Goal: Task Accomplishment & Management: Manage account settings

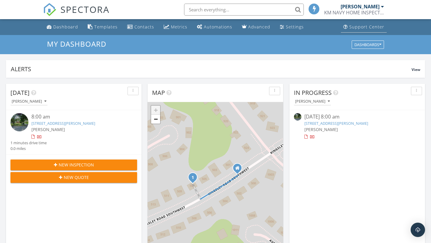
scroll to position [545, 431]
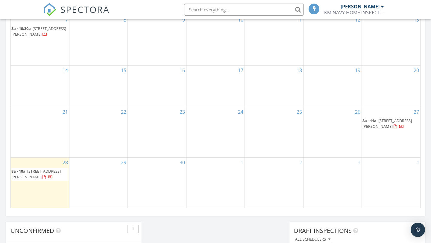
scroll to position [344, 0]
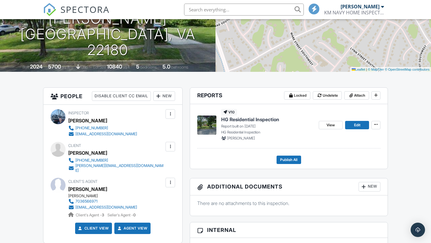
scroll to position [80, 0]
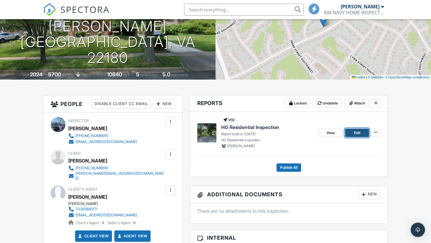
click at [357, 133] on span "Edit" at bounding box center [357, 133] width 6 height 6
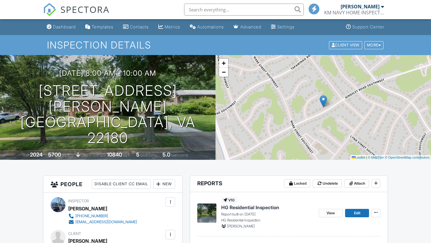
click at [371, 49] on div "Client View More Property Details Reschedule Reorder / Copy Share Cancel Delete…" at bounding box center [356, 44] width 56 height 9
click at [372, 46] on div "More" at bounding box center [373, 45] width 19 height 8
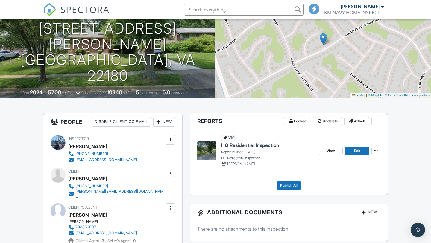
scroll to position [64, 0]
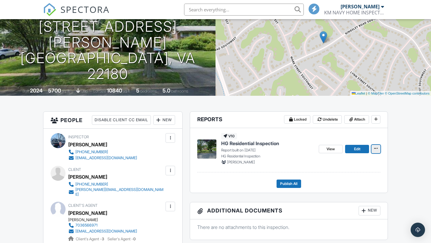
click at [376, 148] on icon at bounding box center [376, 148] width 4 height 4
click at [355, 145] on link "Edit" at bounding box center [357, 149] width 24 height 8
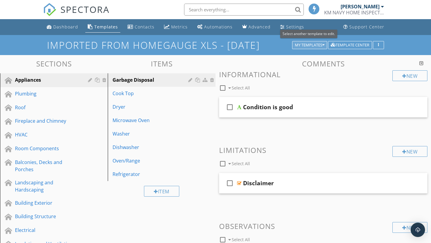
click at [318, 46] on div "My Templates" at bounding box center [310, 45] width 30 height 4
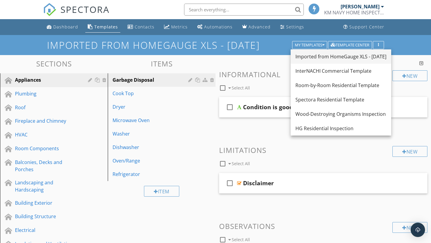
click at [323, 59] on div "Imported from HomeGauge XLS - [DATE]" at bounding box center [340, 56] width 91 height 7
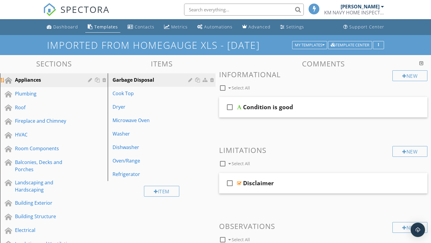
click at [39, 78] on div "Appliances" at bounding box center [47, 79] width 64 height 7
click at [311, 47] on div "My Templates" at bounding box center [310, 45] width 30 height 4
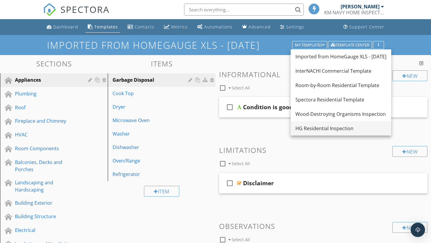
click at [315, 126] on div "HG Residential Inspection" at bounding box center [340, 128] width 91 height 7
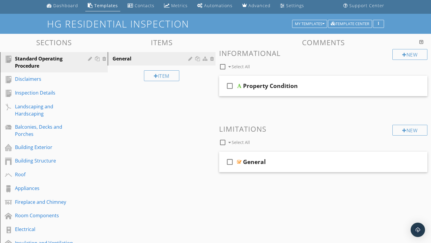
scroll to position [9, 0]
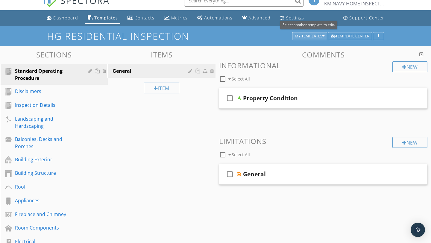
click at [307, 36] on div "My Templates" at bounding box center [310, 36] width 30 height 4
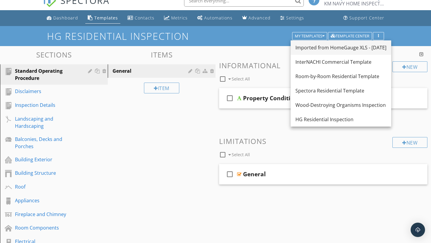
click at [324, 43] on link "Imported from HomeGauge XLS - 09/11/2025" at bounding box center [340, 47] width 100 height 14
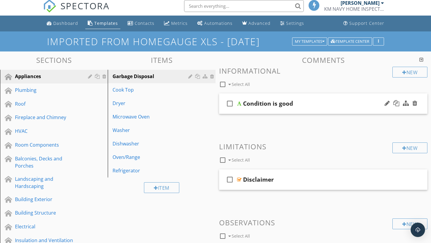
scroll to position [0, 0]
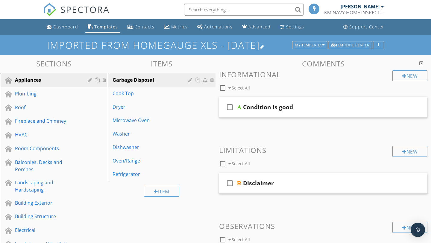
click at [306, 50] on h1 "Imported from HomeGauge XLS - [DATE]" at bounding box center [215, 45] width 337 height 10
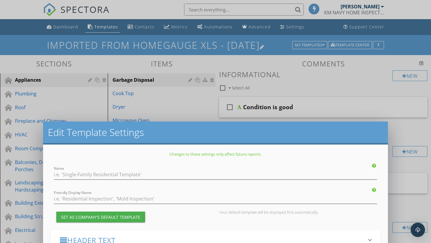
type input "Imported from HomeGauge XLS - [DATE]"
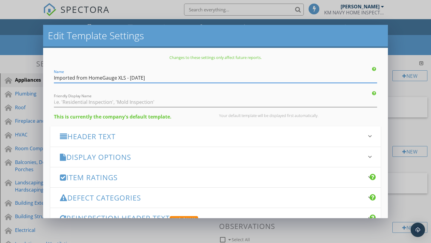
click at [398, 91] on div "Edit Template Settings Changes to these settings only affect future reports. Na…" at bounding box center [215, 121] width 431 height 243
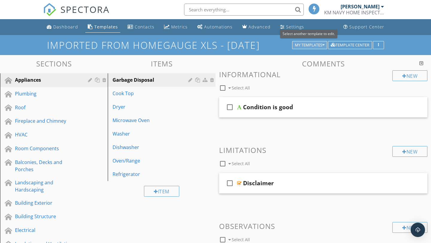
click at [318, 45] on div "My Templates" at bounding box center [310, 45] width 30 height 4
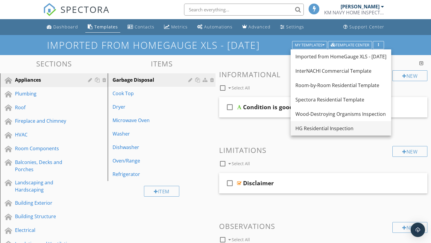
click at [323, 131] on div "HG Residential Inspection" at bounding box center [340, 128] width 91 height 7
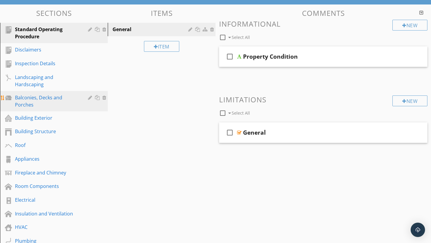
scroll to position [54, 0]
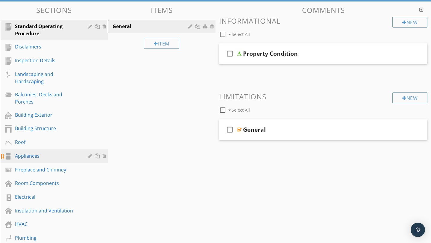
click at [41, 156] on div "Appliances" at bounding box center [47, 155] width 64 height 7
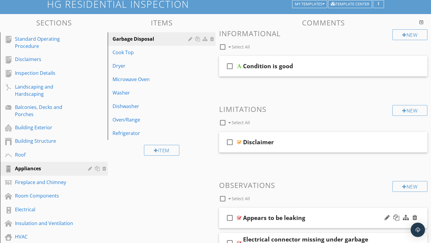
scroll to position [0, 0]
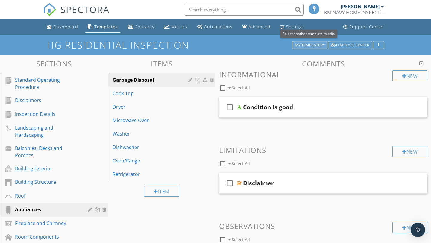
click at [303, 46] on div "My Templates" at bounding box center [310, 45] width 30 height 4
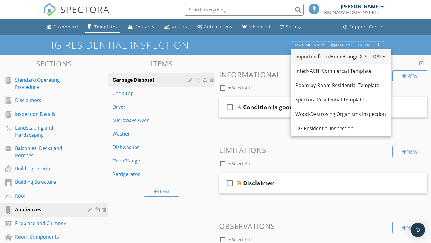
click at [318, 61] on link "Imported from HomeGauge XLS - 09/11/2025" at bounding box center [340, 56] width 100 height 14
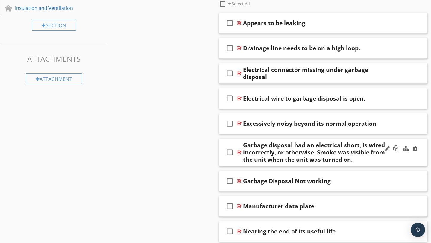
scroll to position [233, 0]
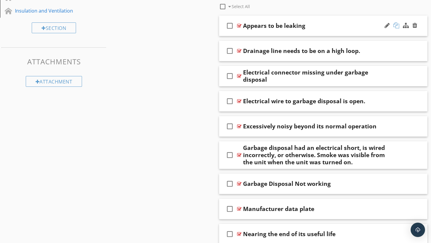
click at [396, 25] on div at bounding box center [396, 25] width 6 height 6
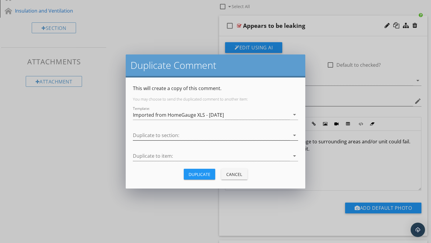
click at [174, 138] on div at bounding box center [211, 135] width 157 height 10
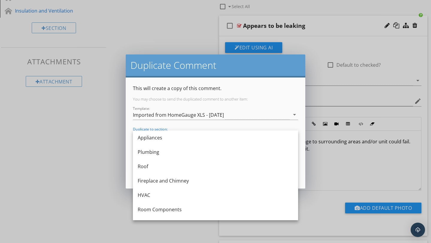
click at [116, 138] on div "Duplicate Comment This will create a copy of this comment. You may choose to se…" at bounding box center [215, 121] width 431 height 243
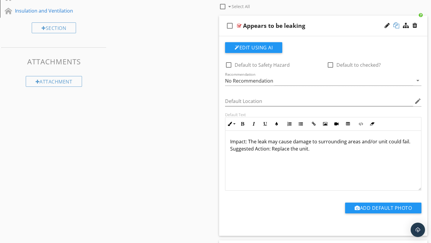
click at [397, 27] on div at bounding box center [396, 25] width 6 height 6
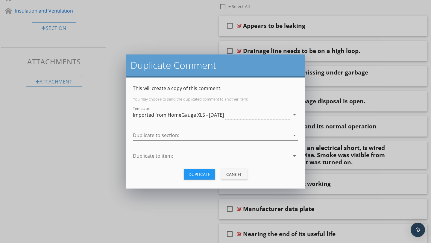
click at [164, 155] on div at bounding box center [211, 156] width 157 height 10
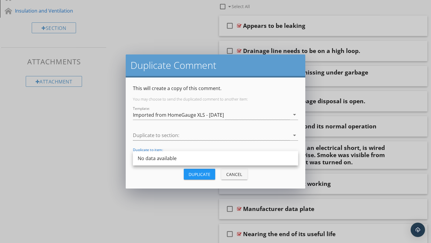
click at [158, 175] on div "Duplicate Cancel" at bounding box center [215, 174] width 165 height 14
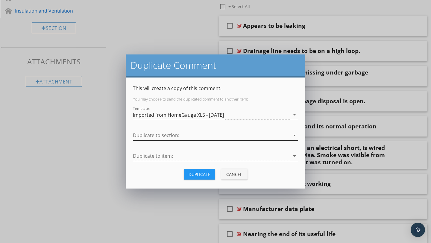
click at [188, 135] on div at bounding box center [211, 135] width 157 height 10
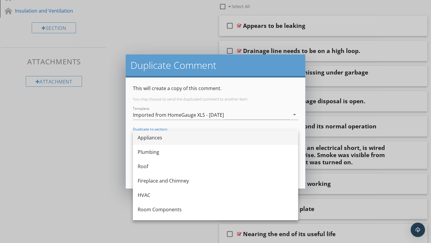
click at [149, 139] on div "Appliances" at bounding box center [216, 137] width 156 height 7
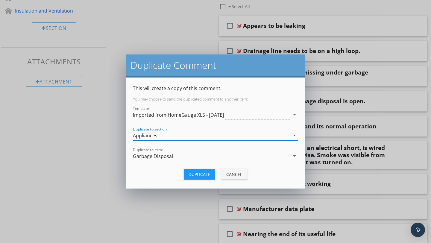
click at [173, 154] on div "Garbage Disposal" at bounding box center [211, 156] width 157 height 10
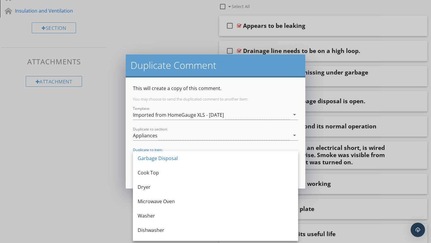
click at [107, 142] on div "Duplicate Comment This will create a copy of this comment. You may choose to se…" at bounding box center [215, 121] width 431 height 243
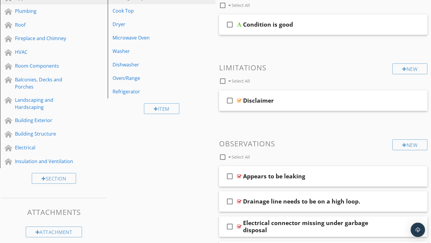
scroll to position [80, 0]
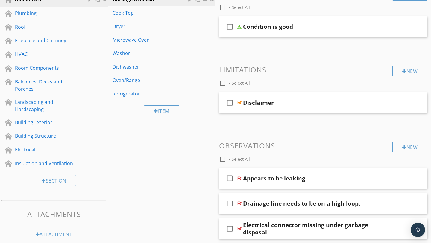
click at [222, 159] on div at bounding box center [222, 159] width 10 height 10
click at [259, 159] on div at bounding box center [258, 158] width 5 height 5
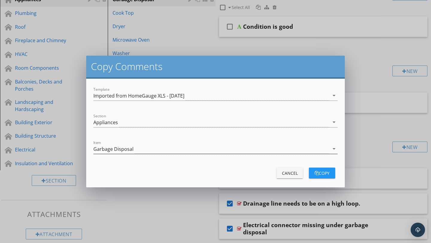
click at [135, 150] on div "Garbage Disposal" at bounding box center [211, 149] width 236 height 10
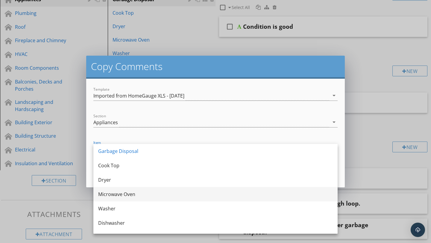
scroll to position [25, 0]
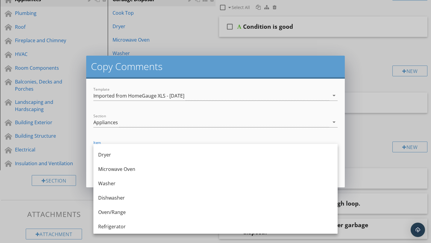
click at [363, 131] on div "copy Comments Template Imported from HomeGauge XLS - 09/11/2025 arrow_drop_down…" at bounding box center [215, 121] width 431 height 243
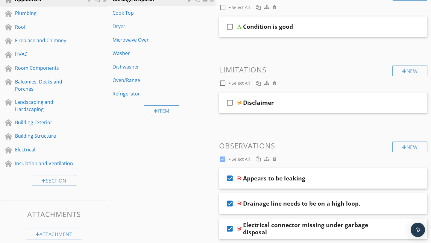
click at [363, 131] on div "New Informational check_box_outline_blank Select All check_box_outline_blank Co…" at bounding box center [323, 244] width 208 height 508
click at [222, 158] on div at bounding box center [222, 159] width 10 height 10
checkbox input "false"
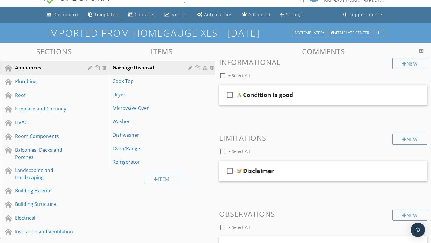
scroll to position [0, 0]
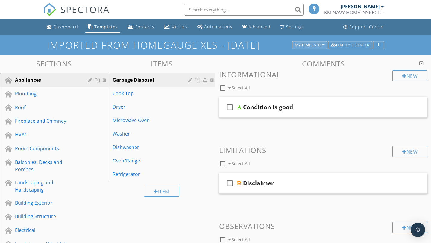
click at [315, 44] on div "My Templates" at bounding box center [310, 45] width 30 height 4
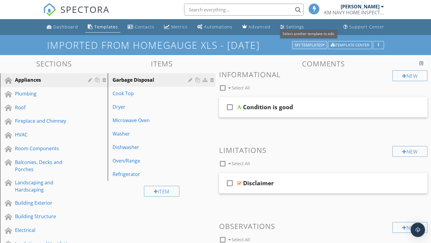
click at [305, 47] on div "My Templates" at bounding box center [310, 45] width 30 height 4
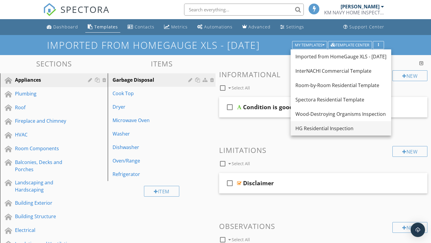
click at [318, 129] on div "HG Residential Inspection" at bounding box center [340, 128] width 91 height 7
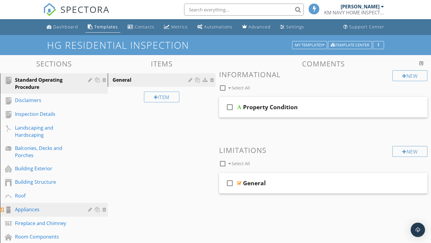
click at [36, 208] on div "Appliances" at bounding box center [47, 209] width 64 height 7
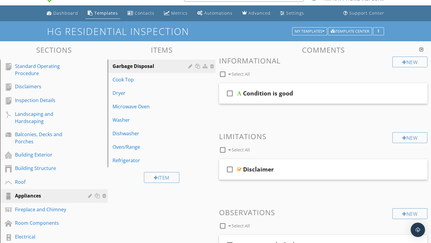
scroll to position [14, 0]
click at [304, 33] on div "My Templates" at bounding box center [310, 31] width 30 height 4
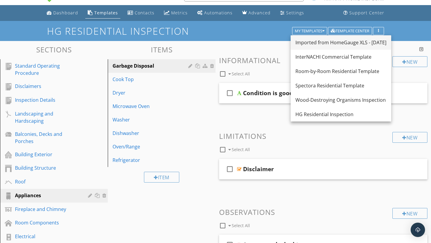
click at [309, 45] on div "Imported from HomeGauge XLS - [DATE]" at bounding box center [340, 42] width 91 height 7
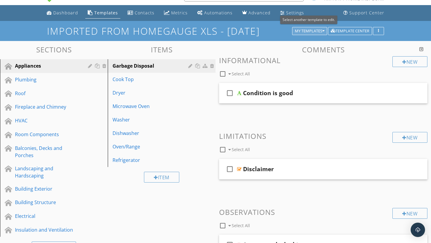
click at [314, 31] on div "My Templates" at bounding box center [310, 31] width 30 height 4
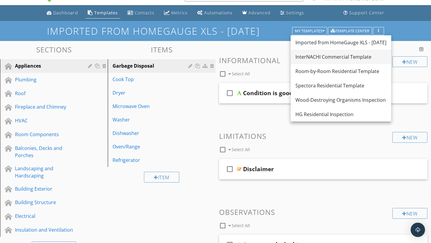
click at [316, 55] on div "InterNACHI Commercial Template" at bounding box center [340, 56] width 91 height 7
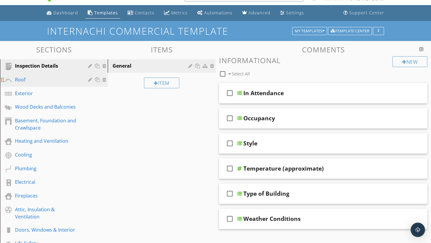
click at [36, 86] on link "Roof" at bounding box center [55, 80] width 106 height 14
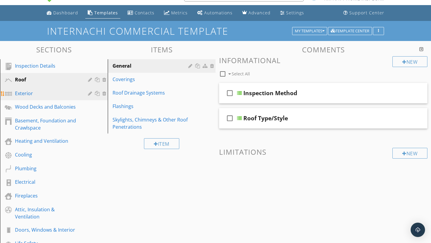
click at [32, 95] on div "Exterior" at bounding box center [47, 93] width 64 height 7
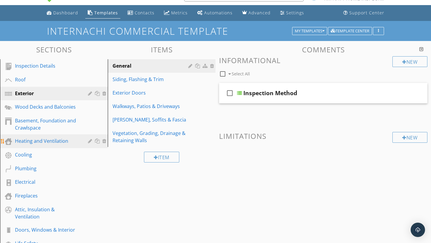
click at [45, 147] on link "Heating and Ventilation" at bounding box center [55, 141] width 106 height 14
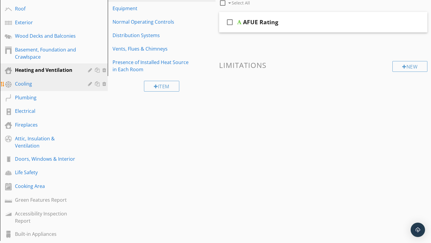
scroll to position [87, 0]
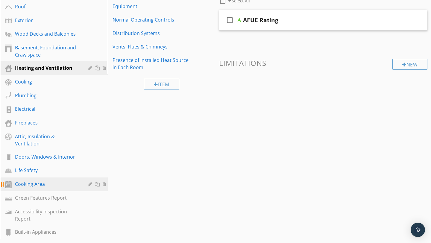
click at [37, 183] on div "Cooking Area" at bounding box center [47, 183] width 64 height 7
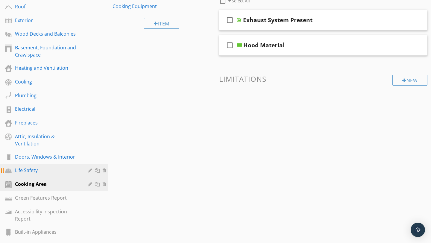
click at [43, 166] on link "Life Safety" at bounding box center [55, 171] width 106 height 14
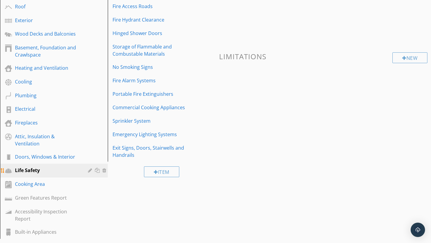
click at [43, 166] on link "Life Safety" at bounding box center [55, 171] width 106 height 14
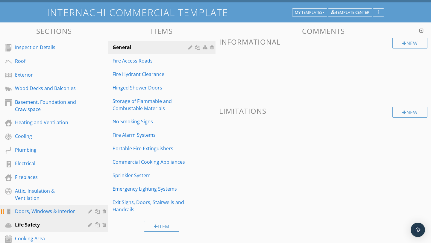
scroll to position [32, 0]
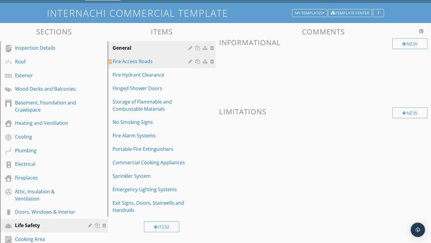
click at [143, 63] on div "Fire Access Roads" at bounding box center [150, 61] width 77 height 7
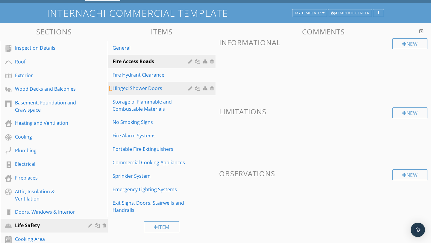
click at [139, 89] on div "Hinged Shower Doors" at bounding box center [150, 88] width 77 height 7
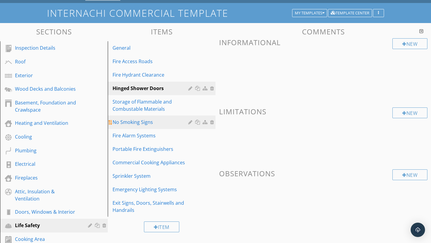
click at [135, 120] on div "No Smoking Signs" at bounding box center [150, 121] width 77 height 7
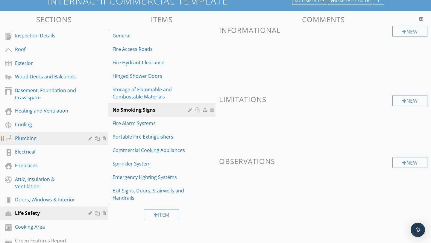
scroll to position [45, 0]
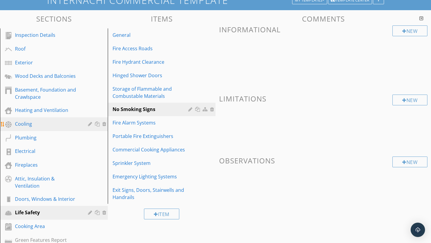
click at [43, 126] on div "Cooling" at bounding box center [47, 123] width 64 height 7
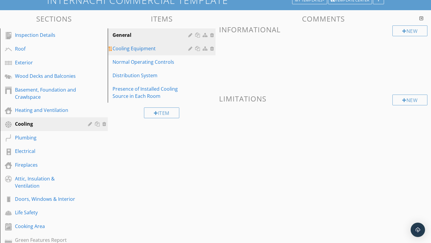
click at [148, 46] on div "Cooling Equipment" at bounding box center [150, 48] width 77 height 7
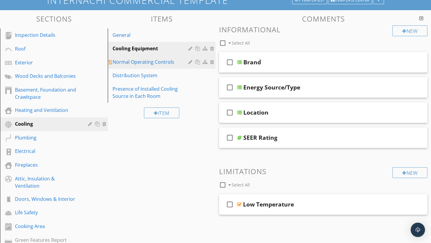
click at [149, 60] on div "Normal Operating Controls" at bounding box center [150, 61] width 77 height 7
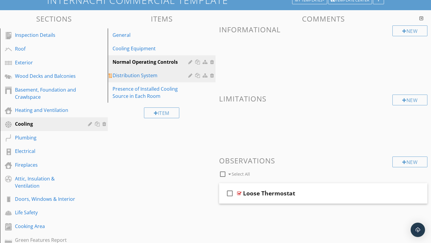
click at [142, 74] on div "Distribution System" at bounding box center [150, 75] width 77 height 7
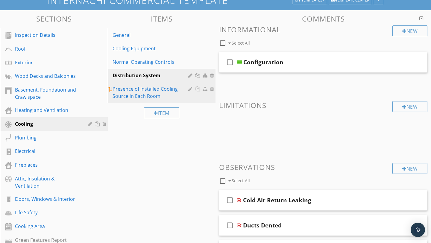
click at [142, 86] on div "Presence of Installed Cooling Source in Each Room" at bounding box center [150, 92] width 77 height 14
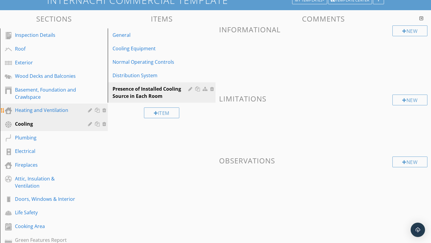
click at [51, 111] on div "Heating and Ventilation" at bounding box center [47, 109] width 64 height 7
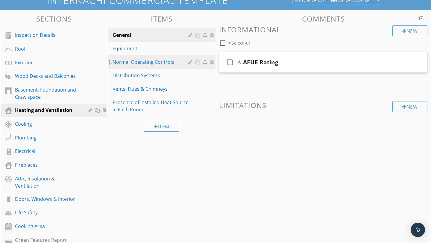
click at [147, 64] on div "Normal Operating Controls" at bounding box center [150, 61] width 77 height 7
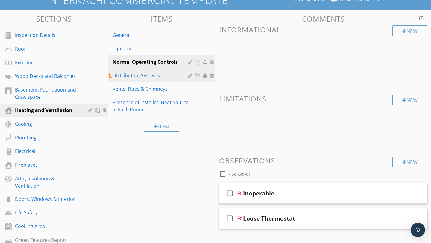
click at [146, 78] on div "Distribution Systems" at bounding box center [150, 75] width 77 height 7
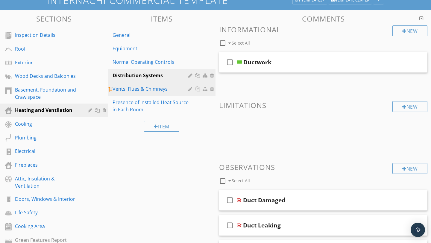
click at [148, 86] on div "Vents, Flues & Chimneys" at bounding box center [150, 88] width 77 height 7
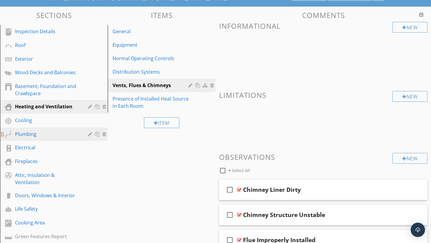
scroll to position [0, 0]
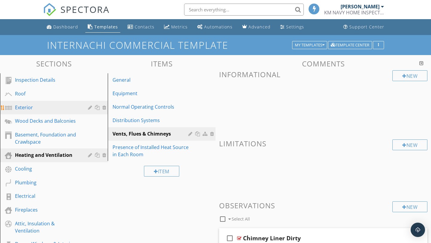
click at [63, 111] on div "Exterior" at bounding box center [47, 107] width 64 height 7
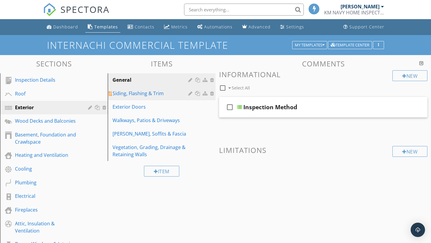
click at [131, 94] on div "Siding, Flashing & Trim" at bounding box center [150, 93] width 77 height 7
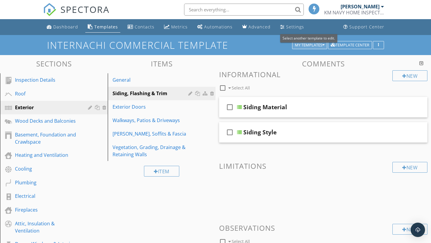
click at [307, 47] on div "My Templates" at bounding box center [310, 45] width 30 height 4
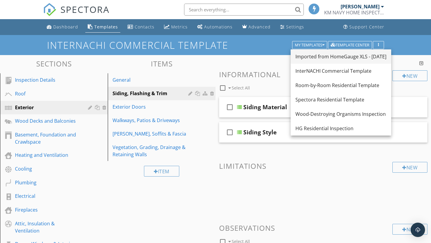
click at [307, 55] on div "Imported from HomeGauge XLS - [DATE]" at bounding box center [340, 56] width 91 height 7
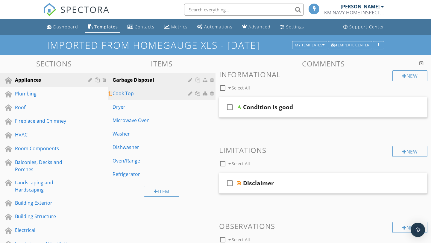
click at [158, 92] on div "Cook Top" at bounding box center [150, 93] width 77 height 7
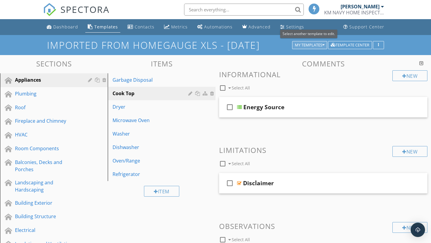
click at [304, 47] on div "My Templates" at bounding box center [310, 45] width 30 height 4
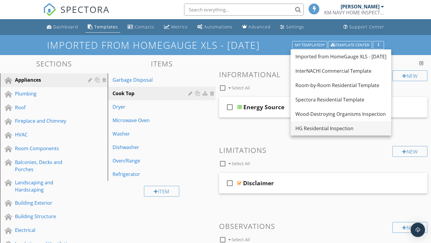
click at [306, 124] on link "HG Residential Inspection" at bounding box center [340, 128] width 100 height 14
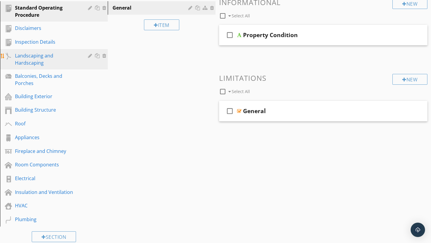
scroll to position [74, 0]
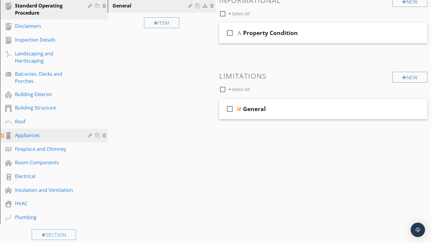
click at [40, 136] on div "Appliances" at bounding box center [47, 135] width 64 height 7
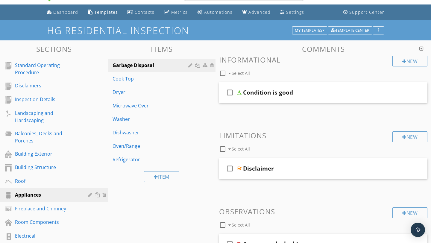
scroll to position [12, 0]
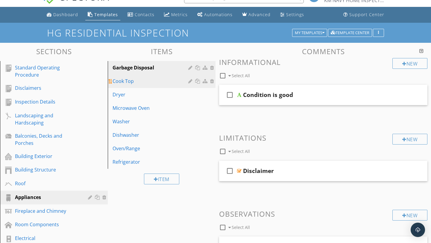
click at [153, 83] on div "Cook Top" at bounding box center [150, 80] width 77 height 7
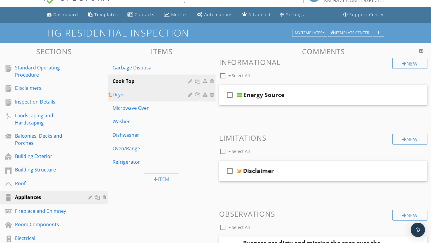
click at [150, 89] on link "Dryer" at bounding box center [162, 94] width 106 height 13
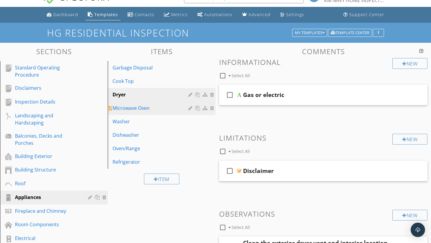
click at [152, 106] on div "Microwave Oven" at bounding box center [150, 107] width 77 height 7
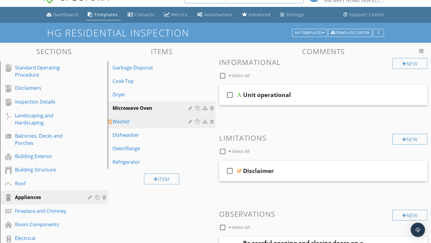
click at [145, 121] on div "Washer" at bounding box center [150, 121] width 77 height 7
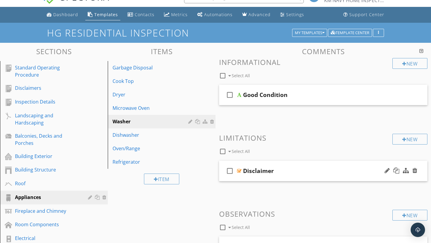
click at [288, 170] on div "Disclaimer" at bounding box center [316, 170] width 147 height 7
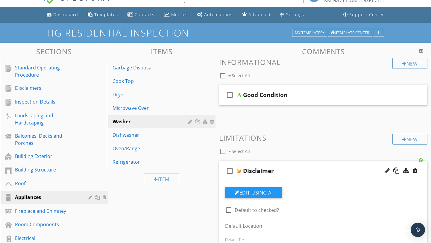
click at [288, 170] on div "Disclaimer" at bounding box center [316, 170] width 147 height 7
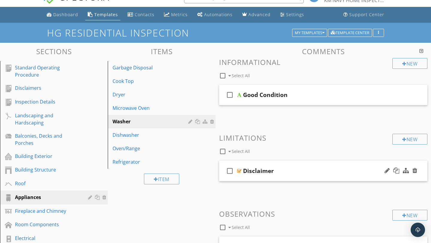
click at [288, 170] on div "Disclaimer" at bounding box center [316, 170] width 147 height 7
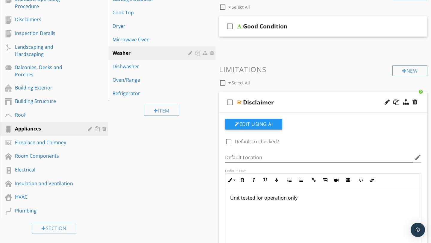
scroll to position [81, 0]
click at [135, 67] on div "Dishwasher" at bounding box center [150, 66] width 77 height 7
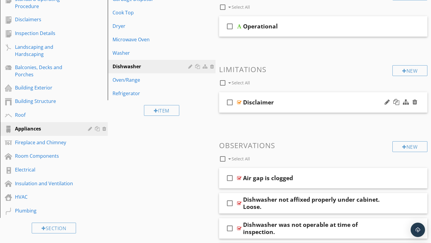
click at [301, 103] on div "Disclaimer" at bounding box center [316, 102] width 147 height 7
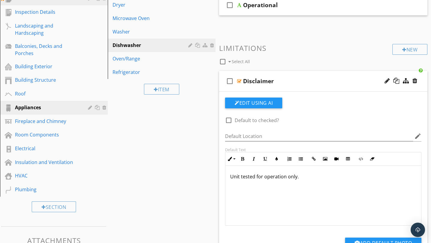
scroll to position [114, 0]
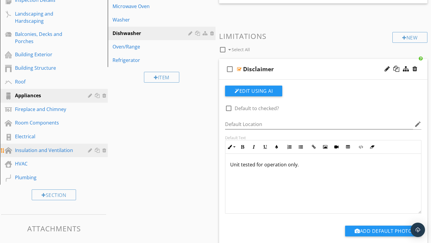
click at [44, 148] on div "Insulation and Ventilation" at bounding box center [47, 150] width 64 height 7
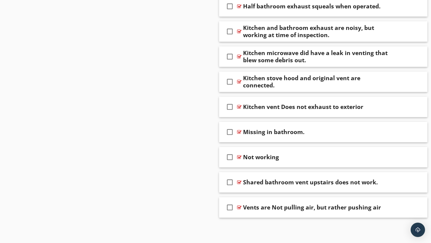
scroll to position [0, 0]
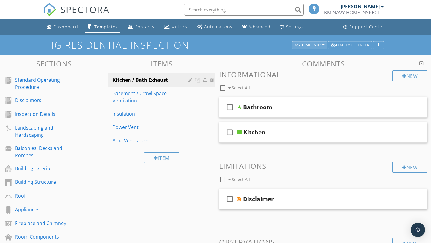
click at [310, 45] on div "My Templates" at bounding box center [310, 45] width 30 height 4
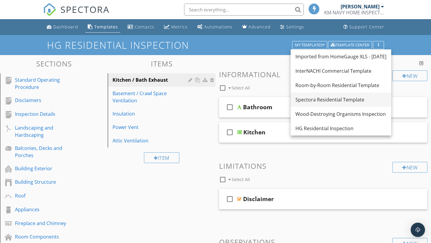
click at [324, 97] on div "Spectora Residential Template" at bounding box center [340, 99] width 91 height 7
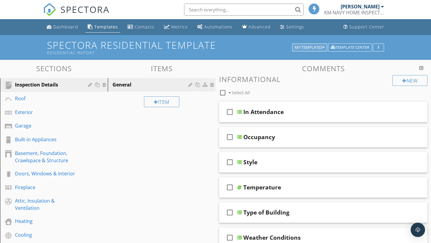
click at [300, 47] on div "My Templates" at bounding box center [310, 47] width 30 height 4
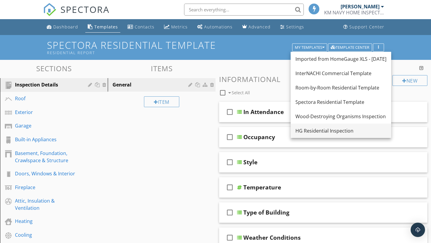
click at [308, 129] on div "HG Residential Inspection" at bounding box center [340, 130] width 91 height 7
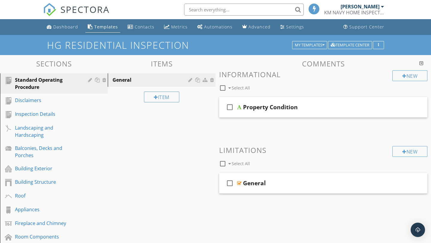
click at [272, 10] on input "text" at bounding box center [244, 10] width 120 height 12
type input "s"
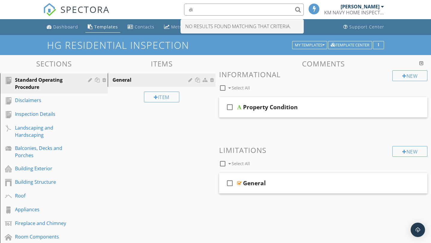
type input "d"
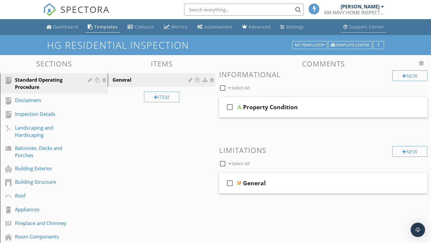
click at [348, 29] on link "Support Center" at bounding box center [364, 27] width 46 height 11
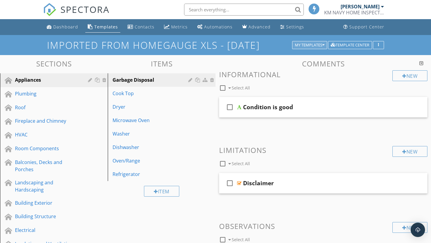
click at [309, 43] on div "My Templates" at bounding box center [310, 45] width 30 height 4
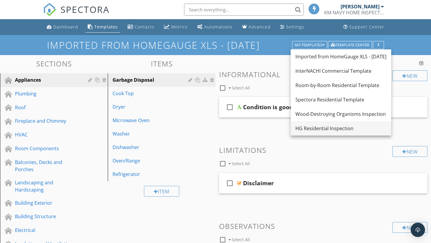
click at [305, 128] on div "HG Residential Inspection" at bounding box center [340, 128] width 91 height 7
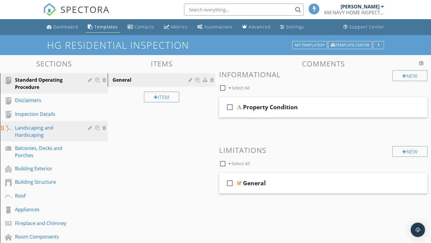
click at [88, 128] on div at bounding box center [91, 127] width 6 height 5
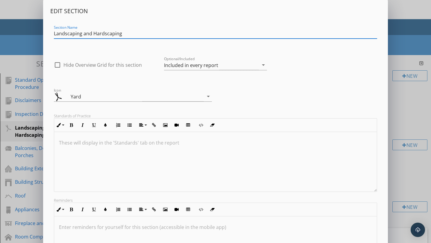
click at [412, 108] on div "Edit Section Section Name Landscaping and Hardscaping check_box_outline_blank H…" at bounding box center [215, 158] width 431 height 317
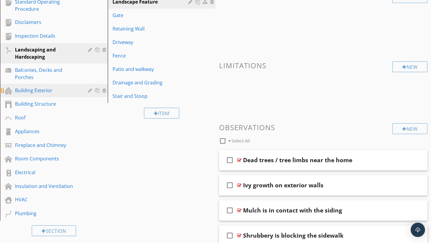
scroll to position [82, 0]
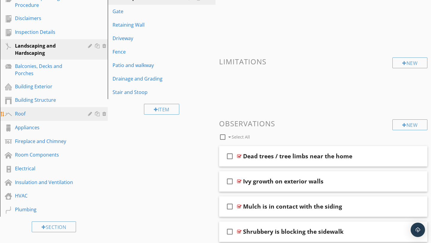
click at [35, 111] on div "Roof" at bounding box center [47, 113] width 64 height 7
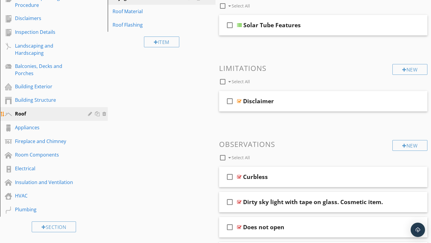
click at [90, 116] on div at bounding box center [91, 113] width 6 height 5
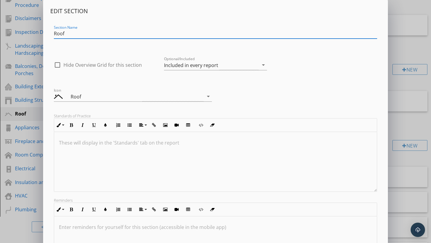
click at [116, 147] on div at bounding box center [215, 162] width 322 height 60
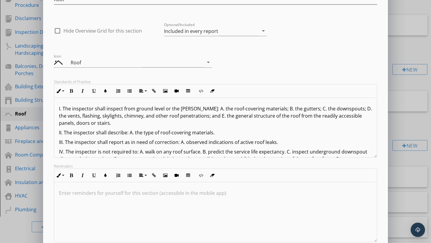
scroll to position [74, 0]
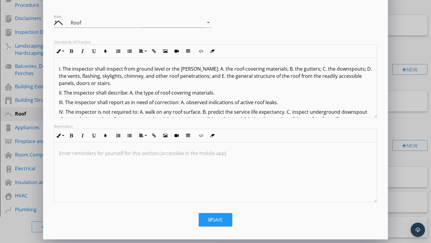
click at [219, 220] on div "Save" at bounding box center [215, 219] width 14 height 7
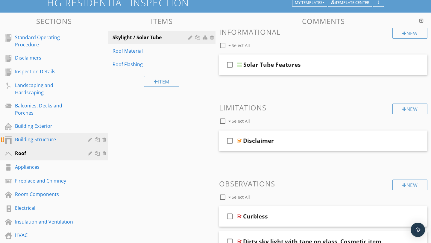
scroll to position [41, 0]
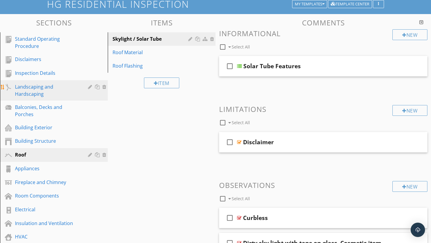
click at [89, 87] on div at bounding box center [91, 86] width 6 height 5
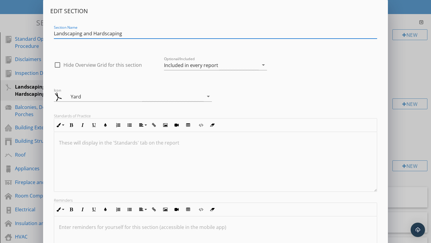
click at [129, 156] on div at bounding box center [215, 162] width 322 height 60
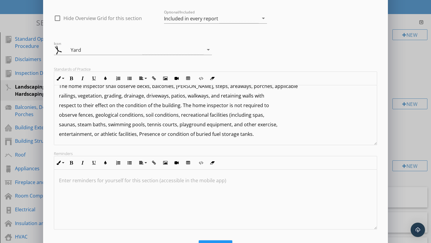
scroll to position [74, 0]
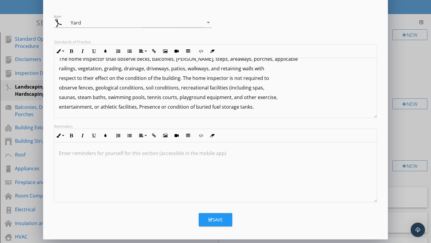
click at [220, 220] on div "Save" at bounding box center [215, 219] width 14 height 7
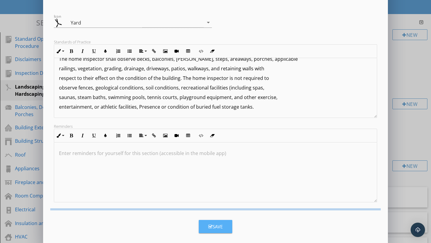
scroll to position [9, 0]
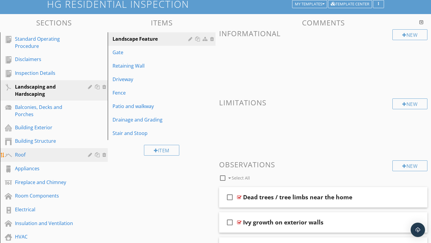
click at [89, 155] on div at bounding box center [91, 154] width 6 height 5
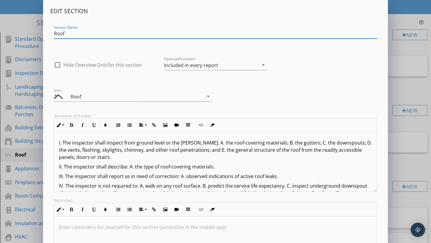
scroll to position [74, 0]
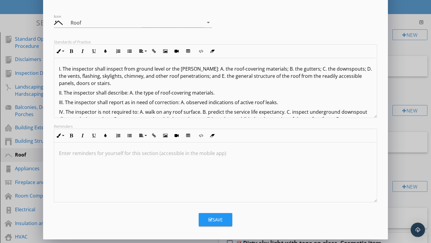
click at [215, 220] on div "Save" at bounding box center [215, 219] width 14 height 7
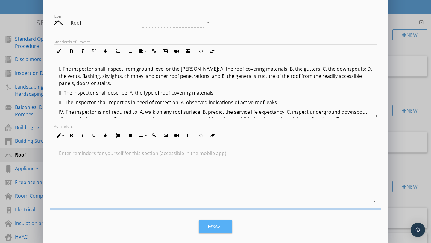
scroll to position [9, 0]
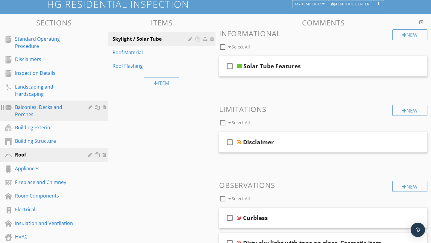
click at [45, 107] on div "Balconies, Decks and Porches" at bounding box center [47, 110] width 64 height 14
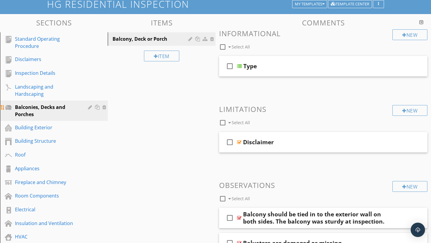
click at [92, 107] on div at bounding box center [91, 107] width 6 height 5
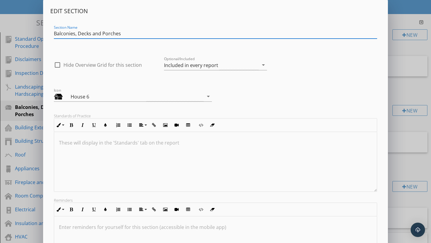
click at [394, 92] on div "Edit Section Section Name Balconies, Decks and Porches check_box_outline_blank …" at bounding box center [215, 158] width 431 height 317
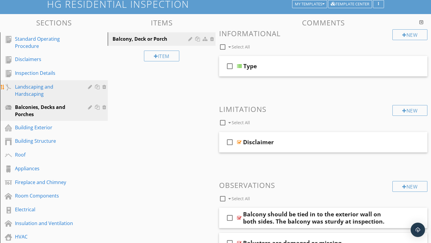
click at [29, 98] on link "Landscaping and Hardscaping" at bounding box center [55, 90] width 106 height 20
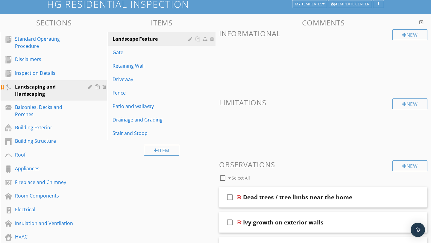
click at [91, 89] on div at bounding box center [98, 86] width 20 height 7
click at [90, 87] on div at bounding box center [91, 86] width 6 height 5
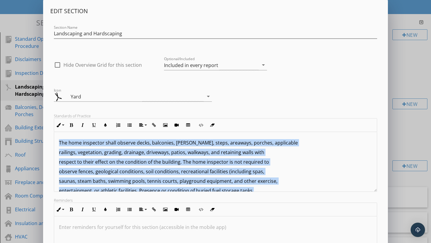
scroll to position [10, 0]
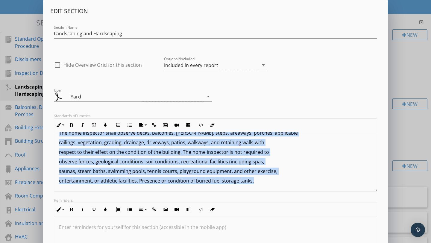
drag, startPoint x: 59, startPoint y: 142, endPoint x: 239, endPoint y: 206, distance: 191.5
click at [239, 206] on div "Edit Section Section Name Landscaping and Hardscaping check_box_outline_blank H…" at bounding box center [215, 141] width 330 height 269
copy div "The home inspector shall observe decks, balconies, stoops, steps, areaways, por…"
click at [407, 78] on div "Edit Section Section Name Landscaping and Hardscaping check_box_outline_blank H…" at bounding box center [215, 158] width 431 height 317
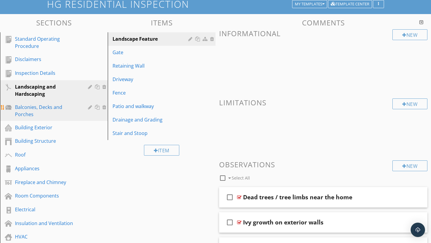
click at [40, 114] on div "Balconies, Decks and Porches" at bounding box center [47, 110] width 64 height 14
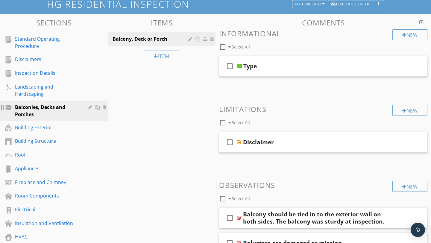
click at [89, 108] on div at bounding box center [91, 107] width 6 height 5
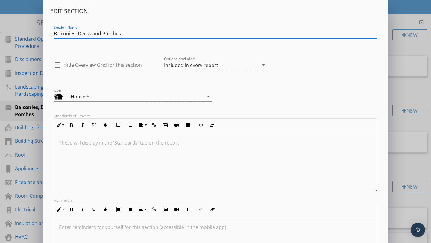
click at [186, 167] on div at bounding box center [215, 162] width 322 height 60
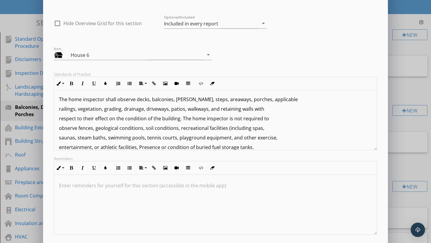
scroll to position [74, 0]
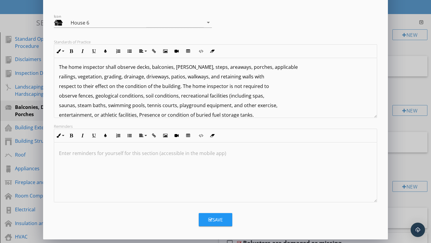
click at [219, 216] on div "Save" at bounding box center [215, 219] width 14 height 7
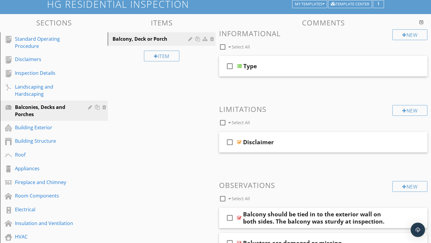
scroll to position [9, 0]
click at [89, 106] on div at bounding box center [91, 107] width 6 height 5
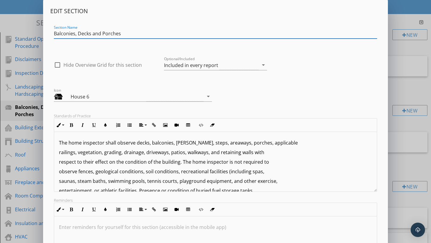
click at [407, 94] on div "Edit Section Section Name Balconies, Decks and Porches check_box_outline_blank …" at bounding box center [215, 158] width 431 height 317
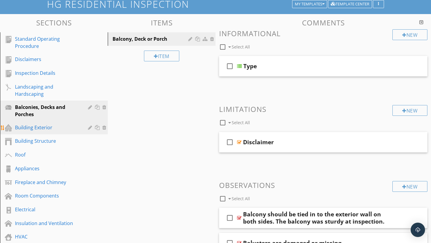
click at [39, 127] on div "Building Exterior" at bounding box center [47, 127] width 64 height 7
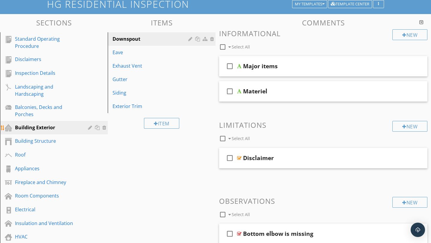
click at [91, 127] on div at bounding box center [91, 127] width 6 height 5
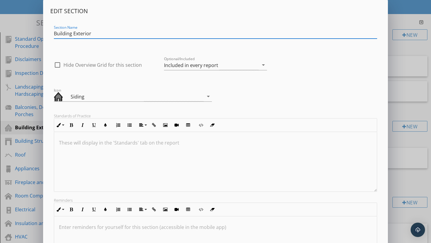
click at [132, 162] on div at bounding box center [215, 162] width 322 height 60
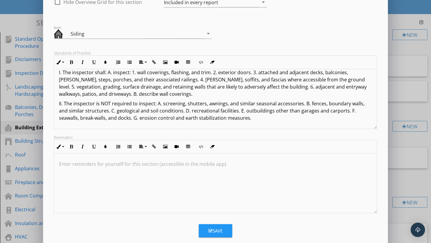
scroll to position [63, 0]
click at [219, 225] on button "Save" at bounding box center [215, 230] width 33 height 13
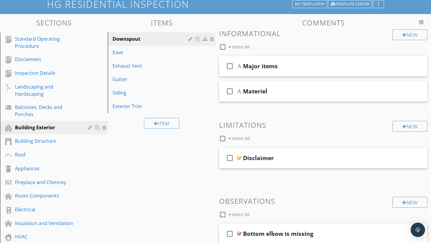
scroll to position [9, 0]
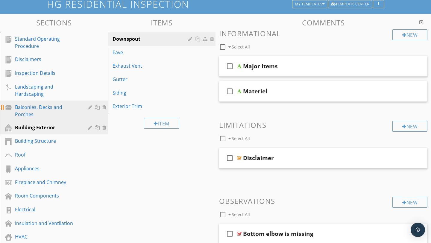
click at [90, 106] on div at bounding box center [91, 107] width 6 height 5
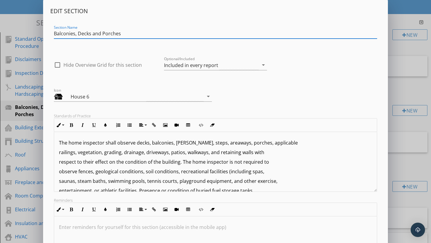
click at [409, 92] on div "Edit Section Section Name Balconies, Decks and Porches check_box_outline_blank …" at bounding box center [215, 158] width 431 height 317
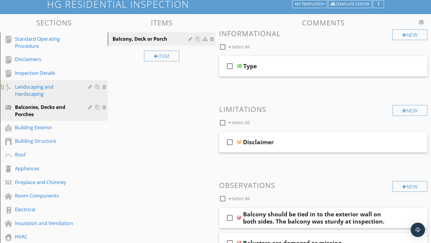
click at [37, 90] on div "Landscaping and Hardscaping" at bounding box center [47, 90] width 64 height 14
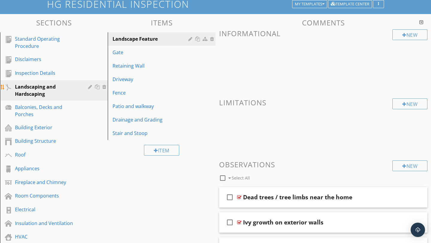
click at [88, 87] on div at bounding box center [91, 86] width 6 height 5
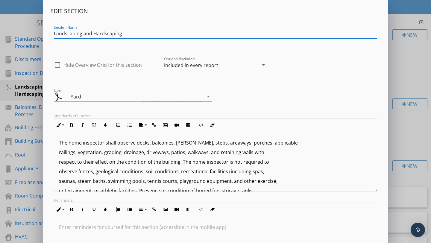
scroll to position [10, 0]
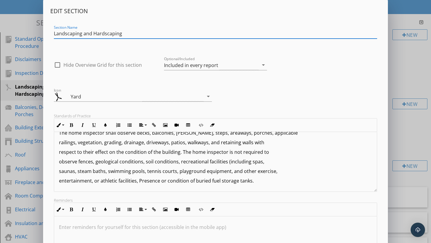
click at [402, 68] on div "Edit Section Section Name Landscaping and Hardscaping check_box_outline_blank H…" at bounding box center [215, 158] width 431 height 317
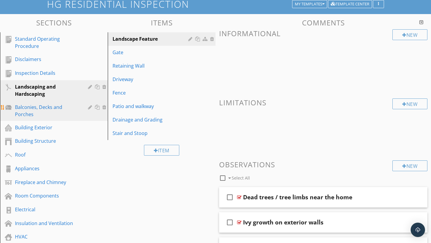
click at [91, 108] on div at bounding box center [91, 107] width 6 height 5
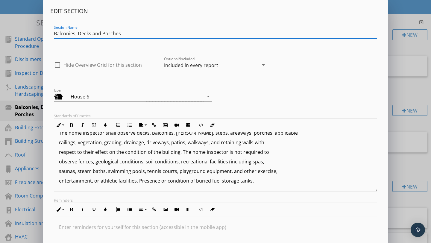
click at [264, 181] on p "entertainment, or athletic facilities, Presence or condition of buried fuel sto…" at bounding box center [215, 180] width 313 height 7
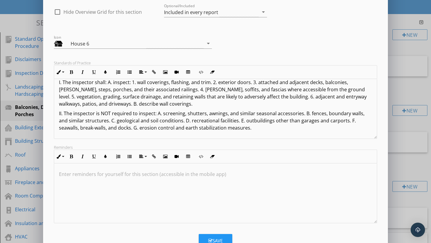
scroll to position [58, 0]
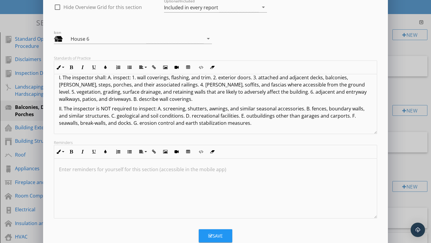
click at [211, 235] on icon "button" at bounding box center [210, 236] width 4 height 4
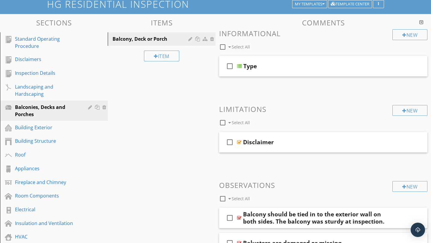
scroll to position [9, 0]
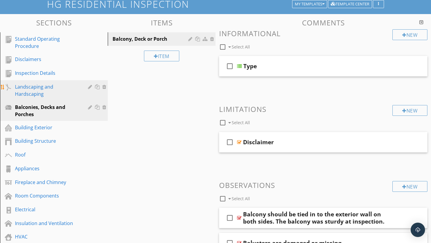
click at [90, 87] on div at bounding box center [91, 86] width 6 height 5
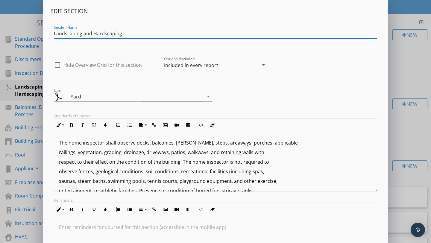
scroll to position [10, 0]
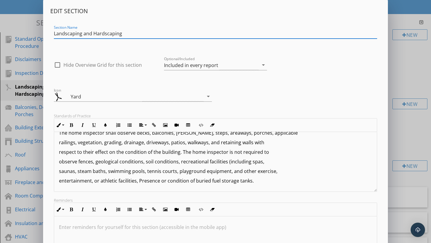
click at [261, 180] on p "entertainment, or athletic facilities, Presence or condition of buried fuel sto…" at bounding box center [215, 180] width 313 height 7
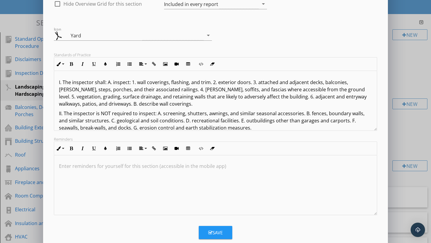
scroll to position [0, 0]
click at [216, 230] on div "Save" at bounding box center [215, 232] width 14 height 7
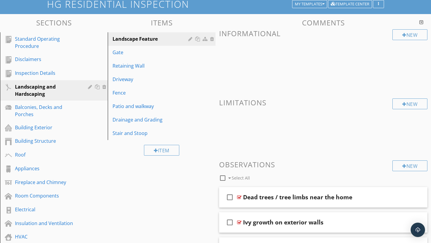
scroll to position [9, 0]
click at [89, 127] on div at bounding box center [91, 127] width 6 height 5
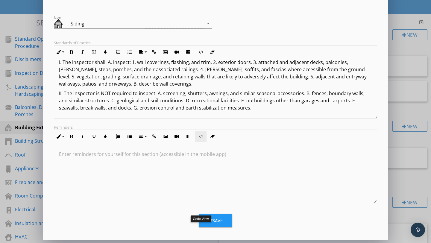
scroll to position [74, 0]
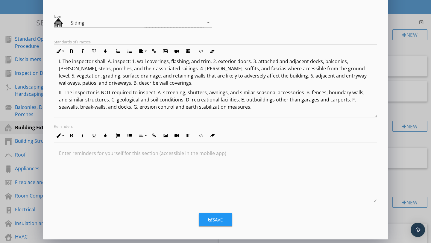
click at [211, 217] on icon "button" at bounding box center [210, 219] width 4 height 4
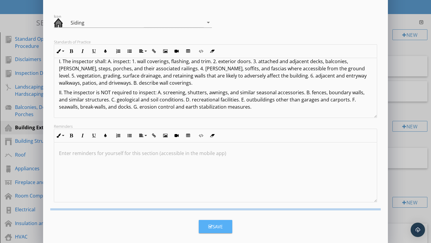
scroll to position [9, 0]
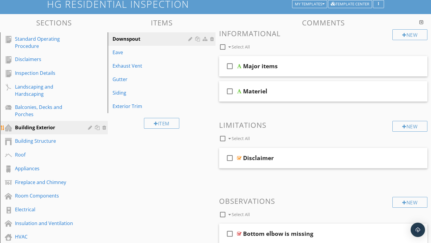
click at [89, 127] on div at bounding box center [91, 127] width 6 height 5
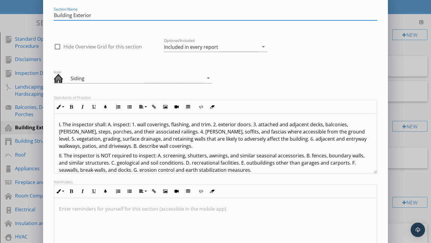
scroll to position [7, 0]
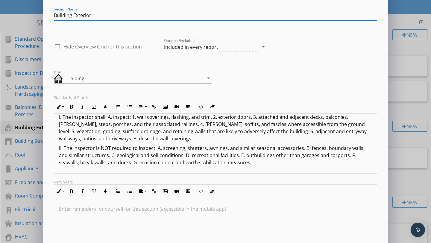
click at [412, 112] on div "Edit Section Section Name Building Exterior check_box_outline_blank Hide Overvi…" at bounding box center [215, 140] width 431 height 317
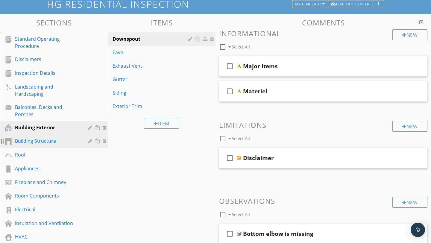
click at [89, 141] on div at bounding box center [91, 140] width 6 height 5
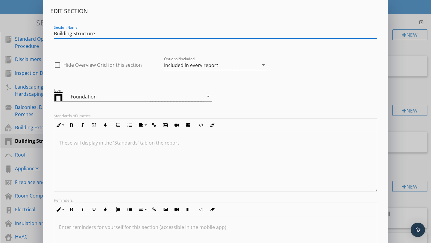
click at [112, 156] on div at bounding box center [215, 162] width 322 height 60
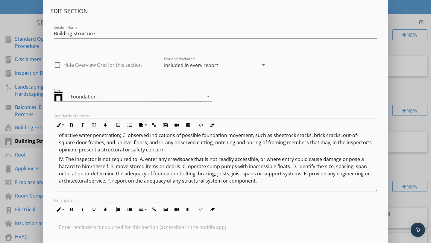
scroll to position [74, 0]
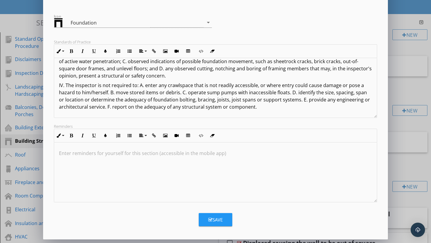
click at [219, 219] on div "Save" at bounding box center [215, 219] width 14 height 7
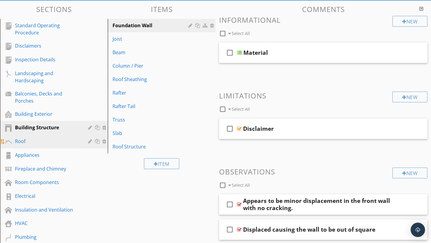
scroll to position [57, 0]
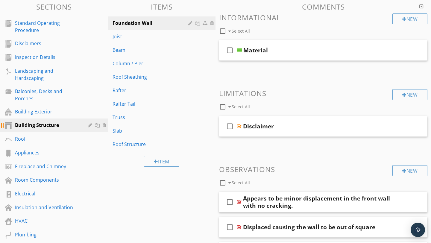
click at [89, 125] on div at bounding box center [91, 125] width 6 height 5
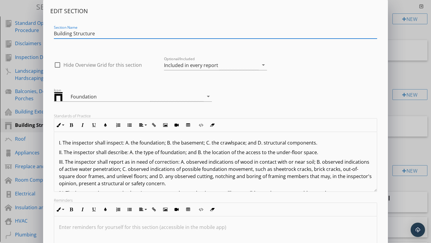
scroll to position [74, 0]
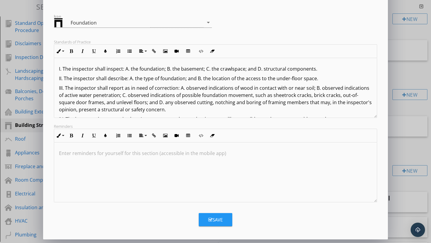
click at [215, 218] on div "Save" at bounding box center [215, 219] width 14 height 7
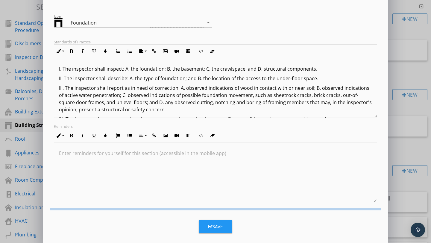
scroll to position [9, 0]
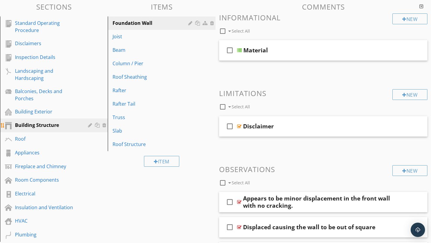
click at [91, 124] on div at bounding box center [91, 125] width 6 height 5
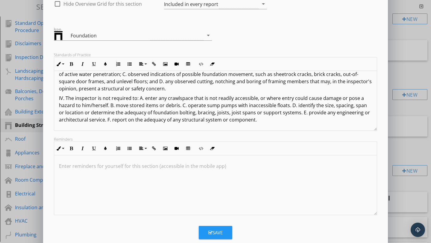
scroll to position [74, 0]
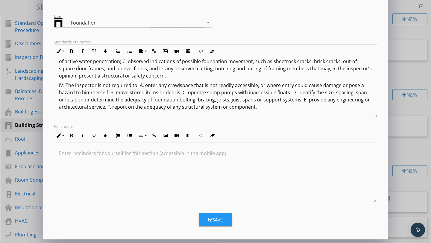
click at [220, 222] on div "Save" at bounding box center [215, 219] width 14 height 7
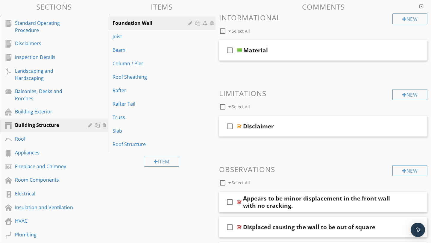
scroll to position [9, 0]
click at [89, 126] on div at bounding box center [91, 125] width 6 height 5
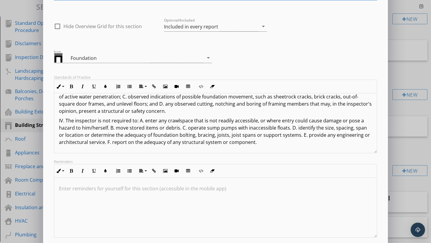
scroll to position [40, 0]
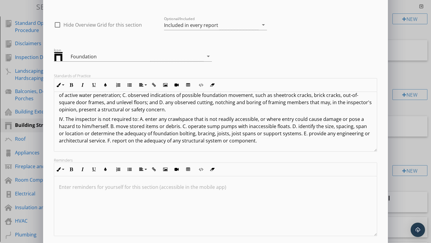
click at [403, 70] on div "Edit Section Section Name Building Structure check_box_outline_blank Hide Overv…" at bounding box center [215, 118] width 431 height 317
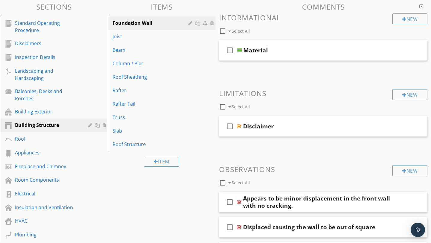
scroll to position [0, 0]
click at [89, 140] on div at bounding box center [91, 138] width 6 height 5
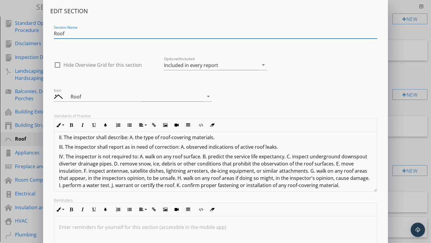
scroll to position [34, 0]
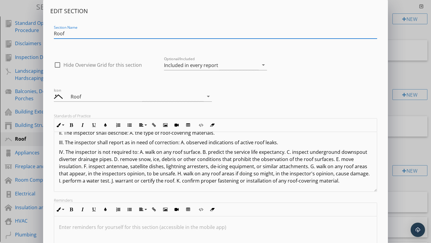
click at [411, 108] on div "Edit Section Section Name Roof check_box_outline_blank Hide Overview Grid for t…" at bounding box center [215, 158] width 431 height 317
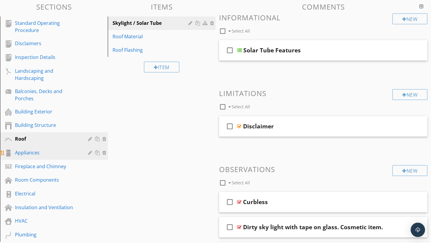
click at [89, 153] on div at bounding box center [91, 152] width 6 height 5
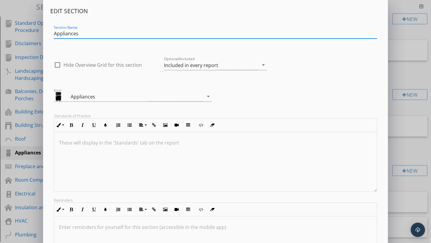
click at [177, 140] on p at bounding box center [215, 142] width 313 height 7
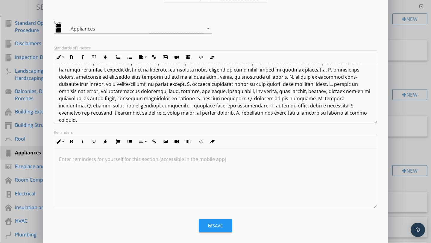
scroll to position [74, 0]
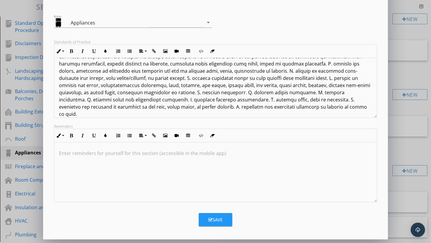
click at [215, 222] on div "Save" at bounding box center [215, 219] width 14 height 7
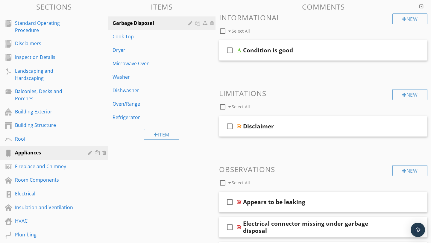
scroll to position [9, 0]
click at [88, 180] on div at bounding box center [91, 179] width 6 height 5
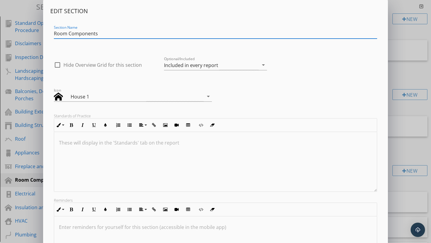
click at [165, 169] on div at bounding box center [215, 162] width 322 height 60
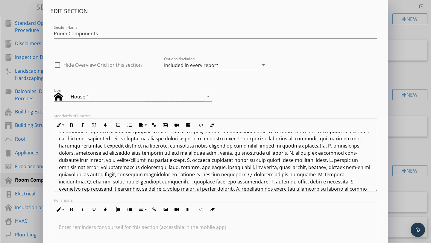
scroll to position [74, 0]
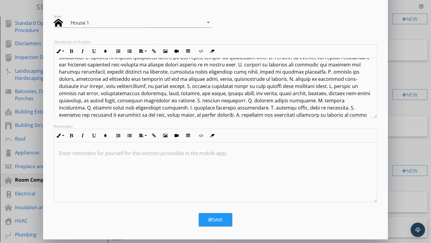
click at [220, 215] on button "Save" at bounding box center [215, 219] width 33 height 13
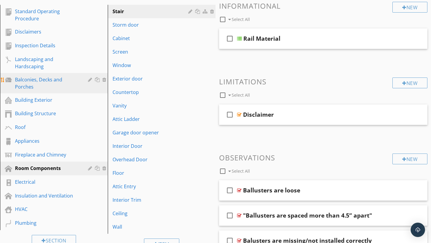
scroll to position [68, 0]
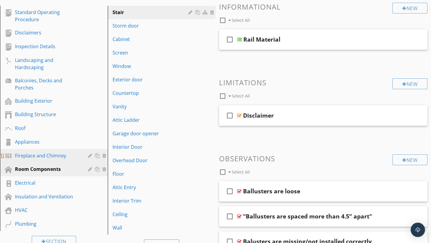
click at [44, 155] on div "Fireplace and Chimney" at bounding box center [47, 155] width 64 height 7
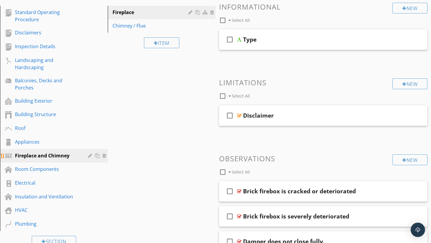
click at [89, 155] on div at bounding box center [91, 155] width 6 height 5
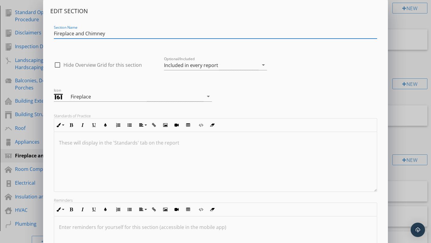
click at [157, 150] on div at bounding box center [215, 162] width 322 height 60
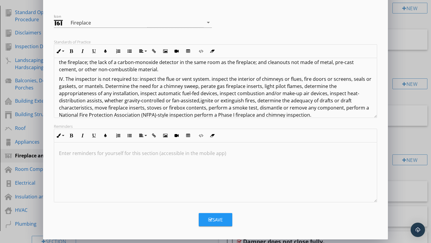
click at [216, 217] on div "Save" at bounding box center [215, 219] width 14 height 7
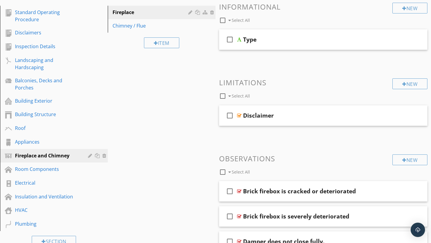
scroll to position [9, 0]
click at [88, 156] on div at bounding box center [91, 155] width 6 height 5
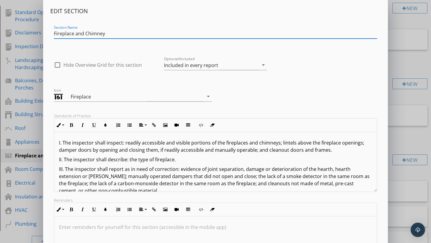
click at [403, 63] on div "Edit Section Section Name Fireplace and Chimney check_box_outline_blank Hide Ov…" at bounding box center [215, 158] width 431 height 317
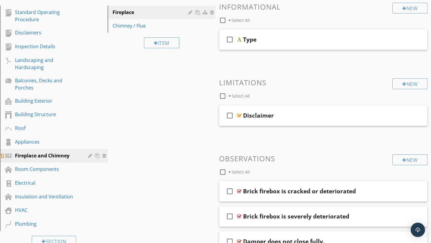
click at [91, 154] on div at bounding box center [91, 155] width 6 height 5
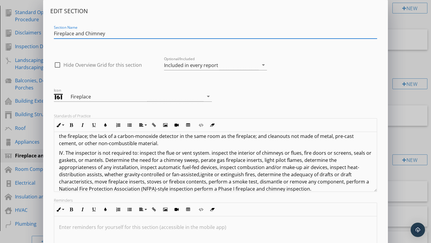
scroll to position [55, 0]
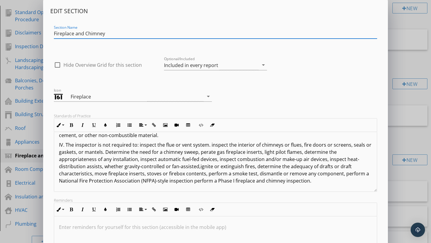
click at [402, 66] on div "Edit Section Section Name Fireplace and Chimney check_box_outline_blank Hide Ov…" at bounding box center [215, 158] width 431 height 317
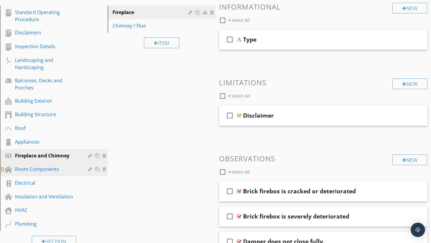
click at [89, 170] on div at bounding box center [91, 169] width 6 height 5
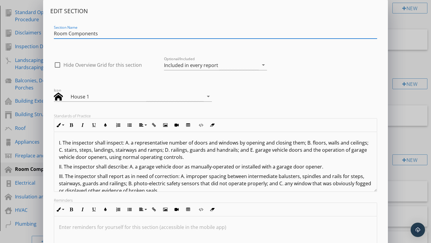
click at [408, 100] on div "Edit Section Section Name Room Components check_box_outline_blank Hide Overview…" at bounding box center [215, 158] width 431 height 317
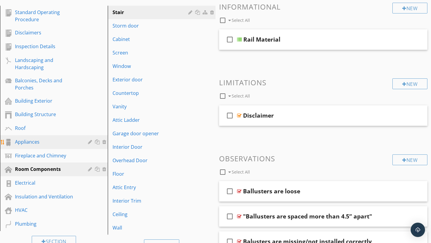
click at [88, 142] on div "Appliances" at bounding box center [58, 142] width 87 height 8
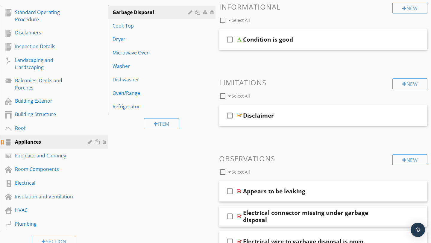
click at [91, 141] on div at bounding box center [91, 141] width 6 height 5
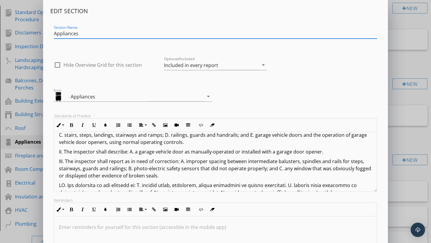
scroll to position [15, 0]
click at [405, 99] on div "Edit Section Section Name Appliances check_box_outline_blank Hide Overview Grid…" at bounding box center [215, 158] width 431 height 317
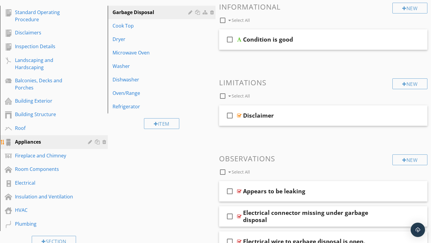
click at [89, 142] on div at bounding box center [91, 141] width 6 height 5
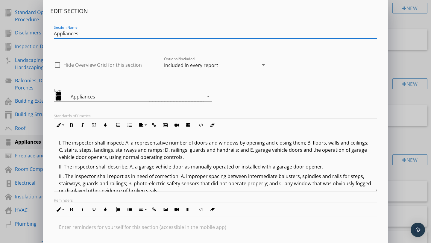
click at [58, 142] on div "I. The inspector shall inspect: A. a representative number of doors and windows…" at bounding box center [215, 218] width 322 height 172
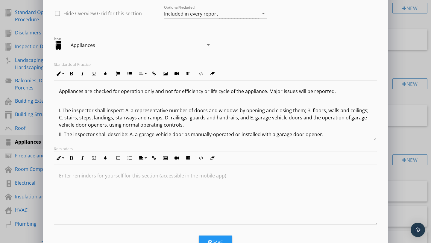
scroll to position [0, 0]
click at [218, 237] on button "Save" at bounding box center [215, 241] width 33 height 13
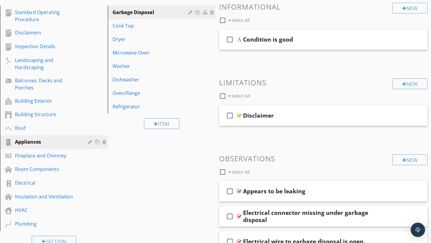
scroll to position [9, 0]
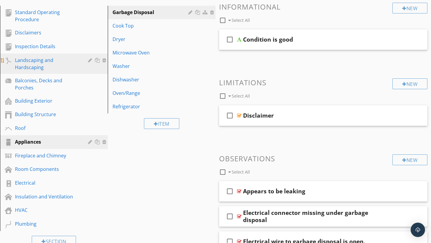
click at [89, 60] on div at bounding box center [91, 60] width 6 height 5
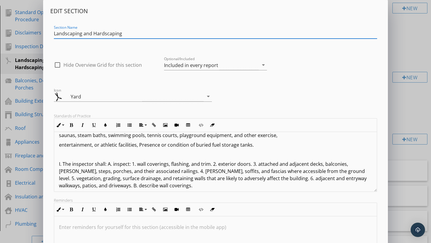
scroll to position [48, 0]
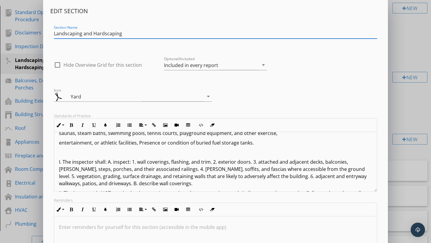
click at [18, 83] on div "Edit Section Section Name Landscaping and Hardscaping check_box_outline_blank H…" at bounding box center [215, 158] width 431 height 317
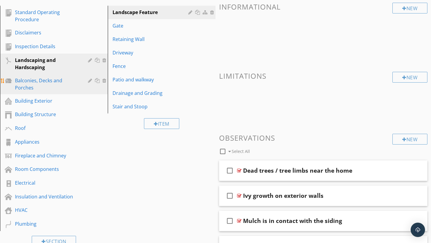
click at [89, 82] on div at bounding box center [91, 80] width 6 height 5
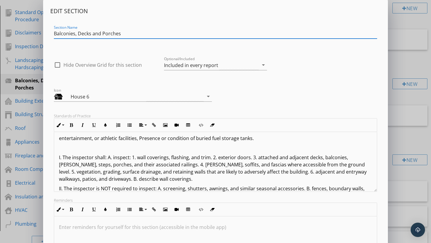
scroll to position [54, 0]
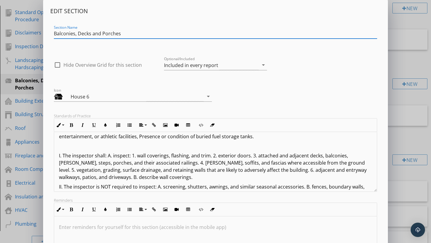
click at [31, 63] on div "Edit Section Section Name Balconies, Decks and Porches check_box_outline_blank …" at bounding box center [215, 158] width 431 height 317
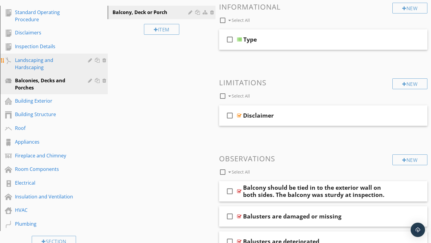
click at [90, 60] on div at bounding box center [91, 60] width 6 height 5
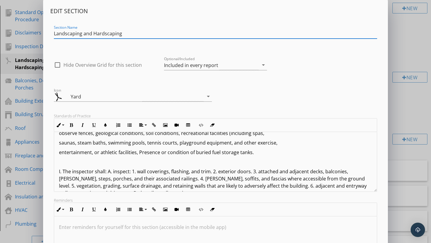
scroll to position [74, 0]
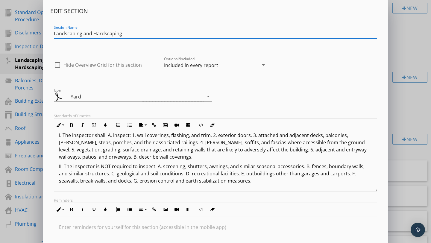
click at [26, 78] on div "Edit Section Section Name Landscaping and Hardscaping check_box_outline_blank H…" at bounding box center [215, 158] width 431 height 317
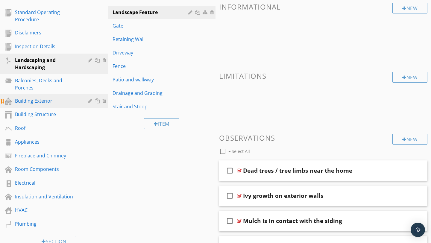
click at [89, 101] on div at bounding box center [91, 100] width 6 height 5
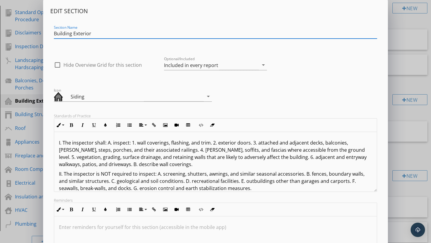
scroll to position [7, 0]
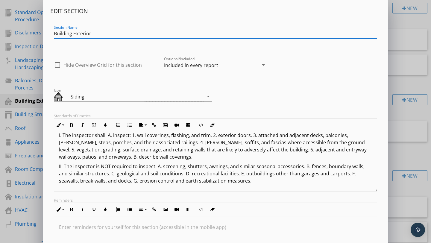
click at [405, 148] on div "Edit Section Section Name Building Exterior check_box_outline_blank Hide Overvi…" at bounding box center [215, 158] width 431 height 317
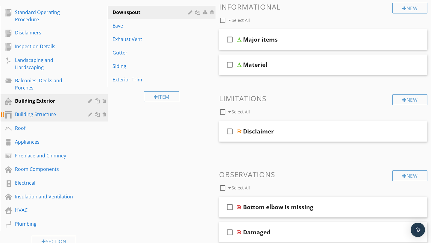
click at [90, 113] on div at bounding box center [91, 114] width 6 height 5
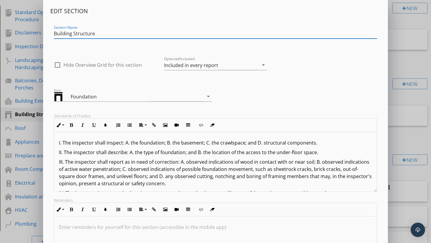
click at [400, 142] on div "Edit Section Section Name Building Structure check_box_outline_blank Hide Overv…" at bounding box center [215, 158] width 431 height 317
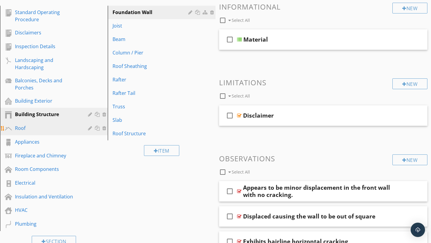
click at [89, 129] on div at bounding box center [91, 128] width 6 height 5
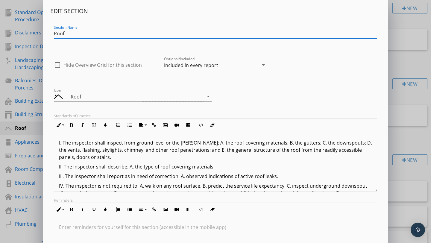
click at [403, 174] on div "Edit Section Section Name Roof check_box_outline_blank Hide Overview Grid for t…" at bounding box center [215, 158] width 431 height 317
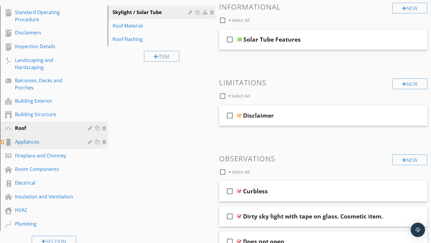
click at [89, 142] on div at bounding box center [91, 141] width 6 height 5
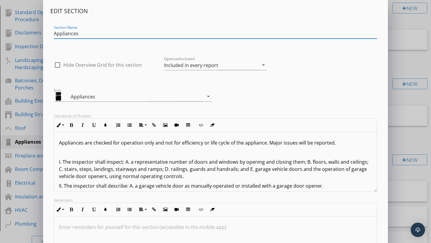
click at [404, 176] on div "Edit Section Section Name Appliances check_box_outline_blank Hide Overview Grid…" at bounding box center [215, 158] width 431 height 317
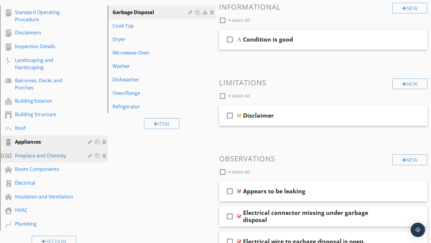
click at [90, 156] on div at bounding box center [91, 155] width 6 height 5
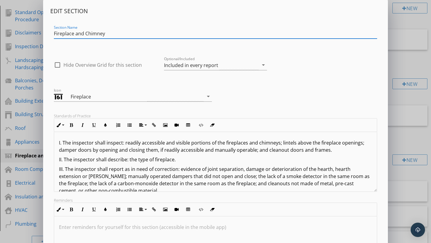
click at [409, 179] on div "Edit Section Section Name Fireplace and Chimney check_box_outline_blank Hide Ov…" at bounding box center [215, 158] width 431 height 317
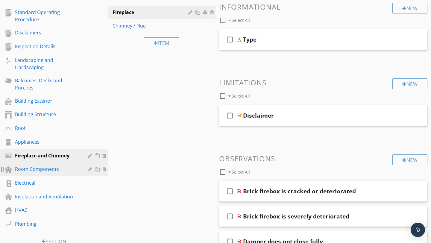
click at [90, 169] on div at bounding box center [91, 169] width 6 height 5
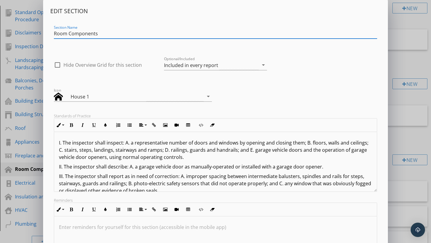
click at [402, 172] on div "Edit Section Section Name Room Components check_box_outline_blank Hide Overview…" at bounding box center [215, 158] width 431 height 317
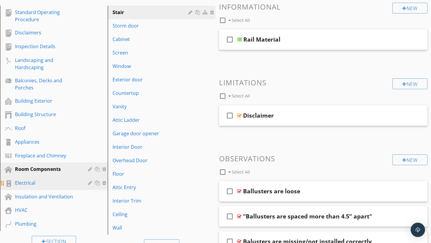
click at [92, 185] on div at bounding box center [91, 182] width 6 height 5
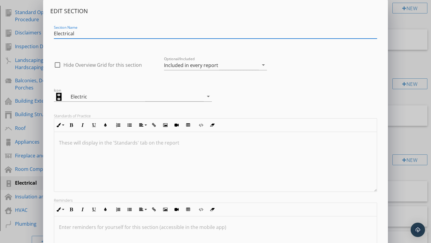
click at [128, 148] on div at bounding box center [215, 162] width 322 height 60
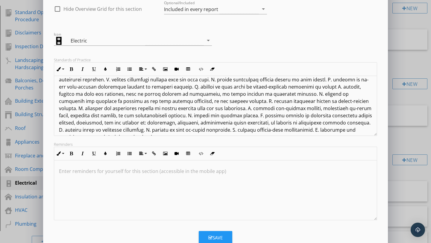
scroll to position [74, 0]
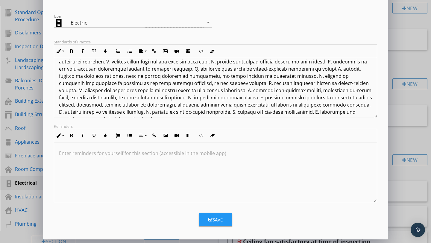
click at [217, 220] on div "Save" at bounding box center [215, 219] width 14 height 7
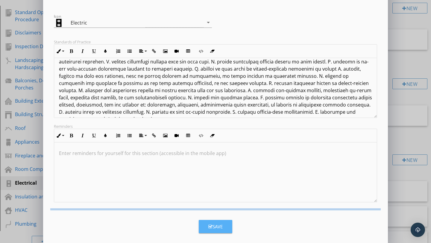
scroll to position [9, 0]
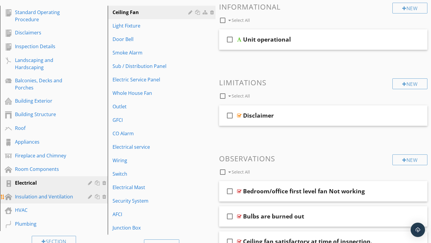
click at [89, 197] on div at bounding box center [91, 196] width 6 height 5
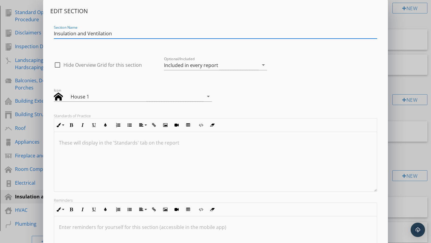
click at [135, 165] on div at bounding box center [215, 162] width 322 height 60
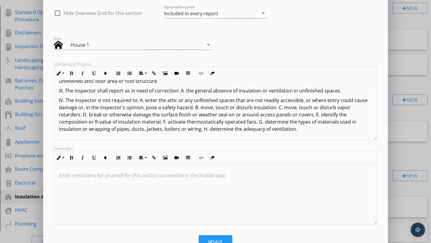
scroll to position [52, 0]
click at [219, 236] on button "Save" at bounding box center [215, 241] width 33 height 13
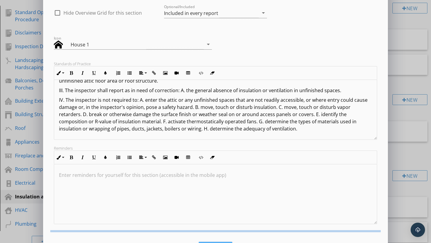
scroll to position [9, 0]
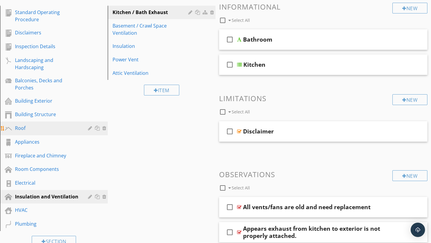
click at [74, 129] on div "Roof" at bounding box center [47, 127] width 64 height 7
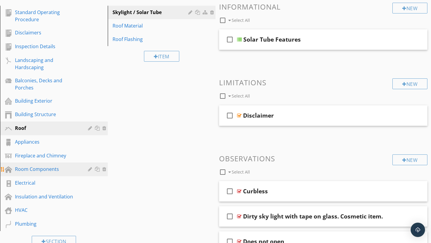
click at [33, 170] on div "Room Components" at bounding box center [47, 168] width 64 height 7
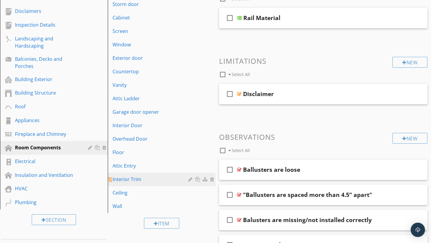
scroll to position [97, 0]
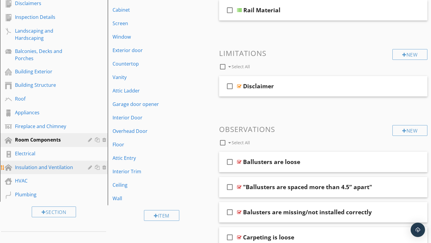
click at [89, 166] on div at bounding box center [91, 167] width 6 height 5
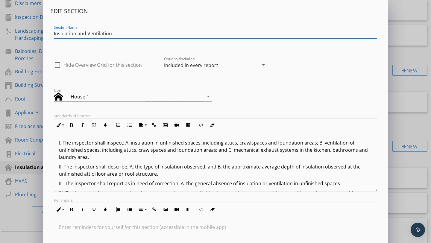
click at [408, 90] on div "Edit Section Section Name Insulation and Ventilation check_box_outline_blank Hi…" at bounding box center [215, 158] width 431 height 317
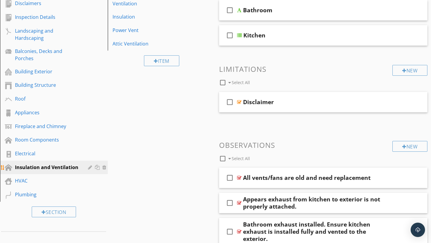
click at [91, 166] on div at bounding box center [91, 167] width 6 height 5
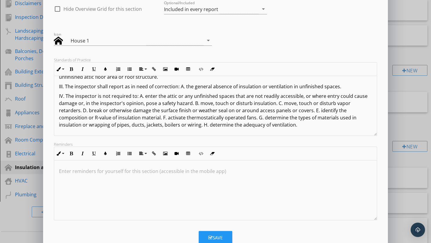
scroll to position [58, 0]
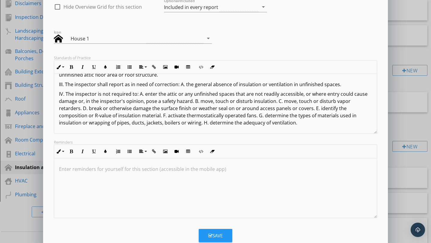
click at [213, 238] on div "Save" at bounding box center [215, 235] width 14 height 7
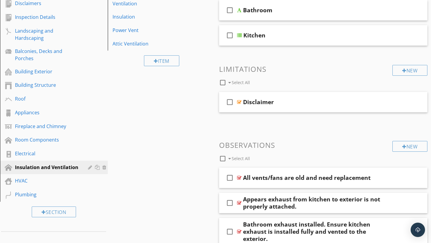
scroll to position [9, 0]
click at [33, 101] on div "Roof" at bounding box center [47, 98] width 64 height 7
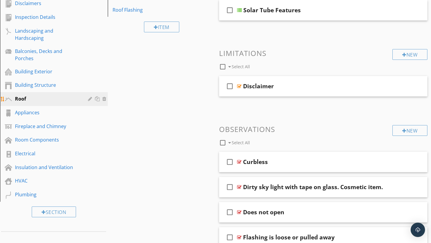
click at [88, 99] on div at bounding box center [91, 98] width 6 height 5
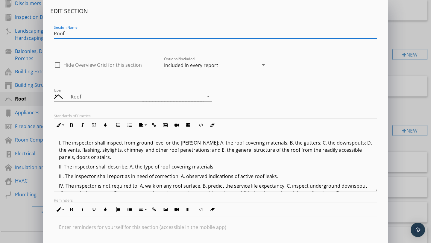
scroll to position [34, 0]
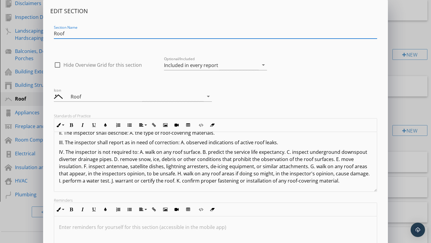
click at [342, 179] on p "IV. The inspector is not required to: A. walk on any roof surface. B. predict t…" at bounding box center [215, 166] width 313 height 36
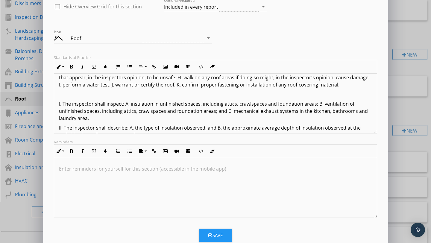
scroll to position [60, 0]
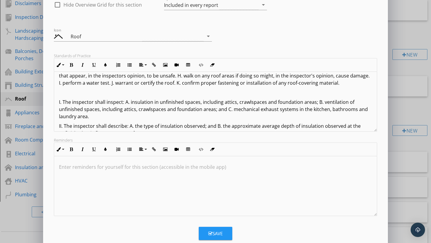
click at [218, 230] on div "Save" at bounding box center [215, 233] width 14 height 7
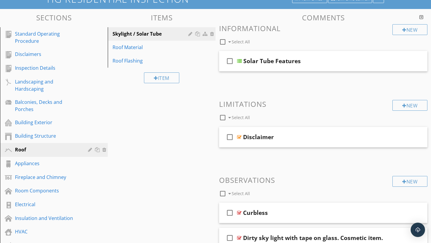
scroll to position [47, 0]
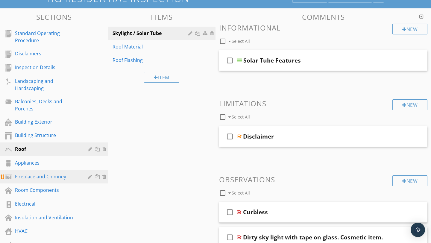
click at [77, 178] on div "Fireplace and Chimney" at bounding box center [47, 176] width 64 height 7
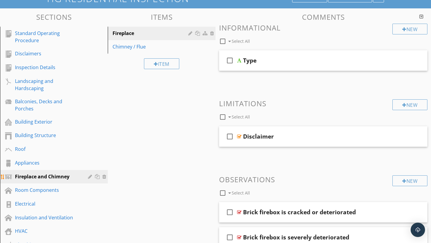
click at [89, 176] on div at bounding box center [91, 176] width 6 height 5
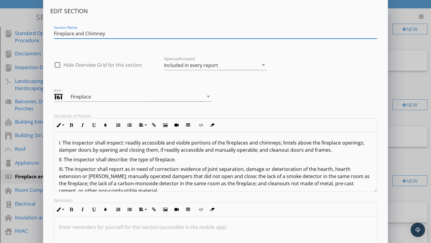
click at [399, 124] on div "Edit Section Section Name Fireplace and Chimney check_box_outline_blank Hide Ov…" at bounding box center [215, 158] width 431 height 317
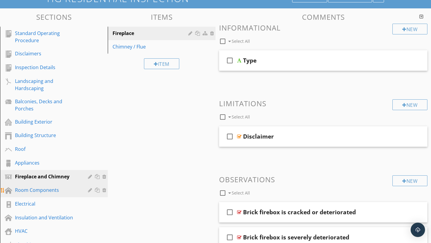
click at [90, 190] on div at bounding box center [91, 190] width 6 height 5
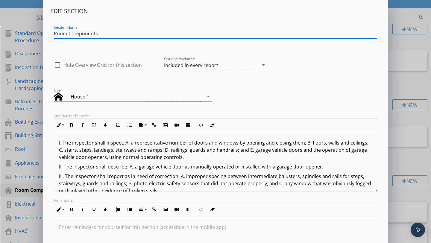
click at [417, 163] on div "Edit Section Section Name Room Components check_box_outline_blank Hide Overview…" at bounding box center [215, 158] width 431 height 317
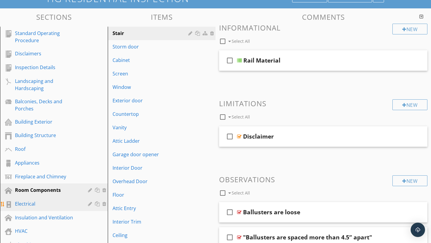
click at [91, 205] on div at bounding box center [91, 203] width 6 height 5
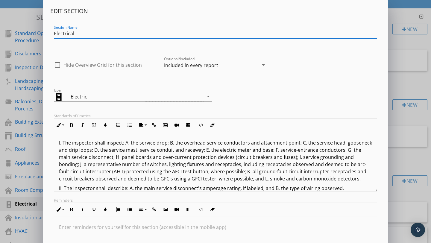
click at [403, 157] on div "Edit Section Section Name Electrical check_box_outline_blank Hide Overview Grid…" at bounding box center [215, 158] width 431 height 317
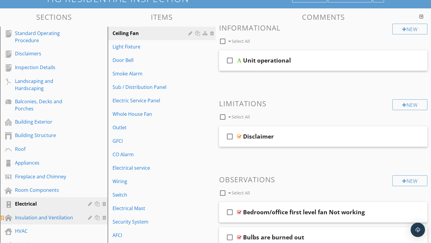
click at [91, 218] on div at bounding box center [91, 217] width 6 height 5
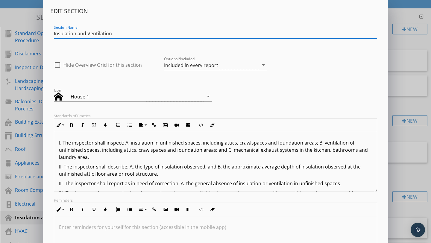
scroll to position [41, 0]
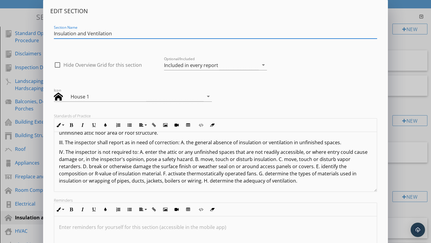
click at [393, 168] on div "Edit Section Section Name Insulation and Ventilation check_box_outline_blank Hi…" at bounding box center [215, 158] width 431 height 317
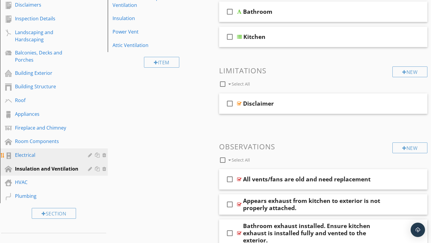
scroll to position [97, 0]
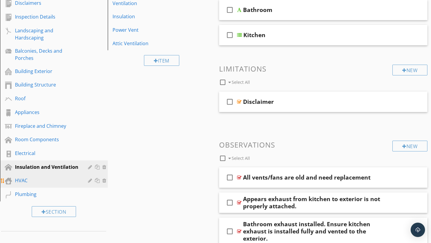
click at [91, 179] on div at bounding box center [91, 180] width 6 height 5
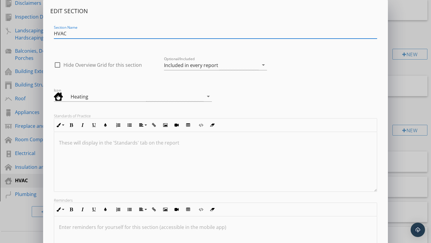
click at [174, 143] on p at bounding box center [215, 142] width 313 height 7
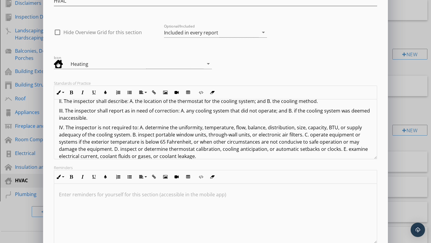
scroll to position [56, 0]
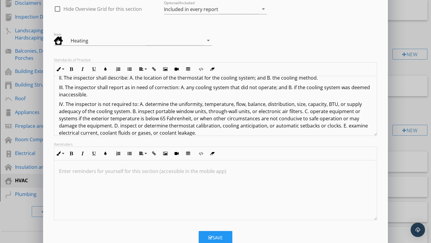
click at [212, 236] on icon "button" at bounding box center [210, 237] width 4 height 4
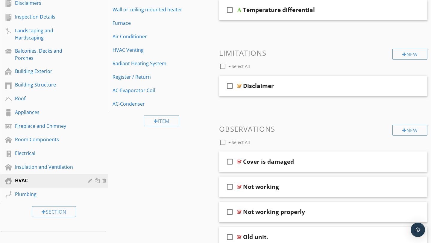
scroll to position [9, 0]
click at [90, 195] on div at bounding box center [91, 194] width 6 height 5
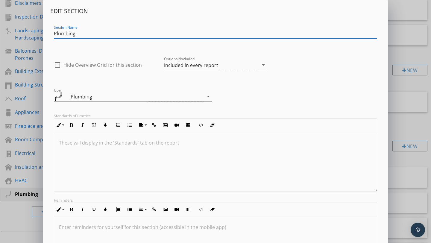
click at [139, 162] on div at bounding box center [215, 162] width 322 height 60
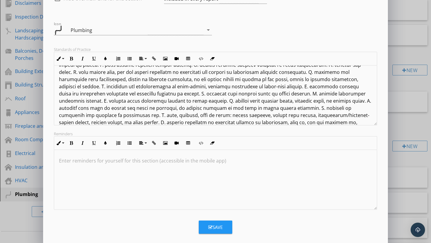
scroll to position [68, 0]
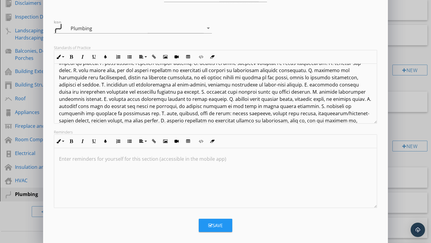
click at [216, 226] on div "Save" at bounding box center [215, 225] width 14 height 7
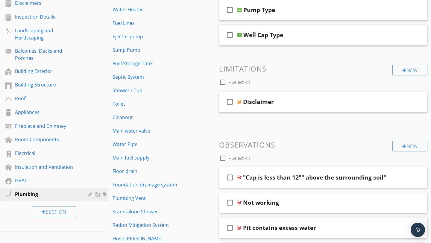
scroll to position [9, 0]
click at [90, 193] on div at bounding box center [91, 194] width 6 height 5
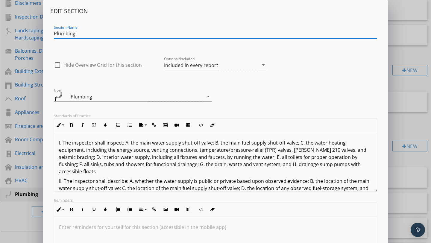
click at [410, 52] on div "Edit Section Section Name Plumbing check_box_outline_blank Hide Overview Grid f…" at bounding box center [215, 158] width 431 height 317
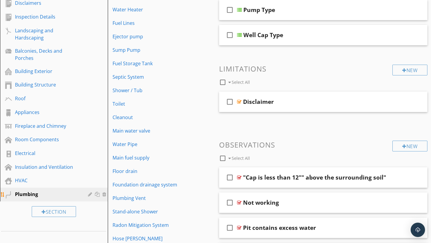
click at [90, 194] on div at bounding box center [91, 194] width 6 height 5
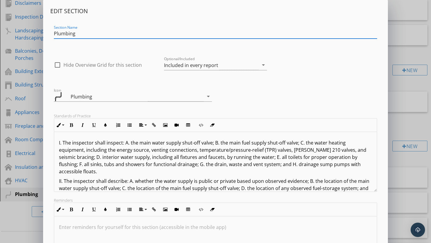
click at [401, 85] on div "Edit Section Section Name Plumbing check_box_outline_blank Hide Overview Grid f…" at bounding box center [215, 158] width 431 height 317
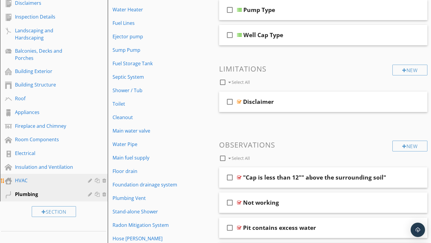
click at [90, 181] on div at bounding box center [91, 180] width 6 height 5
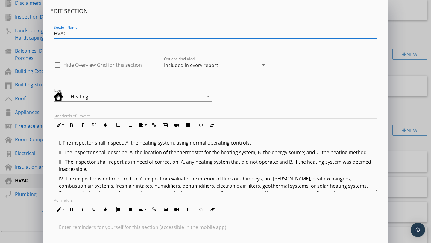
click at [406, 97] on div "Edit Section Section Name HVAC check_box_outline_blank Hide Overview Grid for t…" at bounding box center [215, 158] width 431 height 317
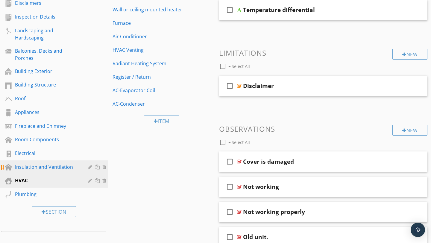
click at [90, 167] on div at bounding box center [91, 166] width 6 height 5
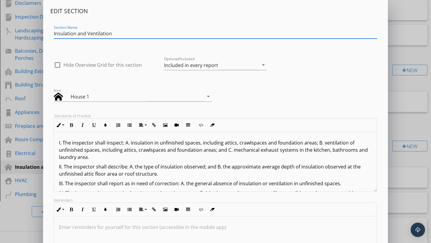
click at [401, 123] on div "Edit Section Section Name Insulation and Ventilation check_box_outline_blank Hi…" at bounding box center [215, 158] width 431 height 317
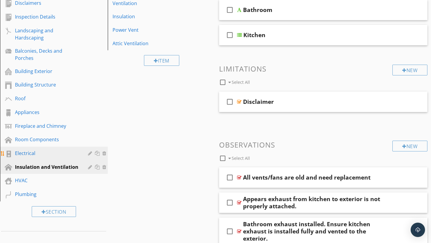
click at [91, 153] on div at bounding box center [91, 153] width 6 height 5
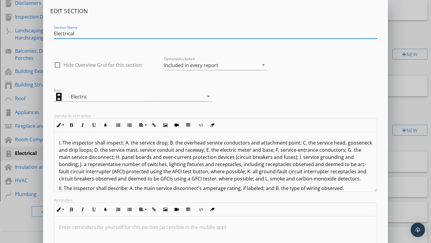
click at [394, 110] on div "Edit Section Section Name Electrical check_box_outline_blank Hide Overview Grid…" at bounding box center [215, 158] width 431 height 317
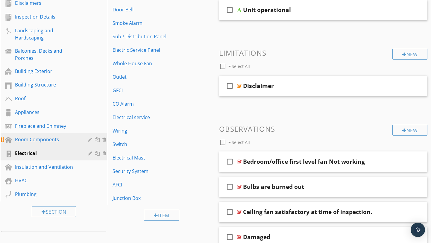
click at [91, 140] on div at bounding box center [91, 139] width 6 height 5
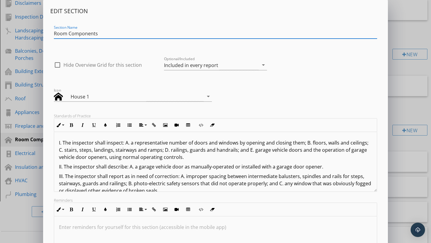
click at [31, 127] on div "Edit Section Section Name Room Components check_box_outline_blank Hide Overview…" at bounding box center [215, 158] width 431 height 317
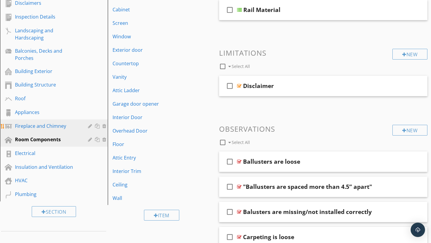
click at [89, 126] on div at bounding box center [91, 126] width 6 height 5
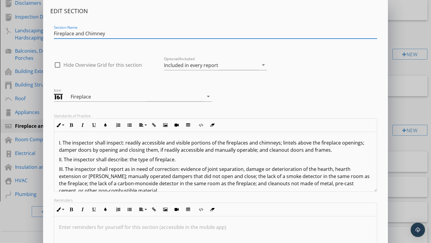
click at [31, 114] on div "Edit Section Section Name Fireplace and Chimney check_box_outline_blank Hide Ov…" at bounding box center [215, 158] width 431 height 317
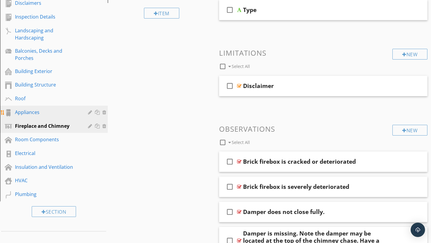
click at [91, 111] on div at bounding box center [91, 112] width 6 height 5
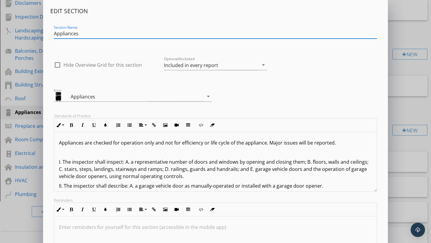
click at [34, 102] on div "Edit Section Section Name Appliances check_box_outline_blank Hide Overview Grid…" at bounding box center [215, 158] width 431 height 317
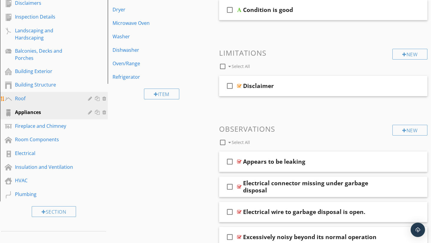
click at [91, 97] on div at bounding box center [91, 98] width 6 height 5
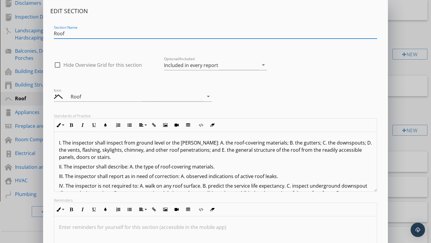
click at [28, 84] on div "Edit Section Section Name Roof check_box_outline_blank Hide Overview Grid for t…" at bounding box center [215, 158] width 431 height 317
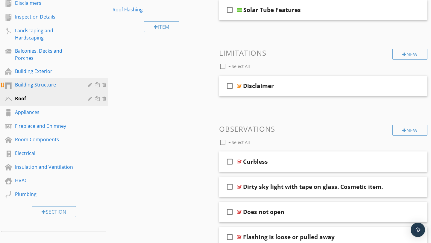
click at [89, 85] on div at bounding box center [91, 84] width 6 height 5
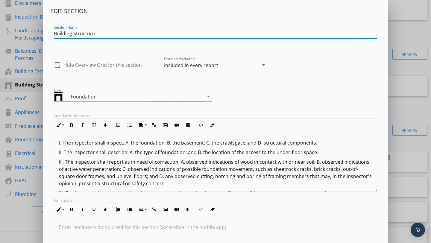
click at [31, 73] on div "Edit Section Section Name Building Structure check_box_outline_blank Hide Overv…" at bounding box center [215, 158] width 431 height 317
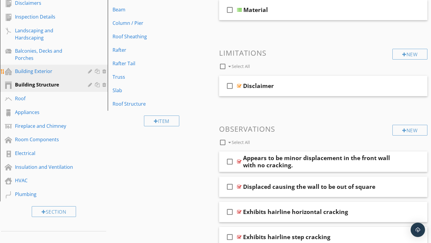
click at [89, 71] on div at bounding box center [91, 71] width 6 height 5
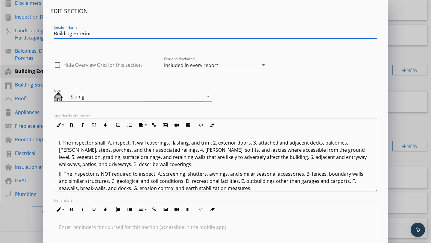
click at [35, 56] on div "Edit Section Section Name Building Exterior check_box_outline_blank Hide Overvi…" at bounding box center [215, 158] width 431 height 317
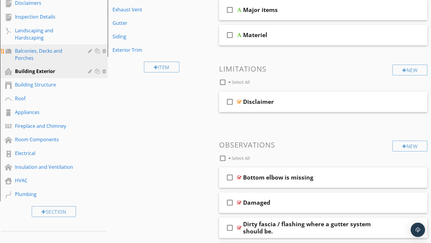
click at [90, 51] on div at bounding box center [91, 50] width 6 height 5
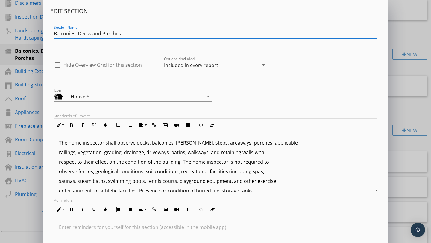
click at [37, 78] on div "Edit Section Section Name Balconies, Decks and Porches check_box_outline_blank …" at bounding box center [215, 158] width 431 height 317
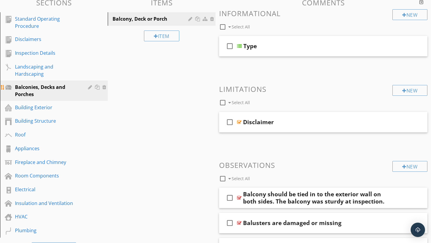
scroll to position [49, 0]
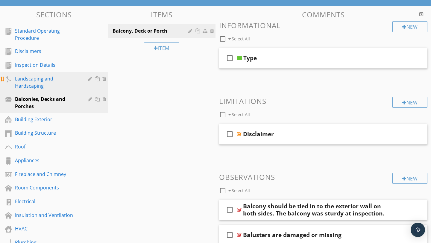
click at [89, 78] on div at bounding box center [91, 78] width 6 height 5
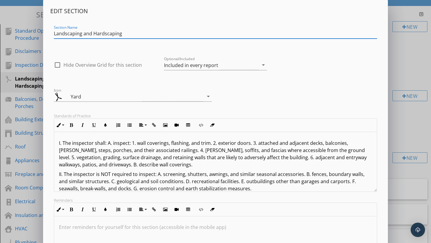
scroll to position [68, 0]
click at [25, 152] on div "Edit Section Section Name Landscaping and Hardscaping check_box_outline_blank H…" at bounding box center [215, 158] width 431 height 317
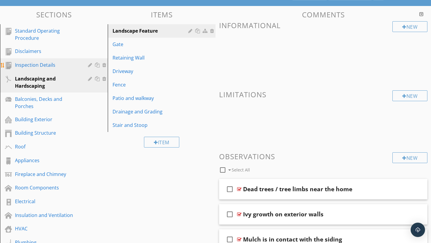
click at [90, 65] on div at bounding box center [91, 65] width 6 height 5
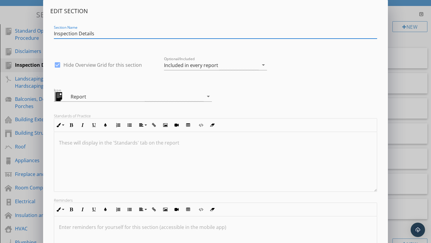
click at [26, 85] on div "Edit Section Section Name Inspection Details check_box Hide Overview Grid for t…" at bounding box center [215, 158] width 431 height 317
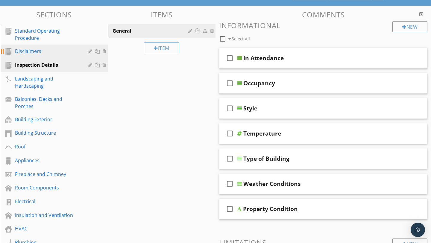
click at [88, 51] on div at bounding box center [91, 51] width 6 height 5
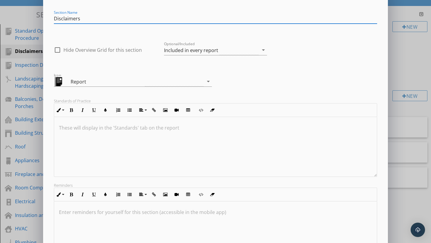
scroll to position [0, 0]
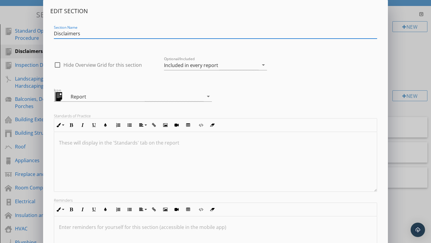
click at [402, 61] on div "Edit Section Section Name Disclaimers check_box_outline_blank Hide Overview Gri…" at bounding box center [215, 158] width 431 height 317
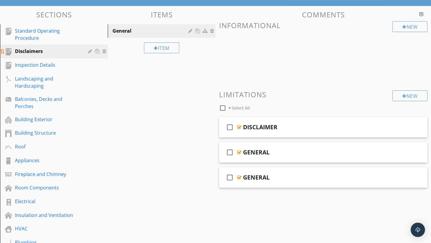
click at [67, 50] on div "Disclaimers" at bounding box center [47, 51] width 64 height 7
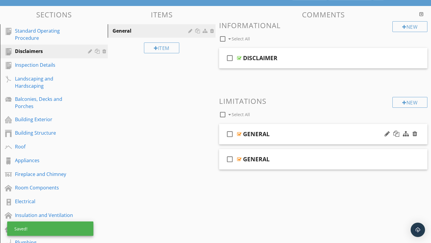
click at [269, 137] on div "GENERAL" at bounding box center [316, 133] width 147 height 7
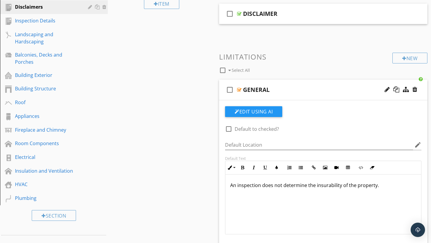
scroll to position [94, 0]
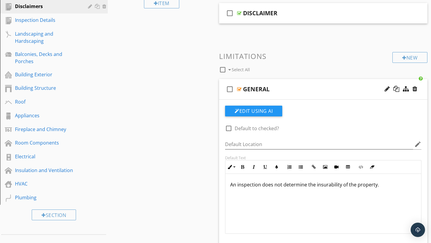
click at [286, 51] on div "New Informational check_box_outline_blank Select All check_box_outline_blank DI…" at bounding box center [323, 139] width 208 height 327
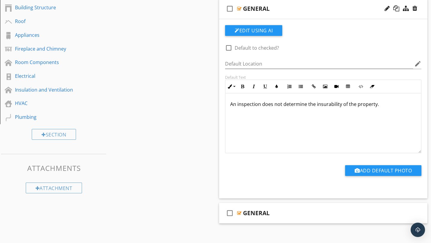
scroll to position [180, 0]
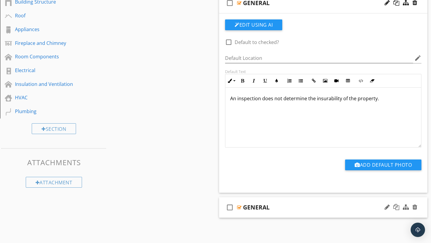
click at [273, 207] on div "GENERAL" at bounding box center [316, 207] width 147 height 7
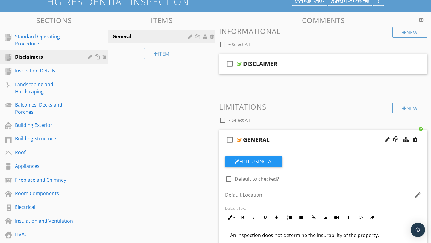
scroll to position [11, 0]
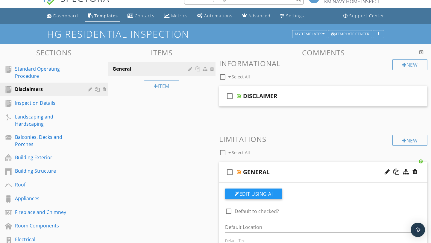
click at [284, 98] on div "DISCLAIMER" at bounding box center [316, 95] width 147 height 7
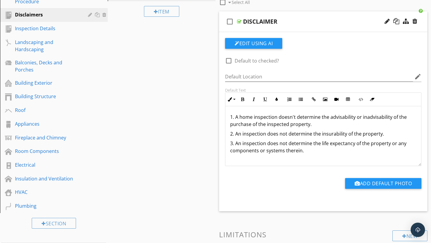
scroll to position [92, 0]
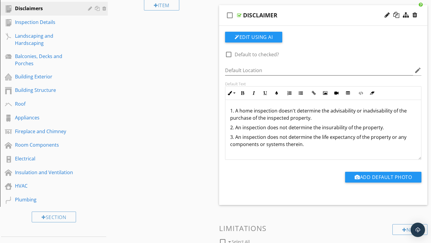
click at [229, 54] on div at bounding box center [228, 54] width 10 height 10
checkbox input "true"
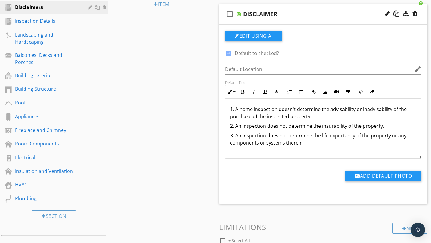
scroll to position [94, 0]
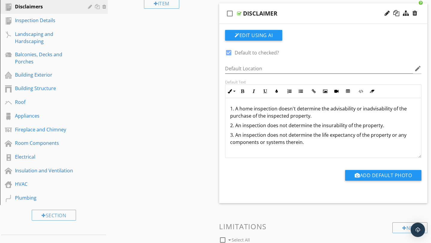
click at [311, 136] on p "3. An inspection does not determine the life expectancy of the property or any …" at bounding box center [323, 138] width 186 height 14
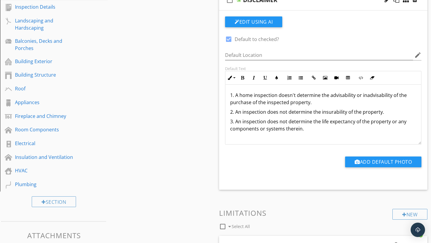
scroll to position [118, 0]
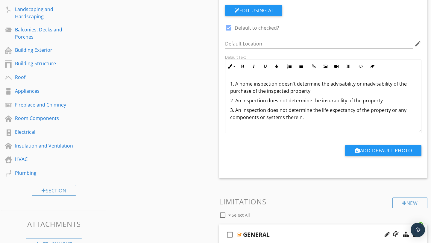
click at [312, 120] on p "3. An inspection does not determine the life expectancy of the property or any …" at bounding box center [323, 113] width 186 height 14
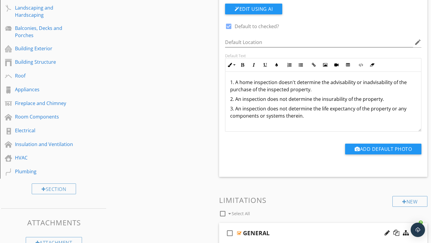
scroll to position [118, 0]
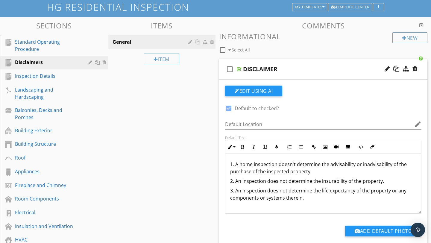
scroll to position [31, 0]
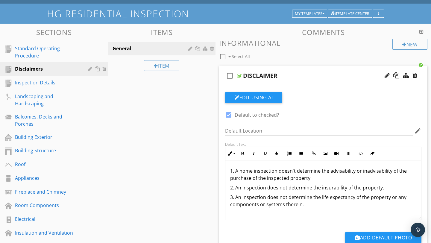
click at [307, 206] on p "3. An inspection does not determine the life expectancy of the property or any …" at bounding box center [323, 200] width 186 height 14
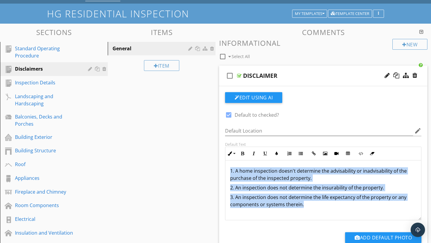
drag, startPoint x: 307, startPoint y: 206, endPoint x: 231, endPoint y: 170, distance: 84.5
click at [231, 170] on div "1. A home inspection doesn't determine the advisability or inadvisability of th…" at bounding box center [323, 190] width 196 height 60
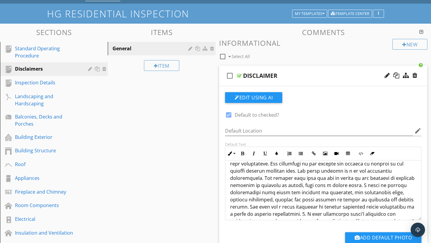
scroll to position [23, 0]
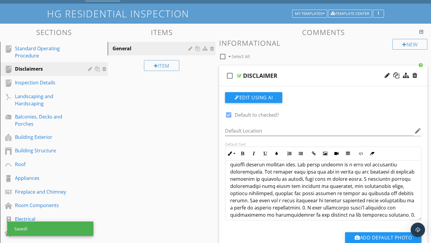
scroll to position [30, 0]
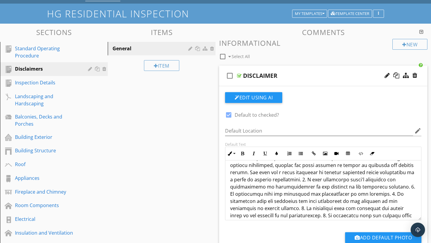
scroll to position [57, 0]
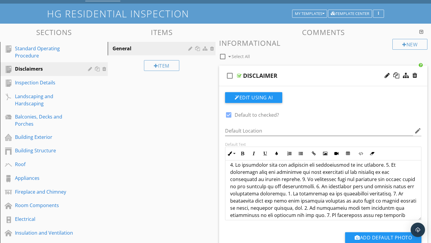
scroll to position [100, 0]
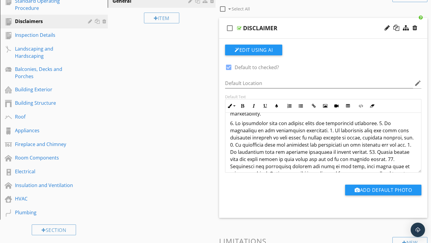
scroll to position [132, 0]
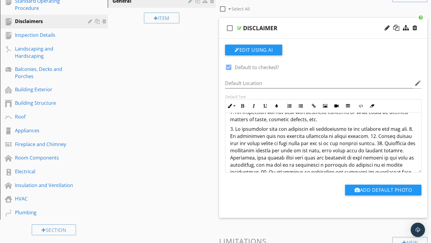
scroll to position [165, 0]
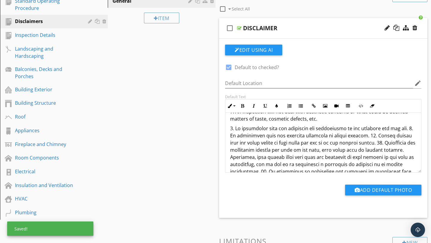
click at [403, 129] on p at bounding box center [323, 243] width 186 height 237
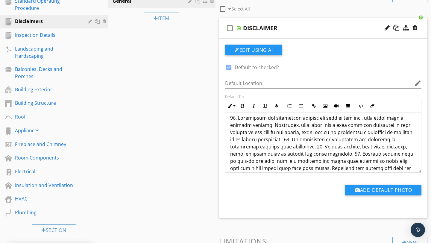
scroll to position [217, 0]
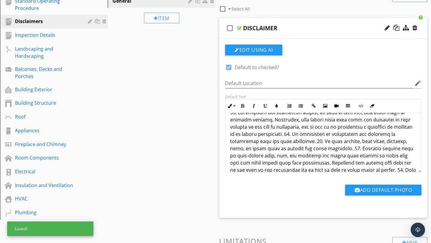
click at [311, 134] on p at bounding box center [323, 220] width 186 height 222
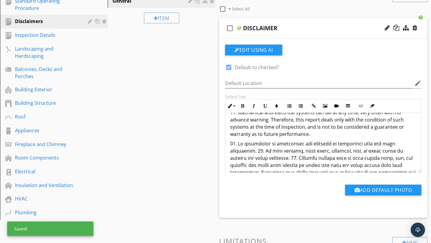
click at [257, 151] on p at bounding box center [323, 237] width 186 height 194
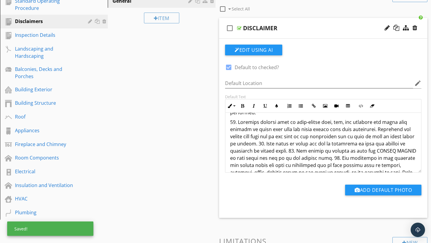
scroll to position [272, 0]
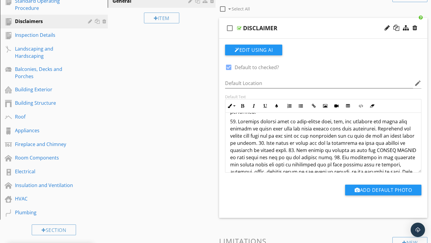
click at [256, 141] on p at bounding box center [323, 207] width 186 height 179
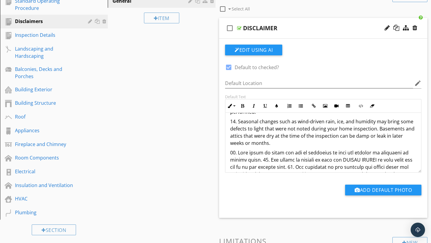
click at [261, 159] on p at bounding box center [323, 228] width 186 height 158
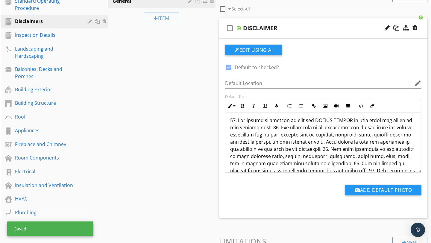
scroll to position [335, 0]
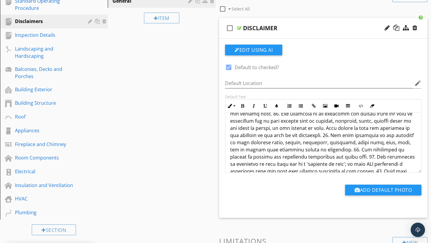
click at [275, 114] on p at bounding box center [323, 175] width 186 height 144
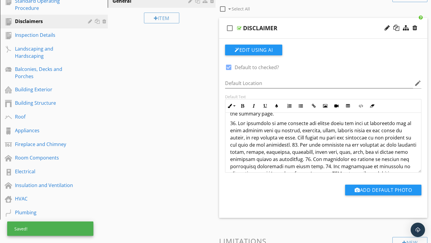
click at [291, 144] on p at bounding box center [323, 188] width 186 height 136
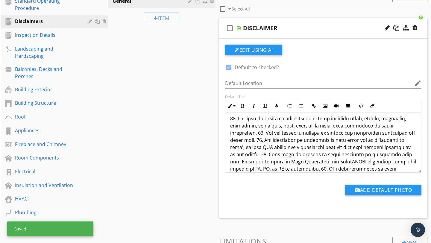
scroll to position [372, 0]
click at [407, 125] on p at bounding box center [323, 171] width 186 height 115
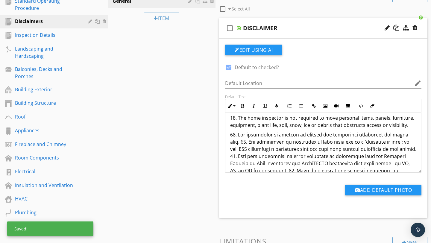
click at [231, 143] on p at bounding box center [323, 181] width 186 height 100
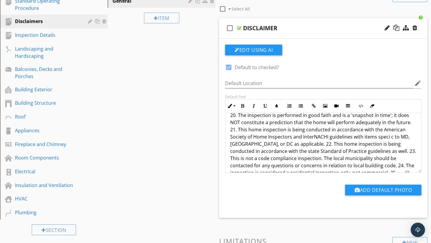
scroll to position [404, 0]
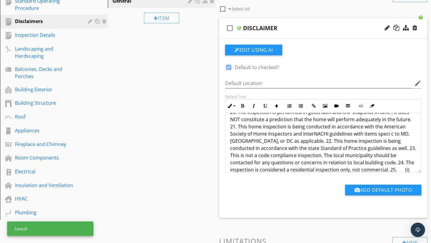
click at [230, 126] on p "20. The inspection is performed in good faith and is a 'snapshot in time'; it d…" at bounding box center [323, 152] width 186 height 86
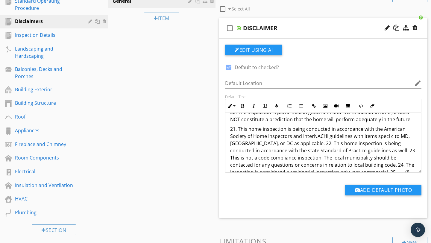
click at [276, 143] on p "21. This home inspection is being conducted in accordance with the American Soc…" at bounding box center [323, 161] width 186 height 72
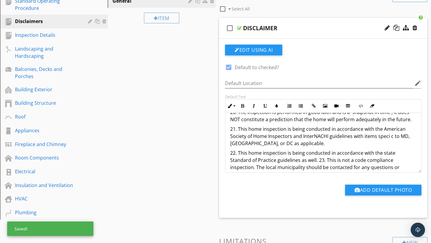
click at [297, 161] on p "22. This home inspection is being conducted in accordance with the state Standa…" at bounding box center [323, 177] width 186 height 57
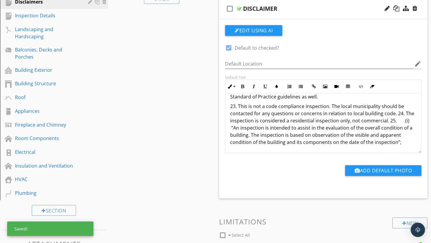
scroll to position [100, 0]
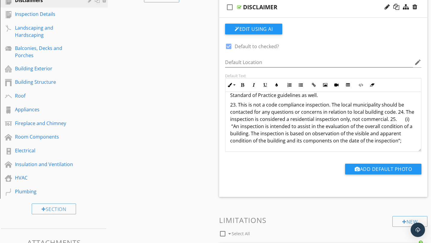
click at [394, 113] on p "23. This is not a code compliance inspection. The local municipality should be …" at bounding box center [323, 122] width 186 height 43
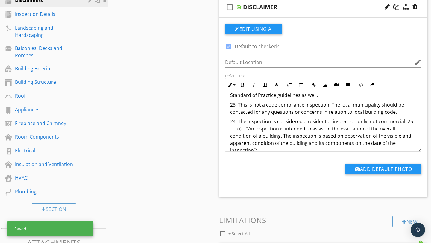
click at [405, 120] on p "24. The inspection is considered a residential inspection only, not commercial.…" at bounding box center [323, 136] width 186 height 36
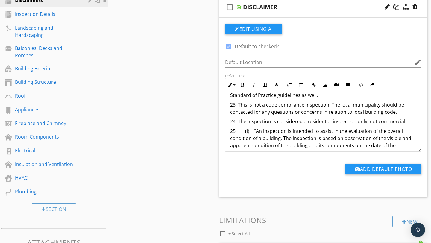
scroll to position [460, 0]
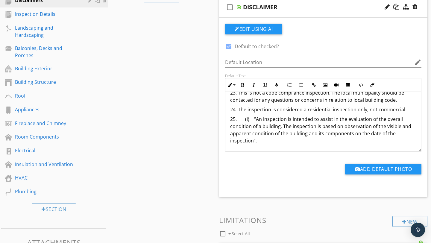
click at [277, 144] on p "25. (i) “An inspection is intended to assist in the evaluation of the overall c…" at bounding box center [323, 129] width 186 height 29
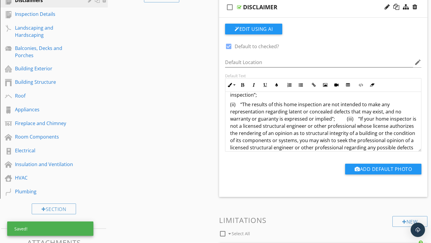
scroll to position [498, 0]
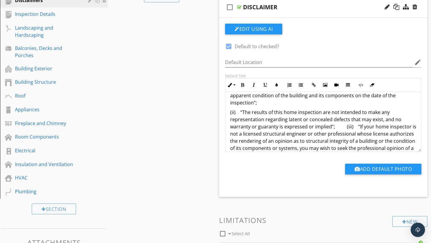
click at [345, 128] on p "(ii) “The results of this home inspection are not intended to make any represen…" at bounding box center [323, 152] width 186 height 86
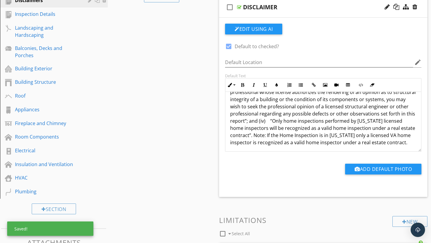
scroll to position [551, 0]
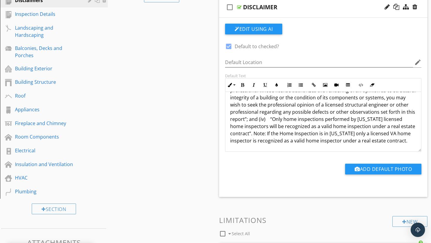
click at [259, 121] on p "(iii) “If your home inspector is not a licensed structural engineer or other pr…" at bounding box center [323, 112] width 186 height 65
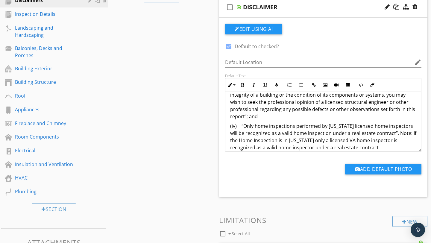
scroll to position [560, 0]
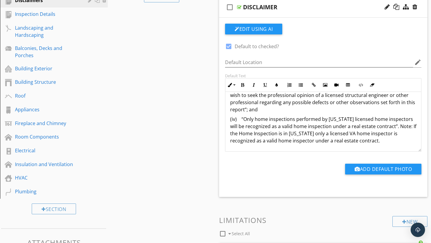
click at [390, 128] on p "(iv) “Only home inspections performed by Maryland licensed home inspectors will…" at bounding box center [323, 129] width 186 height 29
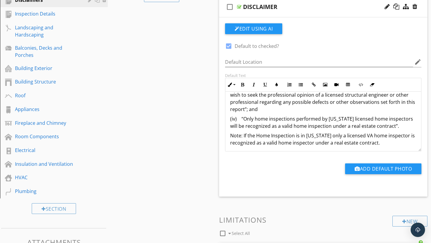
scroll to position [99, 0]
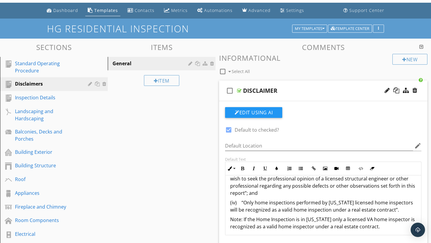
scroll to position [13, 0]
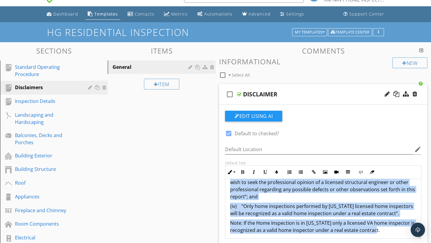
copy div "0. If this building has a replace(s) and or replace appliance(s) this company r…"
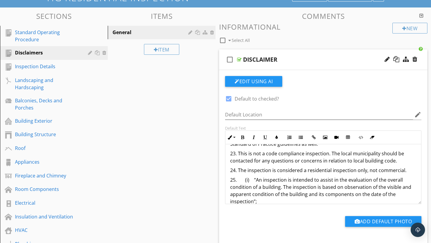
scroll to position [467, 0]
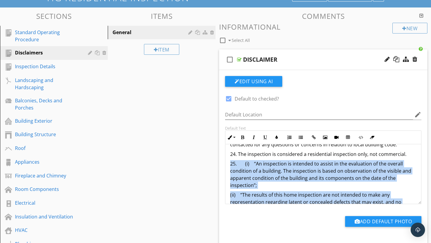
drag, startPoint x: 383, startPoint y: 194, endPoint x: 228, endPoint y: 167, distance: 157.6
click at [243, 136] on icon "button" at bounding box center [242, 137] width 4 height 4
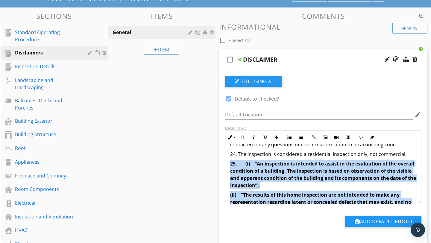
click at [261, 177] on strong "25. (i) “An inspection is intended to assist in the evaluation of the overall c…" at bounding box center [323, 174] width 186 height 28
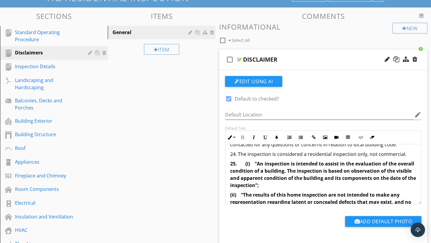
click at [235, 163] on strong "25. (i) “An inspection is intended to assist in the evaluation of the overall c…" at bounding box center [323, 174] width 186 height 28
click at [406, 154] on p "24. The inspection is considered a residential inspection only, not commercial." at bounding box center [323, 153] width 186 height 7
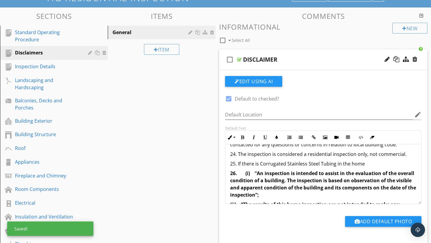
click at [335, 164] on p "25. If there is Corrugated Stainless Steel Tubing in the home" at bounding box center [323, 163] width 186 height 7
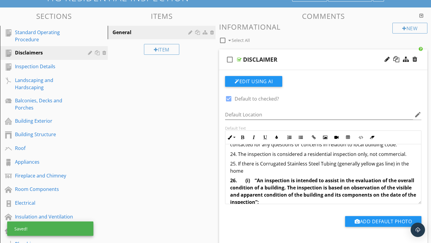
click at [359, 164] on p "25. If there is Corrugated Stainless Steel Tubing (generally yellow gas line) i…" at bounding box center [323, 167] width 186 height 14
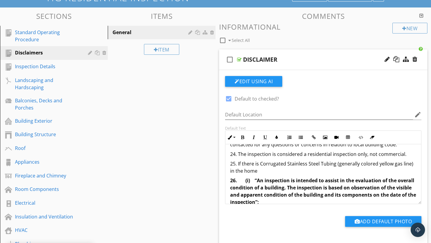
click at [360, 165] on p "25. If there is Corrugated Stainless Steel Tubing (generally colored yellow gas…" at bounding box center [323, 167] width 186 height 14
click at [413, 163] on p "25. If there is Corrugated Stainless Steel Tubing (generally a yellow colored y…" at bounding box center [323, 167] width 186 height 14
click at [284, 168] on p "25. If there is Corrugated Stainless Steel Tubing (generally a yellow colored g…" at bounding box center [323, 167] width 186 height 14
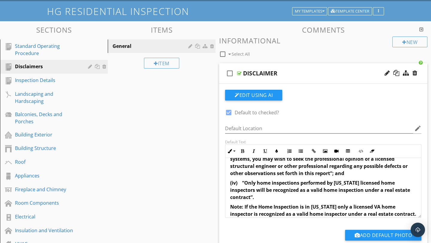
scroll to position [27, 0]
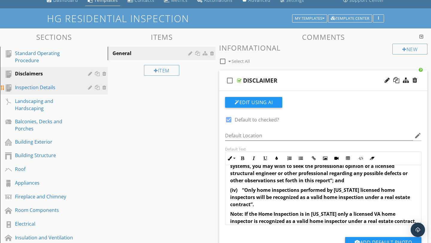
click at [68, 88] on div "Inspection Details" at bounding box center [47, 87] width 64 height 7
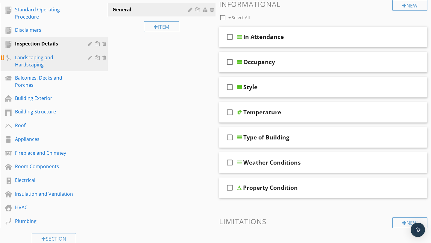
scroll to position [68, 0]
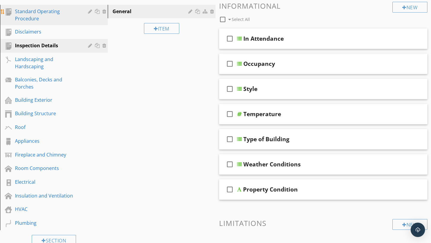
click at [36, 19] on div "Standard Operating Procedure" at bounding box center [47, 15] width 64 height 14
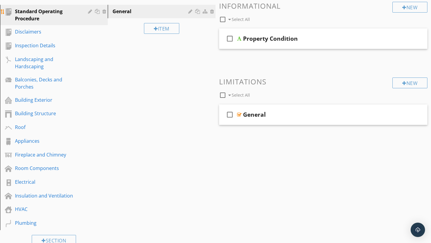
click at [87, 11] on div "Standard Operating Procedure" at bounding box center [58, 15] width 87 height 14
click at [90, 13] on div at bounding box center [91, 11] width 6 height 5
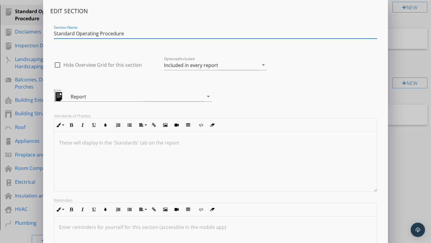
drag, startPoint x: 134, startPoint y: 33, endPoint x: 42, endPoint y: 33, distance: 91.2
click at [42, 33] on div "Edit Section Section Name Standard Operating Procedure check_box_outline_blank …" at bounding box center [215, 158] width 431 height 317
type input "P"
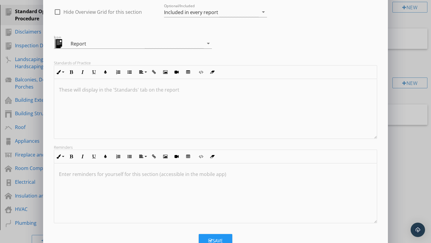
scroll to position [0, 0]
type input "General Property Condition Narrative"
click at [215, 237] on div "Save" at bounding box center [215, 240] width 14 height 7
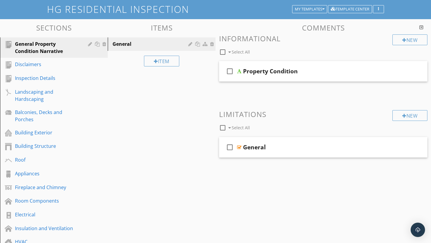
scroll to position [36, 0]
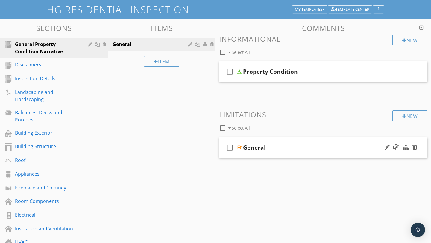
click at [269, 148] on div "General" at bounding box center [316, 147] width 147 height 7
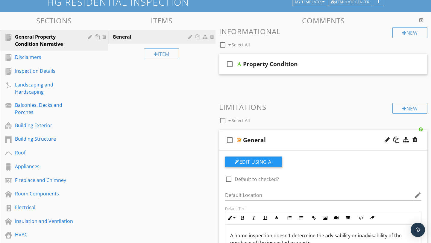
scroll to position [43, 0]
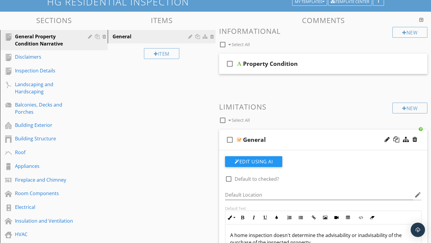
click at [305, 139] on div "General" at bounding box center [316, 139] width 147 height 7
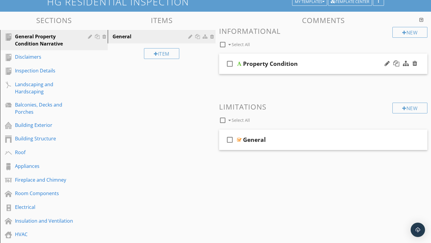
click at [287, 62] on div "Property Condition" at bounding box center [270, 63] width 55 height 7
click at [323, 94] on div "New Informational check_box_outline_blank Select All check_box_outline_blank Pr…" at bounding box center [323, 93] width 208 height 132
click at [386, 64] on div at bounding box center [386, 63] width 5 height 6
click at [319, 84] on div "New Informational check_box_outline_blank Select All check_box_outline_blank Pr…" at bounding box center [323, 93] width 208 height 132
click at [239, 63] on div at bounding box center [239, 63] width 4 height 5
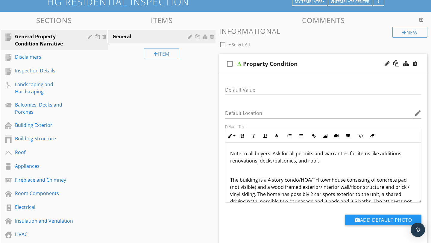
click at [272, 65] on div "Property Condition" at bounding box center [270, 63] width 55 height 7
type input "Property Condition Narrative"
click at [327, 39] on div "check_box_outline_blank Select All" at bounding box center [305, 42] width 173 height 11
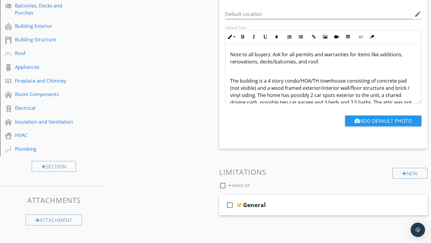
scroll to position [149, 0]
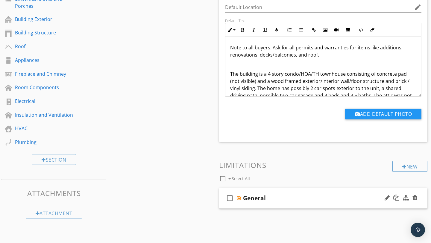
click at [265, 198] on div "General" at bounding box center [254, 197] width 23 height 7
click at [387, 199] on div at bounding box center [386, 198] width 5 height 6
click at [386, 197] on div at bounding box center [386, 198] width 5 height 6
click at [327, 172] on div "check_box_outline_blank Select All" at bounding box center [305, 176] width 173 height 11
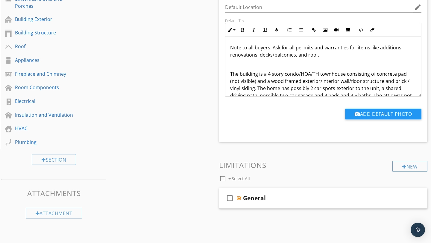
click at [243, 202] on div "General" at bounding box center [254, 197] width 23 height 7
click at [239, 198] on div at bounding box center [239, 198] width 4 height 5
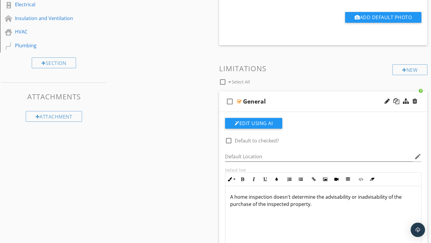
scroll to position [263, 0]
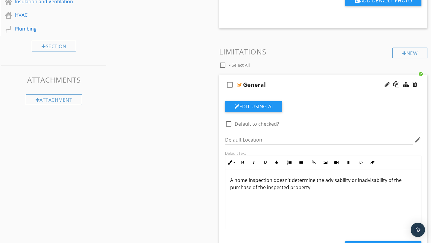
click at [229, 124] on div at bounding box center [228, 124] width 10 height 10
checkbox input "true"
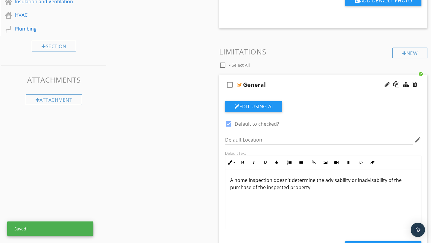
click at [229, 83] on icon "check_box_outline_blank" at bounding box center [230, 84] width 10 height 14
checkbox input "true"
click at [307, 51] on h3 "Limitations" at bounding box center [323, 52] width 208 height 8
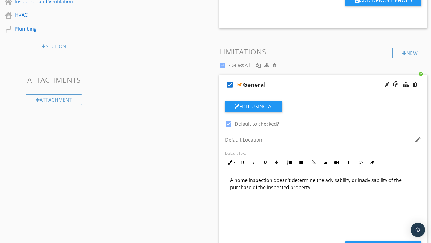
click at [301, 41] on div "New Informational check_box_outline_blank Select All check_box_outline_blank Pr…" at bounding box center [323, 41] width 208 height 467
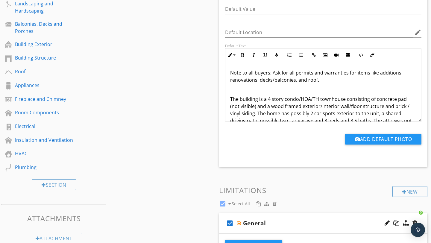
scroll to position [0, 0]
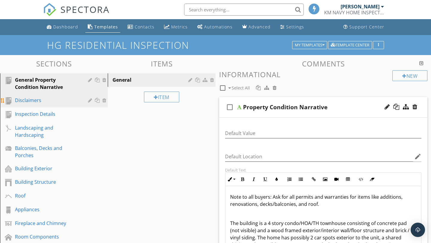
click at [48, 101] on div "Disclaimers" at bounding box center [47, 100] width 64 height 7
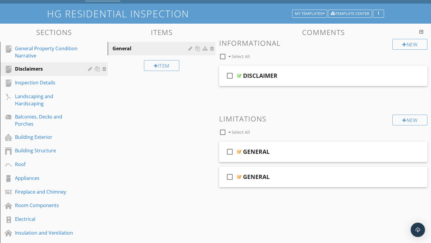
scroll to position [50, 0]
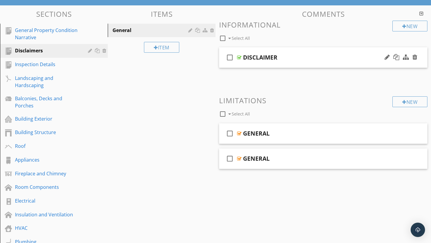
click at [284, 52] on div "check_box_outline_blank DISCLAIMER" at bounding box center [323, 57] width 208 height 21
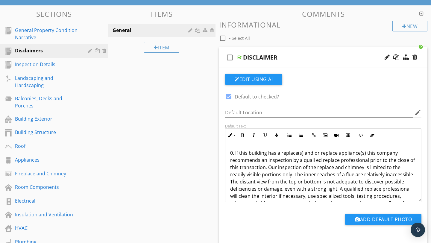
scroll to position [4, 0]
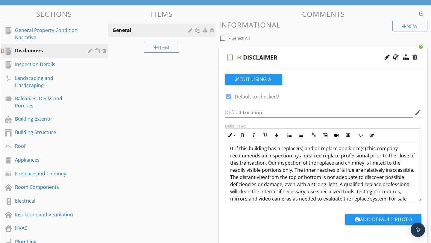
click at [41, 50] on div "Disclaimers" at bounding box center [47, 50] width 64 height 7
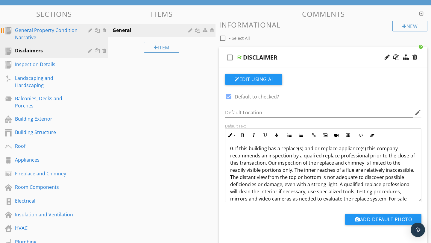
click at [33, 36] on div "General Property Condition Narrative" at bounding box center [47, 34] width 64 height 14
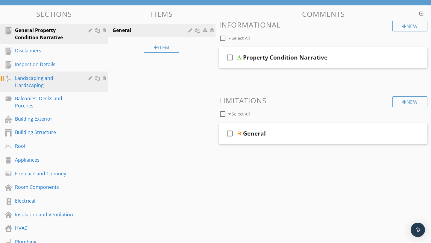
click at [47, 78] on div "Landscaping and Hardscaping" at bounding box center [47, 81] width 64 height 14
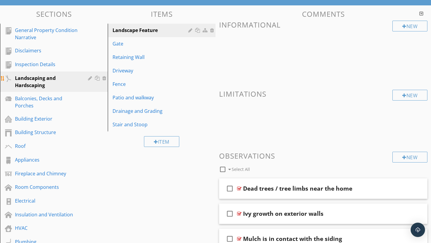
click at [89, 77] on div at bounding box center [91, 78] width 6 height 5
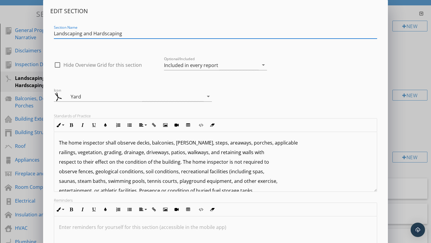
click at [426, 74] on div "Edit Section Section Name Landscaping and Hardscaping check_box_outline_blank H…" at bounding box center [215, 158] width 431 height 317
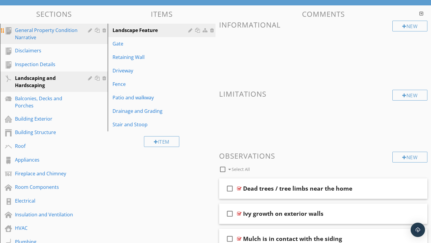
scroll to position [0, 0]
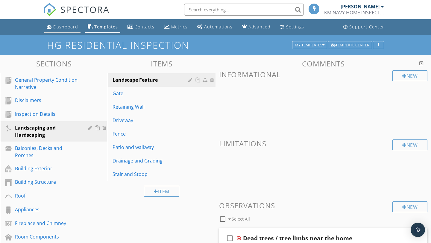
click at [70, 28] on div "Dashboard" at bounding box center [65, 27] width 25 height 6
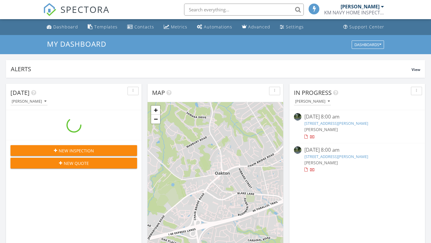
scroll to position [545, 431]
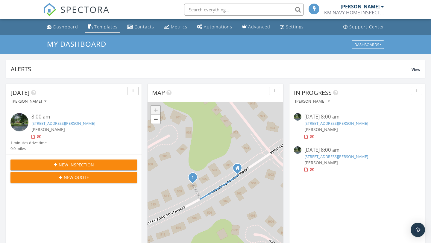
click at [90, 28] on div "Templates" at bounding box center [90, 26] width 5 height 5
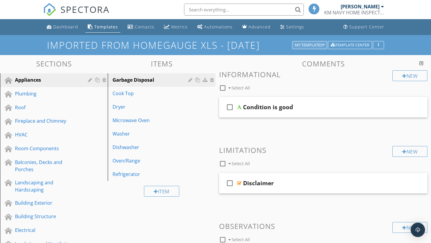
click at [309, 48] on button "My Templates" at bounding box center [309, 45] width 35 height 8
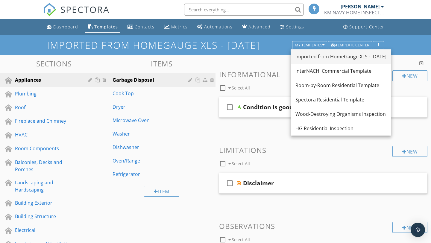
click at [311, 57] on div "Imported from HomeGauge XLS - [DATE]" at bounding box center [340, 56] width 91 height 7
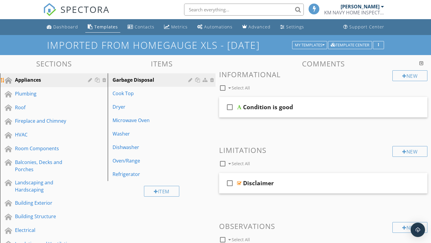
click at [90, 78] on div at bounding box center [91, 79] width 6 height 5
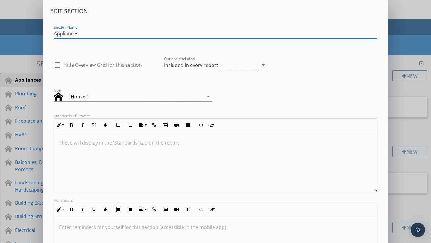
click at [403, 36] on div "Edit Section Section Name Appliances check_box_outline_blank Hide Overview Grid…" at bounding box center [215, 158] width 431 height 317
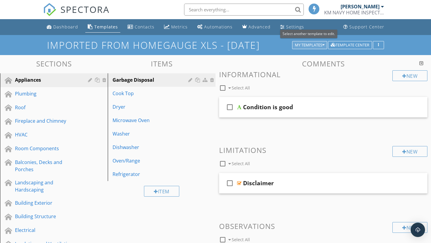
click at [309, 44] on div "My Templates" at bounding box center [310, 45] width 30 height 4
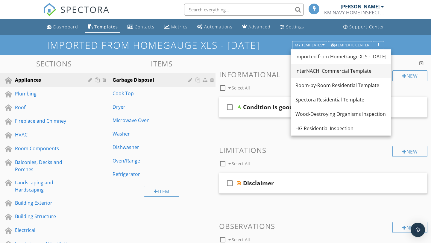
click at [324, 76] on link "InterNACHI Commercial Template" at bounding box center [340, 71] width 100 height 14
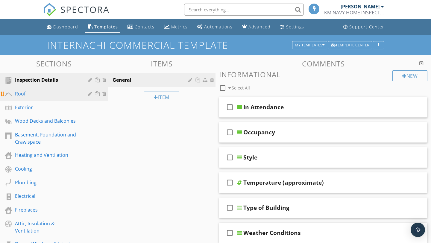
click at [24, 90] on div "Roof" at bounding box center [47, 93] width 64 height 7
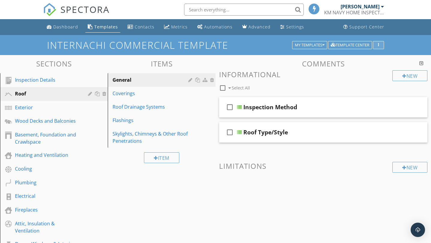
click at [381, 48] on button "button" at bounding box center [378, 45] width 11 height 8
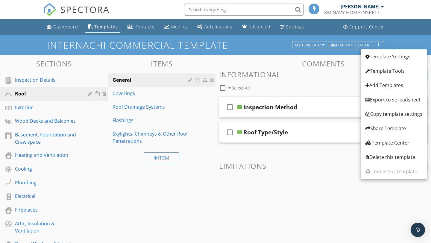
click at [276, 206] on div "Comments New Informational check_box_outline_blank Select All check_box_outline…" at bounding box center [322, 142] width 215 height 164
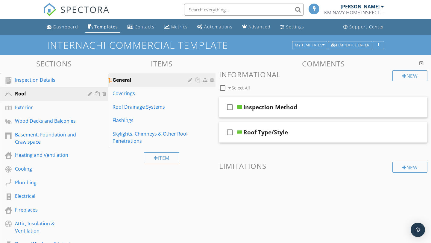
click at [189, 82] on div at bounding box center [191, 79] width 6 height 5
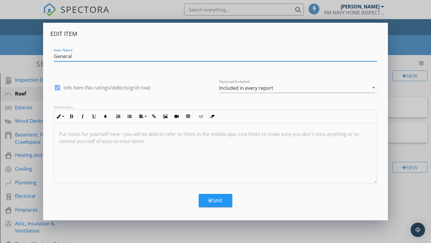
click at [390, 202] on div "Edit Item Item Name General check_box Info Item (No ratings/defects/grid row) O…" at bounding box center [215, 121] width 431 height 243
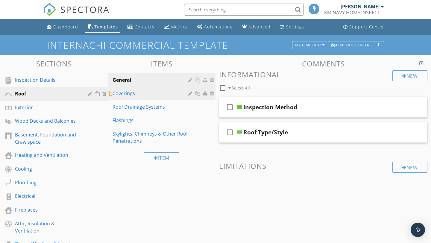
click at [129, 95] on div "Coverings" at bounding box center [150, 93] width 77 height 7
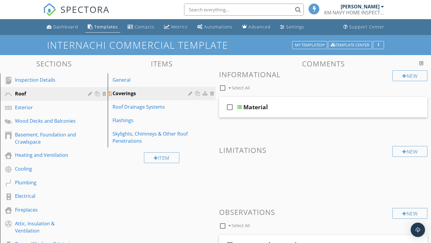
click at [189, 93] on div at bounding box center [191, 93] width 6 height 5
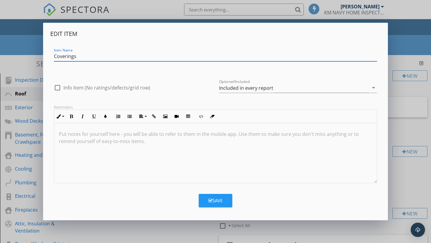
click at [401, 175] on div "Edit Item Item Name Coverings check_box_outline_blank Info Item (No ratings/def…" at bounding box center [215, 121] width 431 height 243
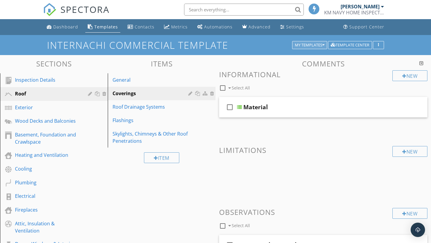
click at [298, 43] on div "My Templates" at bounding box center [310, 45] width 30 height 4
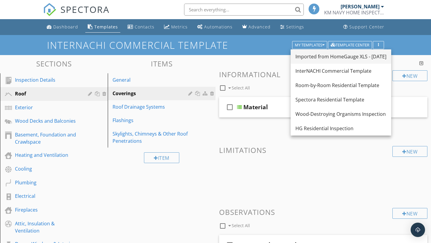
click at [326, 60] on link "Imported from HomeGauge XLS - [DATE]" at bounding box center [340, 56] width 100 height 14
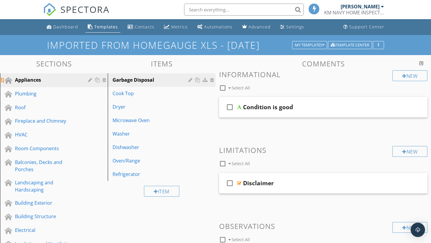
click at [86, 80] on div "Appliances" at bounding box center [58, 80] width 87 height 8
click at [90, 78] on div at bounding box center [91, 79] width 6 height 5
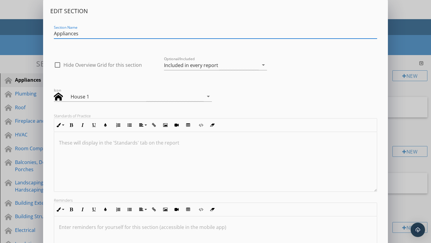
click at [410, 128] on div "Edit Section Section Name Appliances check_box_outline_blank Hide Overview Grid…" at bounding box center [215, 158] width 431 height 317
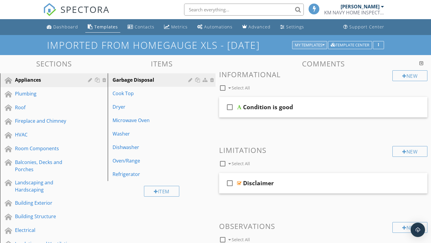
click at [307, 48] on button "My Templates" at bounding box center [309, 45] width 35 height 8
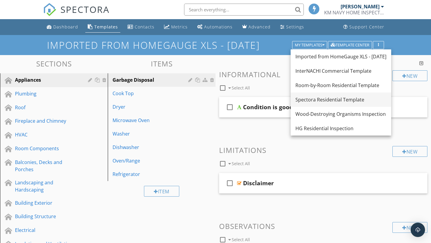
click at [329, 95] on link "Spectora Residential Template" at bounding box center [340, 99] width 100 height 14
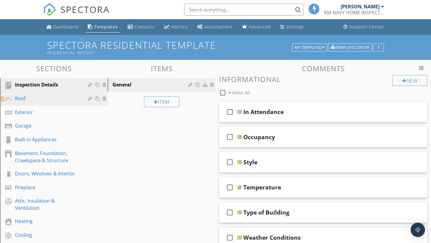
click at [53, 101] on div "Roof" at bounding box center [47, 98] width 64 height 7
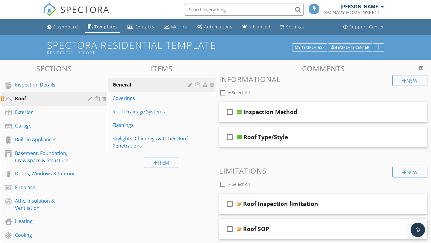
click at [89, 97] on div at bounding box center [91, 98] width 6 height 5
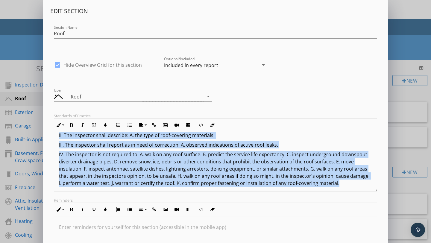
scroll to position [34, 0]
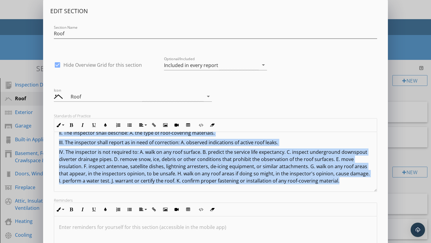
drag, startPoint x: 58, startPoint y: 143, endPoint x: 349, endPoint y: 186, distance: 294.4
click at [347, 187] on div "I. The inspector shall inspect from ground level or the eaves: A. the roof-cove…" at bounding box center [215, 144] width 322 height 93
copy div "I. The inspector shall inspect from ground level or the eaves: A. the roof-cove…"
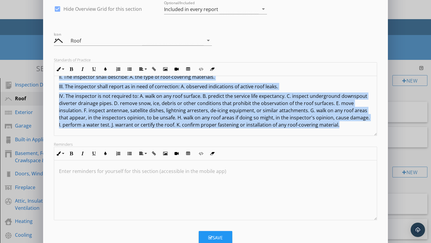
scroll to position [57, 0]
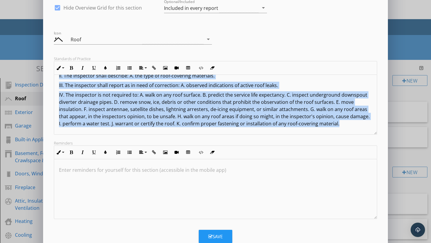
click at [392, 58] on div "Edit Section Section Name Roof check_box Hide Overview Grid for this section Op…" at bounding box center [215, 101] width 431 height 317
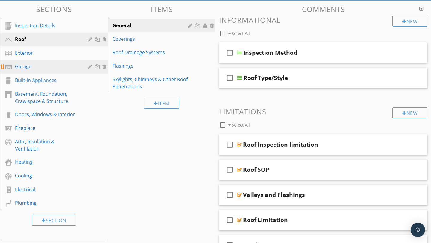
scroll to position [60, 0]
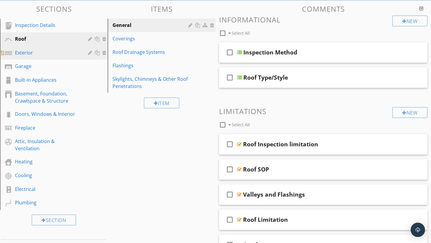
click at [27, 54] on div "Exterior" at bounding box center [47, 52] width 64 height 7
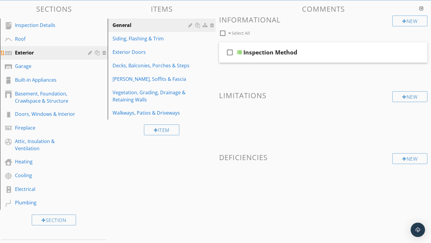
click at [89, 52] on div at bounding box center [91, 52] width 6 height 5
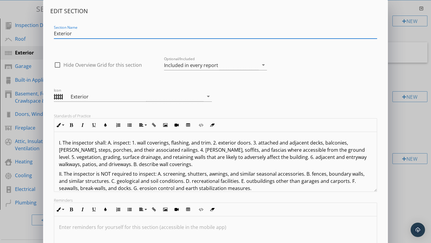
click at [400, 123] on div "Edit Section Section Name Exterior check_box_outline_blank Hide Overview Grid f…" at bounding box center [215, 158] width 431 height 317
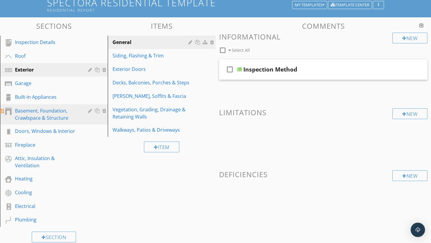
scroll to position [45, 0]
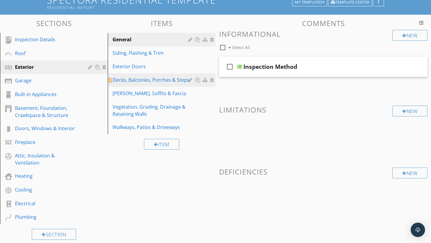
click at [190, 80] on div at bounding box center [191, 79] width 6 height 5
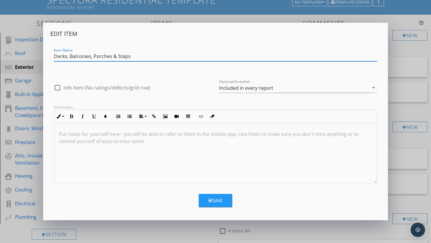
click at [416, 172] on div "Edit Item Item Name Decks, Balconies, Porches & Steps check_box_outline_blank I…" at bounding box center [215, 121] width 431 height 243
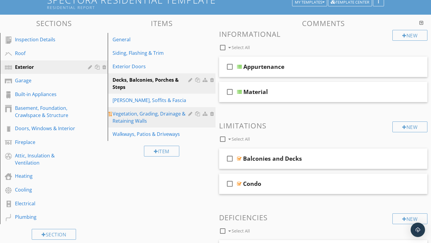
click at [147, 112] on div "Vegetation, Grading, Drainage & Retaining Walls" at bounding box center [150, 117] width 77 height 14
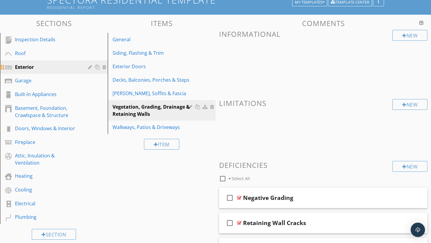
click at [90, 69] on div at bounding box center [98, 66] width 20 height 7
click at [90, 66] on div at bounding box center [91, 67] width 6 height 5
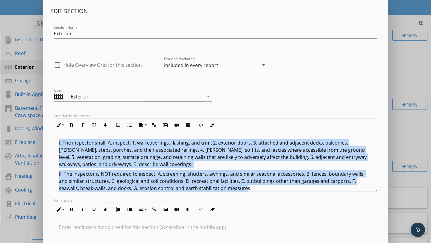
scroll to position [7, 0]
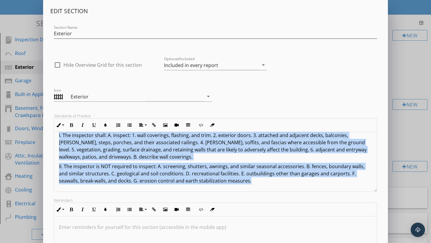
drag, startPoint x: 57, startPoint y: 143, endPoint x: 240, endPoint y: 184, distance: 187.0
click at [240, 184] on div "I. The inspector shall: A. inspect: 1. wall coverings, flashing, and trim. 2. e…" at bounding box center [215, 157] width 322 height 67
copy div "I. The inspector shall: A. inspect: 1. wall coverings, flashing, and trim. 2. e…"
click at [411, 76] on div "Edit Section Section Name Exterior check_box_outline_blank Hide Overview Grid f…" at bounding box center [215, 158] width 431 height 317
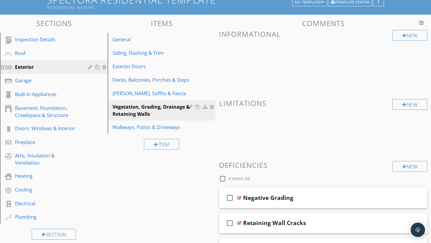
click at [89, 66] on div at bounding box center [91, 67] width 6 height 5
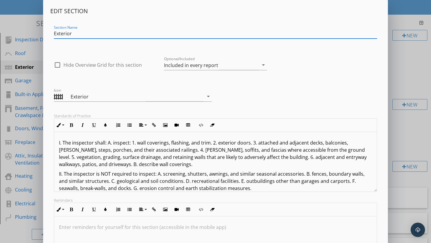
click at [157, 157] on p "I. The inspector shall: A. inspect: 1. wall coverings, flashing, and trim. 2. e…" at bounding box center [215, 153] width 313 height 29
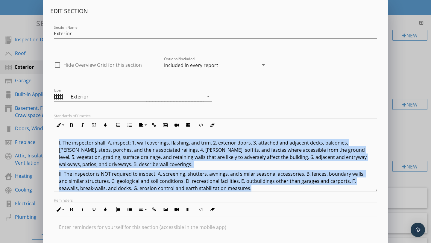
copy div "I. The inspector shall: A. inspect: 1. wall coverings, flashing, and trim. 2. e…"
click at [403, 69] on div "Edit Section Section Name Exterior check_box_outline_blank Hide Overview Grid f…" at bounding box center [215, 158] width 431 height 317
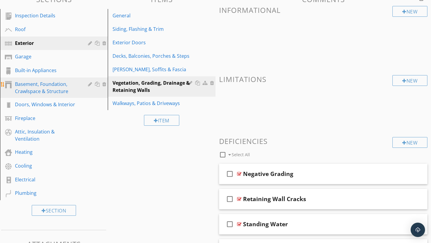
scroll to position [69, 0]
click at [88, 86] on div at bounding box center [91, 84] width 6 height 5
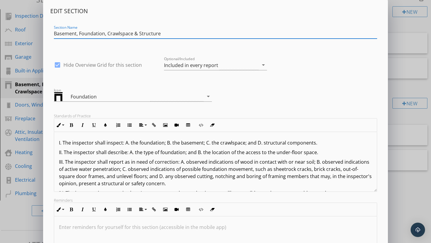
click at [172, 155] on p "II. The inspector shall describe: A. the type of foundation; and B. the locatio…" at bounding box center [215, 152] width 313 height 7
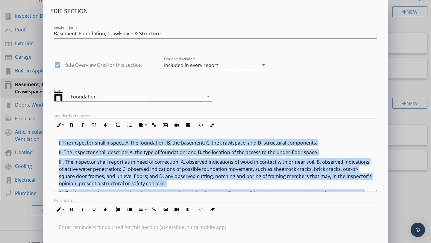
copy div "I. The inspector shall inspect: A. the foundation; B. the basement; C. the craw…"
click at [401, 118] on div "Edit Section Section Name Basement, Foundation, Crawlspace & Structure check_bo…" at bounding box center [215, 158] width 431 height 317
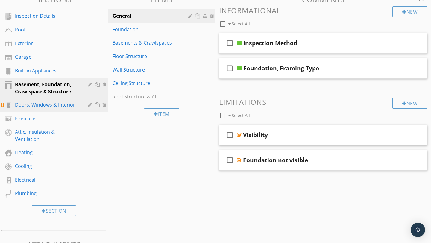
click at [88, 106] on div at bounding box center [91, 104] width 6 height 5
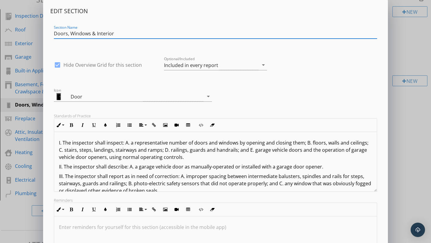
click at [178, 155] on p "I. The inspector shall inspect: A. a representative number of doors and windows…" at bounding box center [215, 150] width 313 height 22
click at [193, 158] on p "I. The inspector shall inspect: A. a representative number of doors and windows…" at bounding box center [215, 150] width 313 height 22
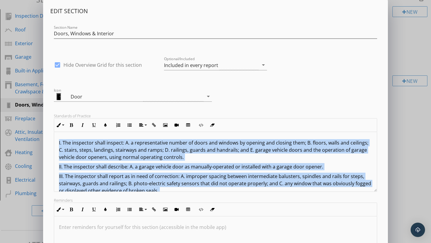
copy div "I. The inspector shall inspect: A. a representative number of doors and windows…"
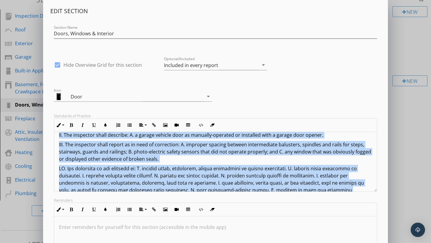
scroll to position [28, 0]
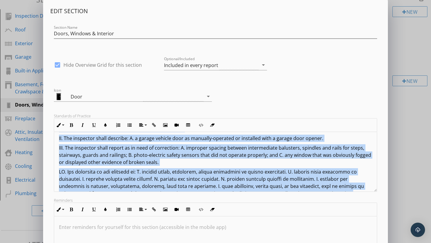
click at [415, 132] on div "Edit Section Section Name Doors, Windows & Interior check_box Hide Overview Gri…" at bounding box center [215, 158] width 431 height 317
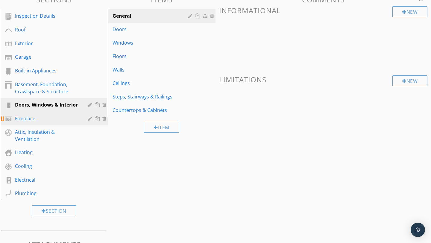
click at [89, 118] on div at bounding box center [91, 118] width 6 height 5
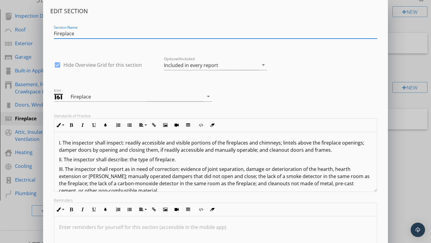
click at [159, 168] on p "III. The inspector shall report as in need of correction: evidence of joint sep…" at bounding box center [215, 179] width 313 height 29
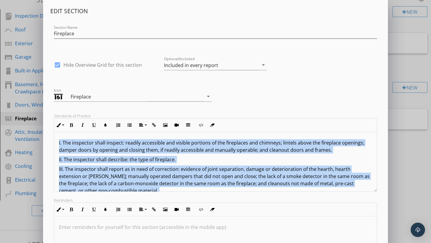
copy div "I. The inspector shall inspect: readily accessible and visible portions of the …"
click at [407, 138] on div "Edit Section Section Name Fireplace check_box Hide Overview Grid for this secti…" at bounding box center [215, 158] width 431 height 317
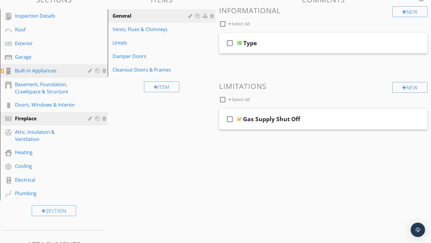
click at [91, 69] on div at bounding box center [91, 70] width 6 height 5
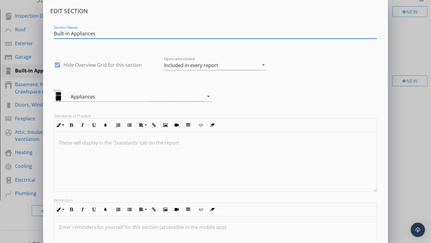
click at [408, 123] on div "Edit Section Section Name Built-in Appliances check_box Hide Overview Grid for …" at bounding box center [215, 158] width 431 height 317
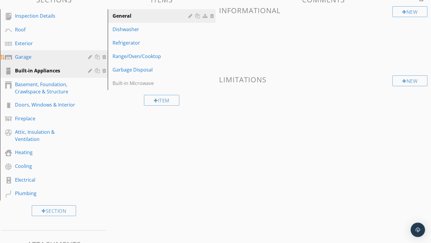
click at [52, 54] on div "Garage" at bounding box center [47, 56] width 64 height 7
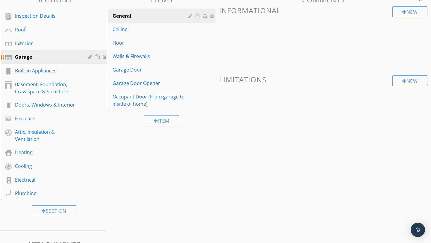
click at [87, 58] on div "Garage" at bounding box center [58, 57] width 87 height 8
click at [91, 58] on div at bounding box center [91, 56] width 6 height 5
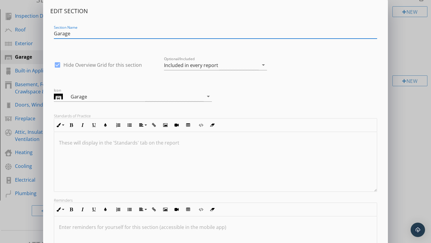
click at [405, 114] on div "Edit Section Section Name Garage check_box Hide Overview Grid for this section …" at bounding box center [215, 158] width 431 height 317
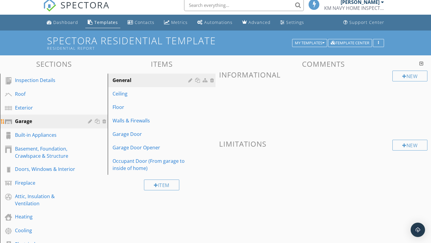
scroll to position [4, 0]
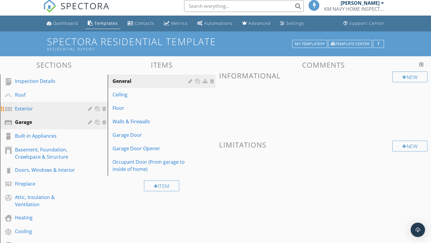
click at [90, 108] on div at bounding box center [91, 108] width 6 height 5
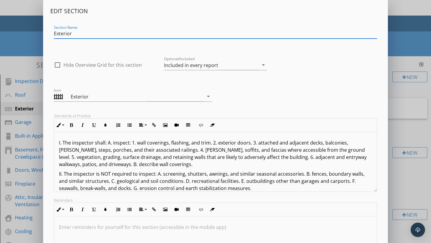
click at [412, 179] on div "Edit Section Section Name Exterior check_box_outline_blank Hide Overview Grid f…" at bounding box center [215, 158] width 431 height 317
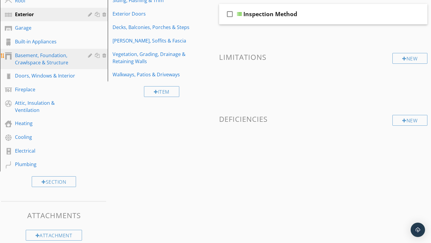
scroll to position [100, 0]
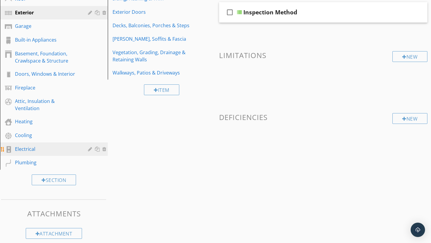
click at [90, 150] on div at bounding box center [91, 149] width 6 height 5
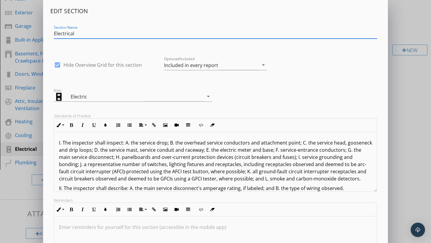
click at [137, 156] on p "I. The inspector shall inspect: A. the service drop; B. the overhead service co…" at bounding box center [215, 160] width 313 height 43
click at [122, 157] on p "I. The inspector shall inspect: A. the service drop; B. the overhead service co…" at bounding box center [215, 160] width 313 height 43
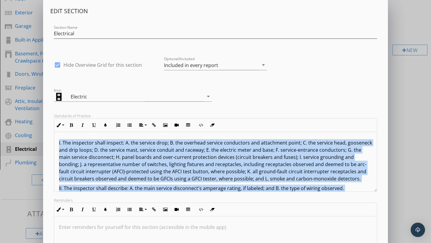
copy div "I. The inspector shall inspect: A. the service drop; B. the overhead service co…"
click at [419, 134] on div "Edit Section Section Name Electrical check_box Hide Overview Grid for this sect…" at bounding box center [215, 158] width 431 height 317
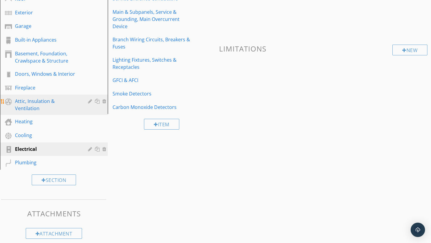
click at [89, 103] on div at bounding box center [91, 101] width 6 height 5
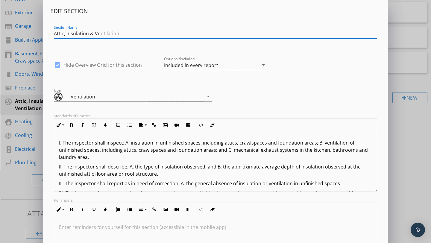
click at [129, 160] on p "I. The inspector shall inspect: A. insulation in unfinished spaces, including a…" at bounding box center [215, 150] width 313 height 22
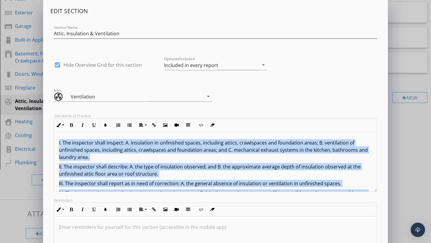
copy div "I. The inspector shall inspect: A. insulation in unfinished spaces, including a…"
click at [405, 157] on div "Edit Section Section Name Attic, Insulation & Ventilation check_box Hide Overvi…" at bounding box center [215, 158] width 431 height 317
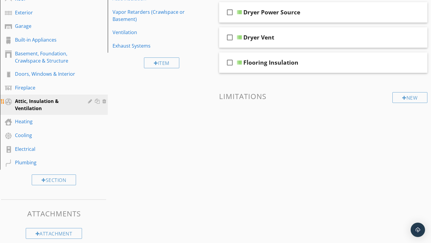
click at [90, 102] on div at bounding box center [91, 101] width 6 height 5
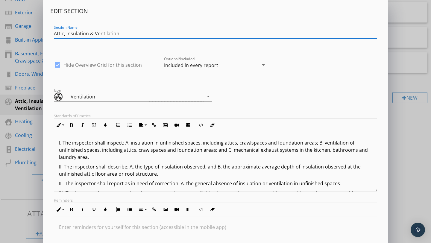
click at [141, 156] on p "I. The inspector shall inspect: A. insulation in unfinished spaces, including a…" at bounding box center [215, 150] width 313 height 22
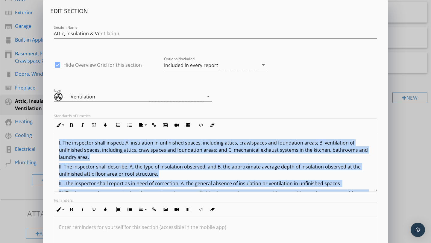
copy div "I. The inspector shall inspect: A. insulation in unfinished spaces, including a…"
click at [414, 139] on div "Edit Section Section Name Attic, Insulation & Ventilation check_box Hide Overvi…" at bounding box center [215, 158] width 431 height 317
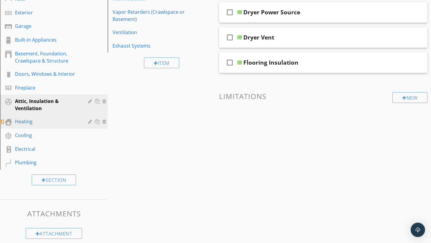
click at [89, 121] on div at bounding box center [91, 121] width 6 height 5
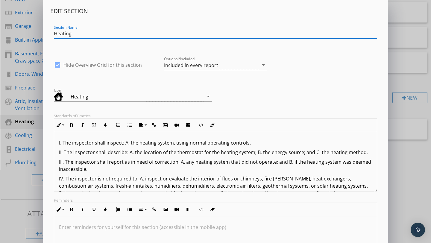
click at [132, 155] on p "II. The inspector shall describe: A. the location of the thermostat for the hea…" at bounding box center [215, 152] width 313 height 7
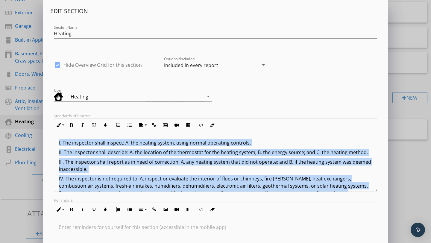
copy div "I. The inspector shall inspect: A. the heating system, using normal operating c…"
click at [403, 168] on div "Edit Section Section Name Heating check_box Hide Overview Grid for this section…" at bounding box center [215, 158] width 431 height 317
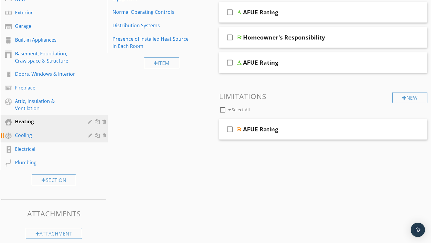
click at [91, 136] on div at bounding box center [91, 135] width 6 height 5
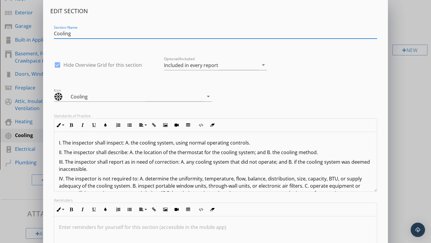
click at [118, 150] on p "II. The inspector shall describe: A. the location of the thermostat for the coo…" at bounding box center [215, 152] width 313 height 7
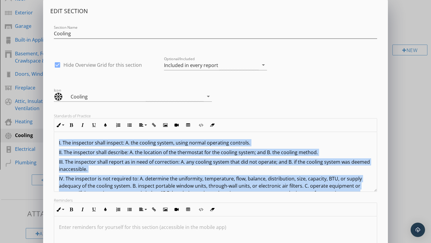
click at [430, 122] on div "Edit Section Section Name Cooling check_box Hide Overview Grid for this section…" at bounding box center [215, 158] width 431 height 317
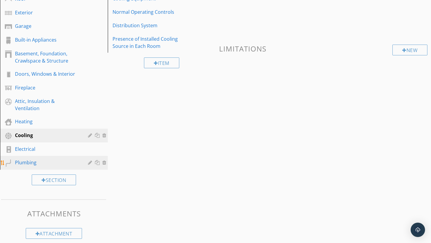
click at [89, 162] on div at bounding box center [91, 162] width 6 height 5
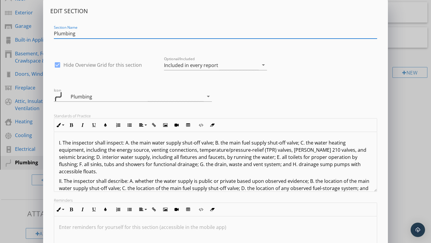
click at [166, 177] on p "II. The inspector shall describe: A. whether the water supply is public or priv…" at bounding box center [215, 188] width 313 height 22
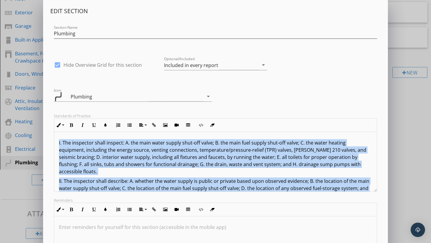
click at [421, 125] on div "Edit Section Section Name Plumbing check_box Hide Overview Grid for this sectio…" at bounding box center [215, 158] width 431 height 317
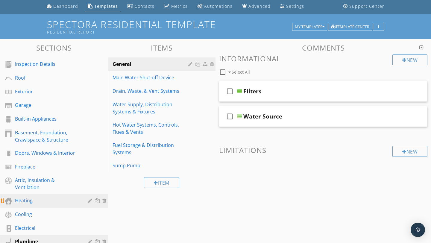
scroll to position [0, 0]
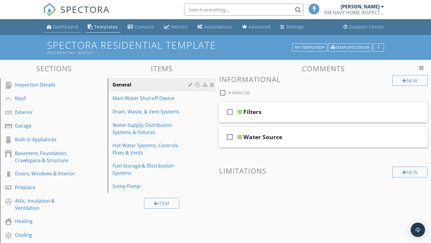
click at [55, 28] on div "Dashboard" at bounding box center [65, 27] width 25 height 6
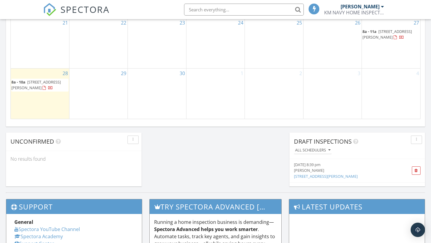
scroll to position [404, 0]
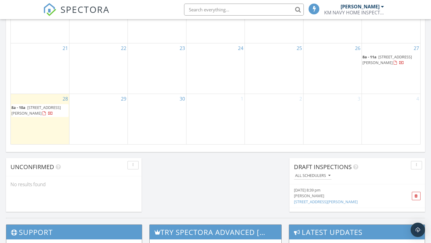
click at [48, 113] on div at bounding box center [50, 114] width 5 height 5
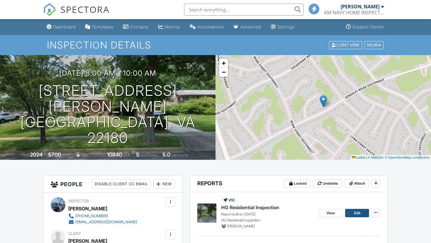
scroll to position [73, 0]
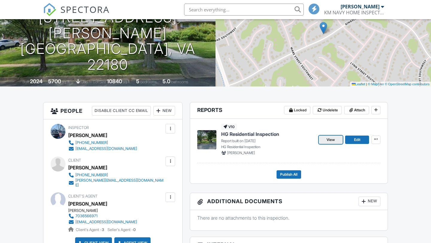
click at [332, 142] on link "View" at bounding box center [330, 139] width 24 height 8
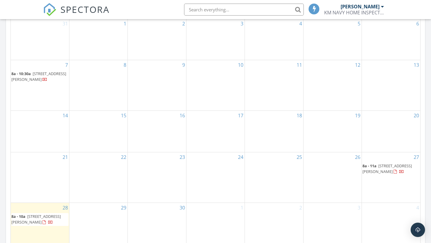
scroll to position [296, 0]
click at [53, 217] on span "[STREET_ADDRESS][PERSON_NAME]" at bounding box center [35, 218] width 49 height 11
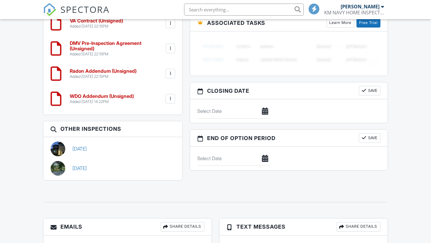
scroll to position [438, 0]
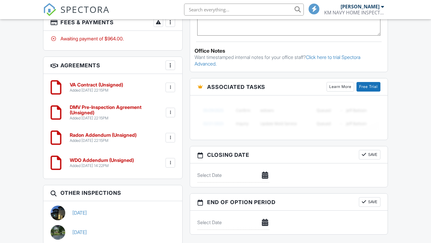
click at [105, 82] on h6 "VA Contract (Unsigned)" at bounding box center [96, 84] width 53 height 5
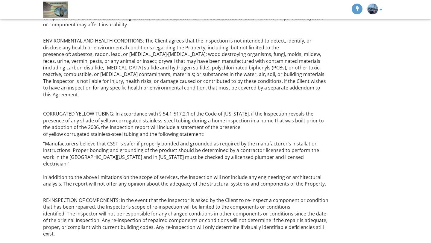
scroll to position [578, 0]
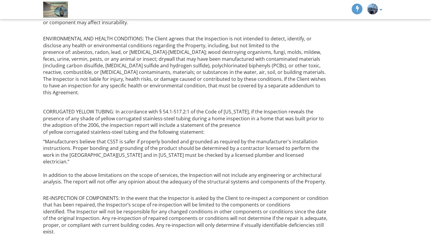
click at [193, 111] on p "CORRUGATED YELLOW TUBING: In accordance with § 54.1-517.2:1 of the Code of [US_…" at bounding box center [186, 121] width 286 height 27
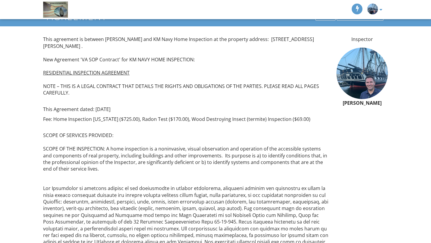
scroll to position [0, 0]
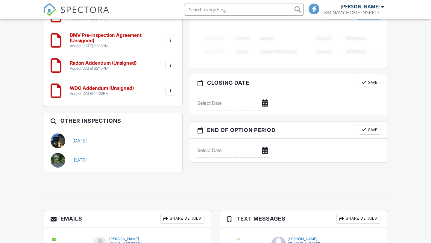
scroll to position [478, 0]
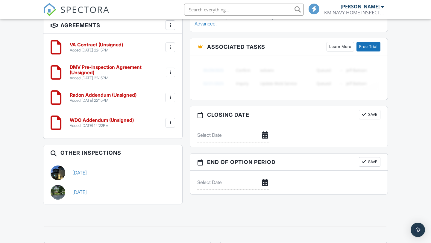
click at [117, 65] on h6 "DMV Pre-Inspection Agreement (Unsigned)" at bounding box center [117, 70] width 95 height 10
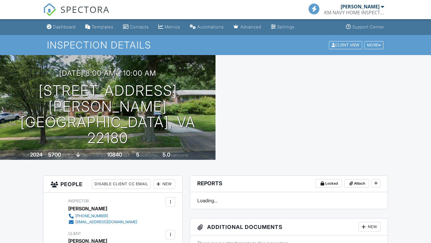
scroll to position [667, 0]
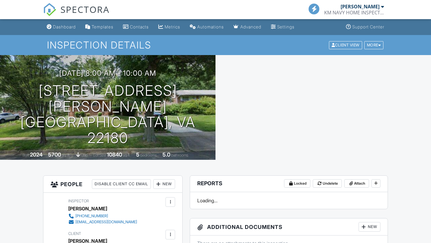
scroll to position [522, 0]
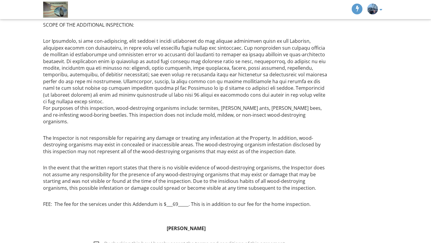
scroll to position [160, 0]
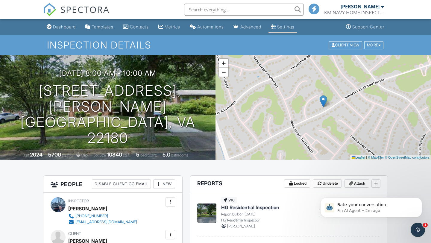
click at [286, 25] on div "Settings" at bounding box center [285, 26] width 17 height 5
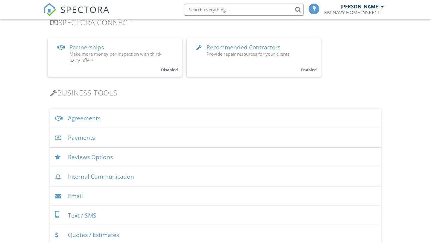
click at [150, 110] on div "Agreements" at bounding box center [215, 118] width 330 height 19
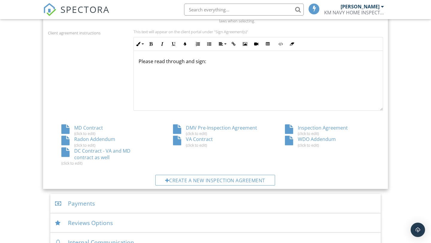
scroll to position [277, 0]
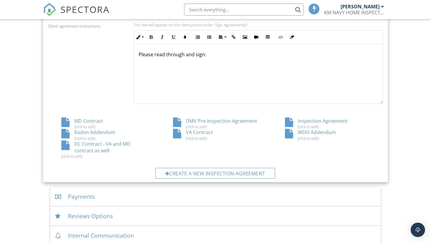
click at [209, 122] on div "DMV Pre-Inspection Agreement (click to edit)" at bounding box center [215, 123] width 112 height 11
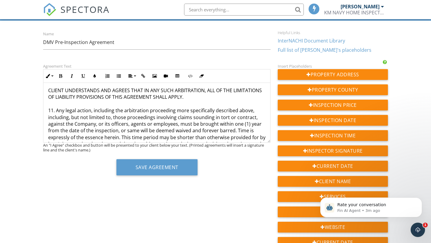
scroll to position [949, 0]
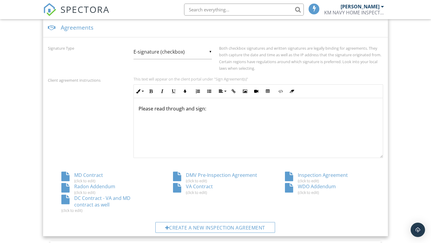
scroll to position [277, 0]
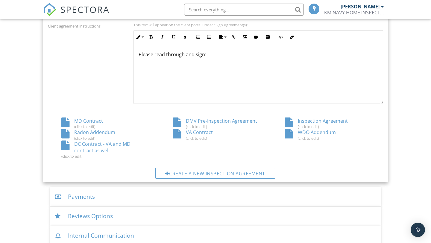
click at [199, 133] on div "VA Contract (click to edit)" at bounding box center [215, 134] width 112 height 11
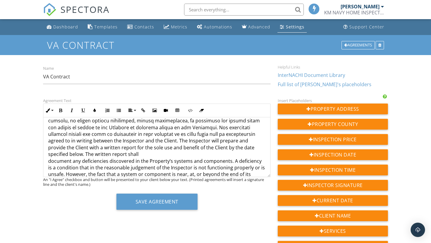
scroll to position [224, 0]
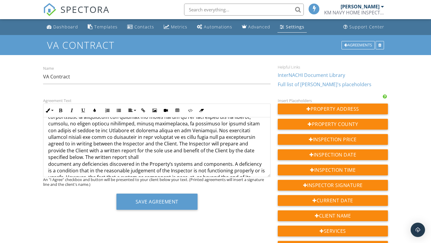
click at [49, 165] on p "agreed to in writing between the Inspector and the Client. The Inspector will p…" at bounding box center [156, 126] width 217 height 147
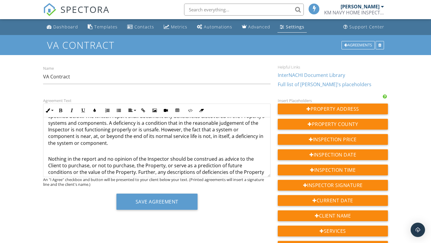
scroll to position [265, 0]
click at [48, 141] on p "agreed to in writing between the Inspector and the Client. The Inspector will p…" at bounding box center [156, 82] width 217 height 141
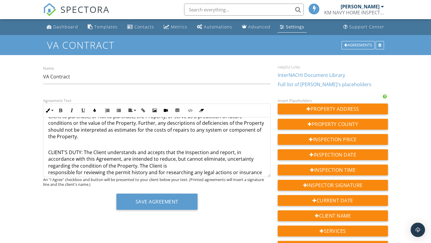
scroll to position [320, 0]
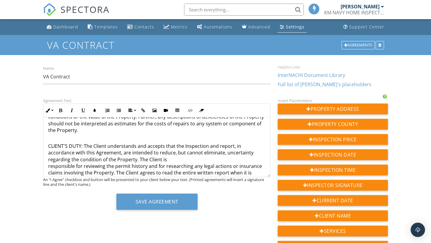
click at [48, 160] on p "CLIENT'S DUTY: The Client understands and accepts that the Inspection and repor…" at bounding box center [156, 190] width 217 height 94
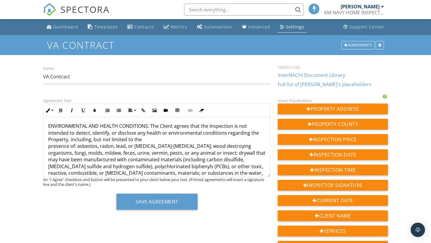
scroll to position [628, 0]
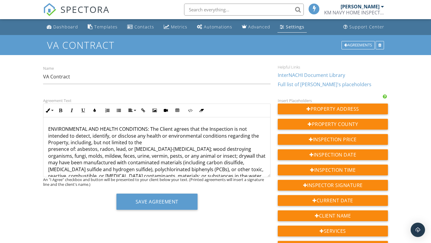
click at [48, 136] on p "ENVIRONMENTAL AND HEALTH CONDITIONS: The Client agrees that the Inspection is n…" at bounding box center [156, 162] width 217 height 87
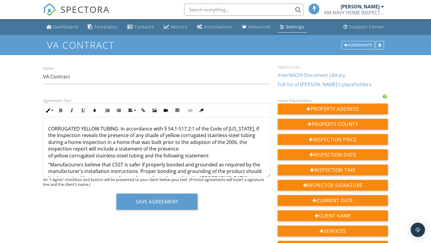
scroll to position [717, 0]
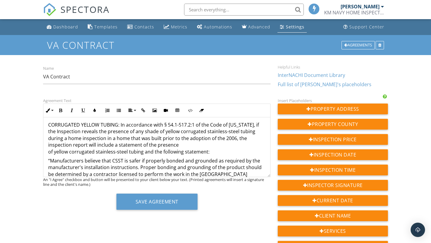
click at [49, 138] on p "CORRUGATED YELLOW TUBING: In accordance with § 54.1-517.2:1 of the Code of [US_…" at bounding box center [156, 137] width 217 height 33
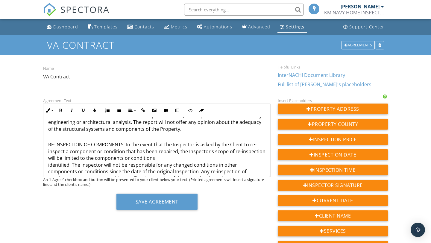
scroll to position [795, 0]
click at [47, 152] on div "This agreement is between {{CLIENT_NAME}} and KM Navy Home Inspection at the pr…" at bounding box center [156, 40] width 227 height 1436
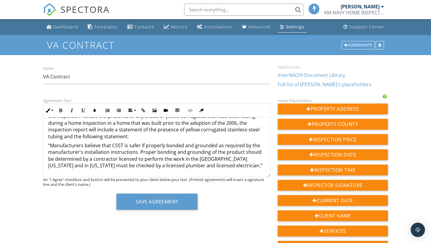
scroll to position [728, 0]
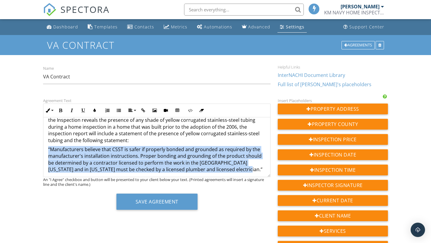
drag, startPoint x: 217, startPoint y: 156, endPoint x: 48, endPoint y: 136, distance: 170.8
click at [48, 146] on p "“Manufacturers believe that CSST is safer if properly bonded and grounded as re…" at bounding box center [156, 173] width 217 height 54
copy p "“Manufacturers believe that CSST is safer if properly bonded and grounded as re…"
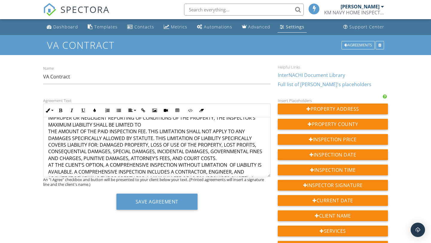
scroll to position [919, 0]
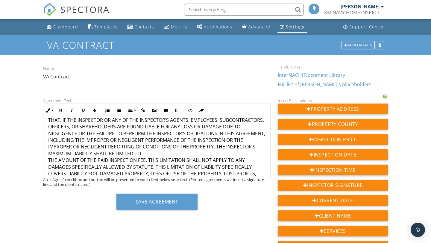
click at [49, 146] on p "THE CLIENT AGREES AND UNDERSTANDS THAT THE INSPECTOR IS NOT AN INSURER AND IS N…" at bounding box center [156, 160] width 217 height 141
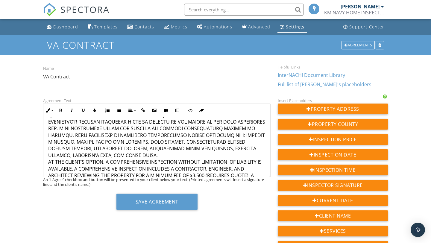
scroll to position [951, 0]
click at [49, 148] on p "AT THE CLIENT’S OPTION, A COMPREHENSIVE INSPECTION WITHOUT LIMITATION OF LIABIL…" at bounding box center [156, 127] width 217 height 141
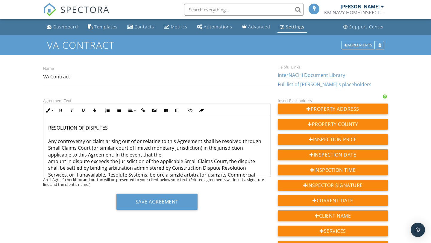
scroll to position [1037, 0]
click at [48, 148] on p "RESOLUTION OF DISPUTES Any controversy or claim arising out of or relating to t…" at bounding box center [156, 161] width 217 height 74
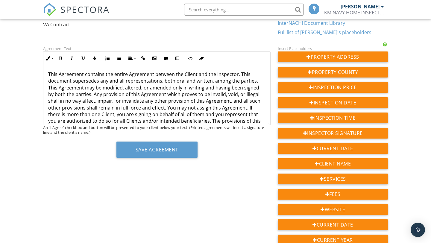
scroll to position [53, 0]
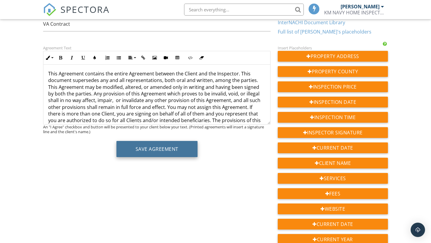
click at [156, 151] on button "Save Agreement" at bounding box center [156, 149] width 81 height 16
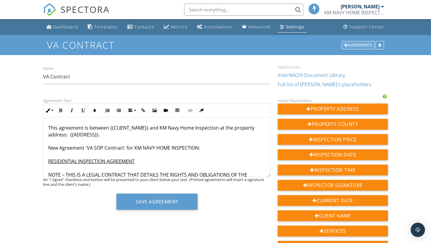
click at [355, 44] on div "Agreements" at bounding box center [357, 45] width 33 height 8
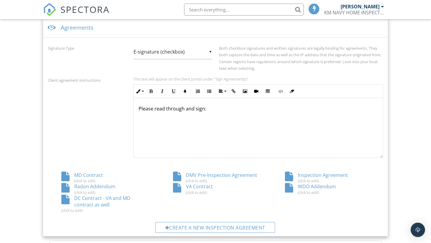
scroll to position [0, 0]
click at [92, 173] on div "MD Contract (click to edit)" at bounding box center [104, 177] width 112 height 11
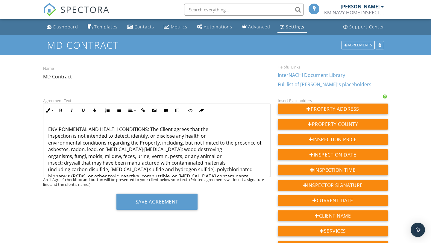
scroll to position [705, 0]
click at [48, 151] on p "ENVIRONMENTAL AND HEALTH CONDITIONS: The Client agrees that the Inspection is n…" at bounding box center [156, 160] width 217 height 80
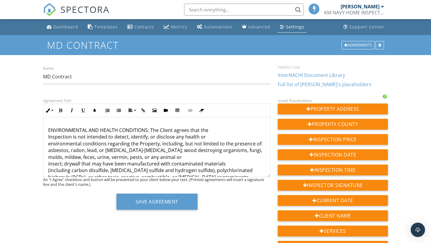
click at [48, 157] on div "This agreement is between {{CLIENT_NAME}} and KM Navy Home Inspection at the pr…" at bounding box center [156, 193] width 227 height 1561
click at [48, 162] on div "This agreement is between {{CLIENT_NAME}} and KM Navy Home Inspection at the pr…" at bounding box center [156, 193] width 227 height 1561
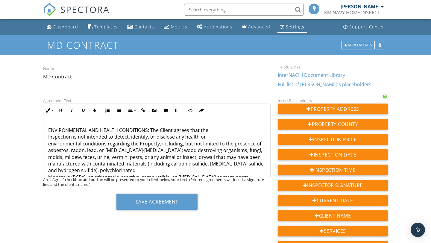
click at [48, 171] on p "ENVIRONMENTAL AND HEALTH CONDITIONS: The Client agrees that the Inspection is n…" at bounding box center [156, 160] width 217 height 80
click at [48, 136] on p "ENVIRONMENTAL AND HEALTH CONDITIONS: The Client agrees that the Inspection is n…" at bounding box center [156, 160] width 217 height 80
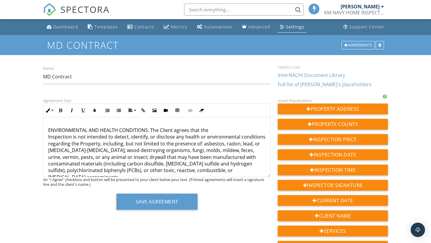
click at [48, 129] on p "ENVIRONMENTAL AND HEALTH CONDITIONS: The Client agrees that the Inspection is n…" at bounding box center [156, 160] width 217 height 80
click at [48, 145] on p "ENVIRONMENTAL AND HEALTH CONDITIONS: The Client agrees that the Inspection is n…" at bounding box center [156, 160] width 217 height 80
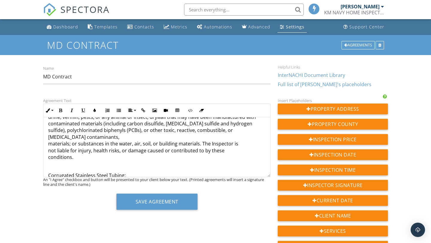
click at [47, 131] on div "This agreement is between {{CLIENT_NAME}} and KM Navy Home Inspection at the pr…" at bounding box center [156, 153] width 227 height 1561
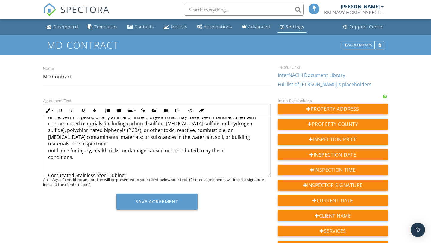
click at [47, 137] on div "This agreement is between {{CLIENT_NAME}} and KM Navy Home Inspection at the pr…" at bounding box center [156, 153] width 227 height 1561
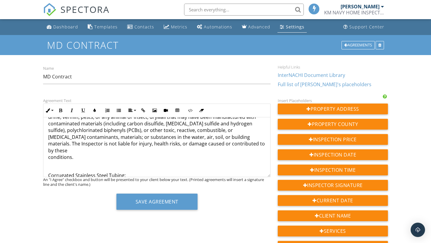
click at [48, 144] on p "ENVIRONMENTAL AND HEALTH CONDITIONS: The Client agrees that the Inspection is n…" at bounding box center [156, 120] width 217 height 80
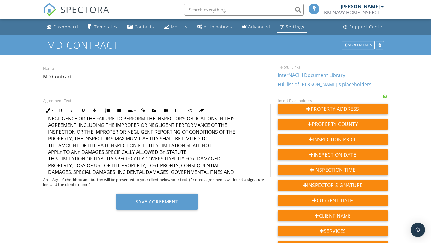
scroll to position [1008, 0]
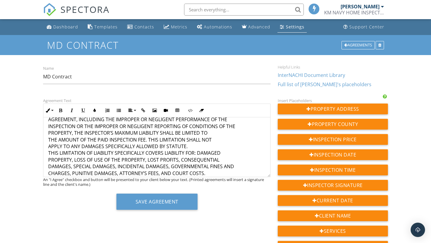
click at [48, 140] on p "LIMITATION OF LIABILITY THE FOLLOWING CLAUSE LIMITS THE LIABILITY OF THE INSPEC…" at bounding box center [156, 139] width 217 height 181
click at [48, 131] on p "LIMITATION OF LIABILITY THE FOLLOWING CLAUSE LIMITS THE LIABILITY OF THE INSPEC…" at bounding box center [156, 139] width 217 height 181
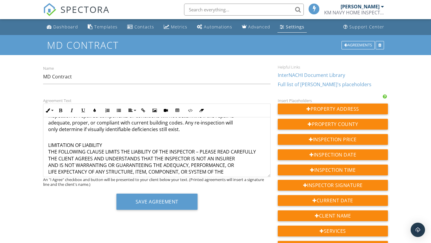
scroll to position [922, 0]
click at [49, 153] on p "LIMITATION OF LIABILITY THE FOLLOWING CLAUSE LIMITS THE LIABILITY OF THE INSPEC…" at bounding box center [156, 225] width 217 height 181
click at [48, 158] on p "LIMITATION OF LIABILITY THE FOLLOWING CLAUSE LIMITS THE LIABILITY OF THE INSPEC…" at bounding box center [156, 225] width 217 height 181
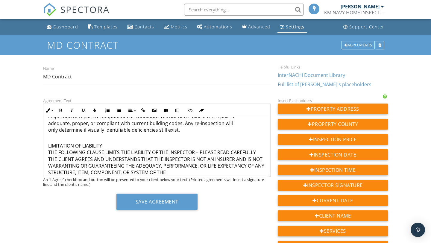
click at [49, 167] on p "LIMITATION OF LIABILITY THE FOLLOWING CLAUSE LIMITS THE LIABILITY OF THE INSPEC…" at bounding box center [156, 225] width 217 height 181
click at [49, 173] on p "LIMITATION OF LIABILITY THE FOLLOWING CLAUSE LIMITS THE LIABILITY OF THE INSPEC…" at bounding box center [156, 225] width 217 height 181
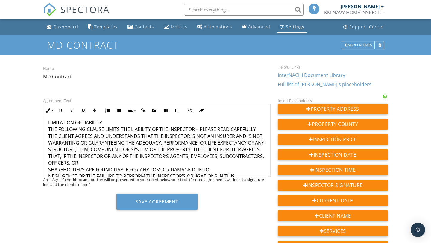
scroll to position [947, 0]
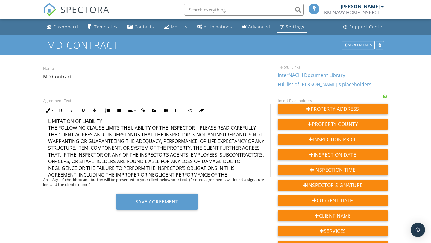
click at [48, 161] on p "LIMITATION OF LIABILITY THE FOLLOWING CLAUSE LIMITS THE LIABILITY OF THE INSPEC…" at bounding box center [156, 198] width 217 height 174
click at [49, 168] on p "LIMITATION OF LIABILITY THE FOLLOWING CLAUSE LIMITS THE LIABILITY OF THE INSPEC…" at bounding box center [156, 198] width 217 height 174
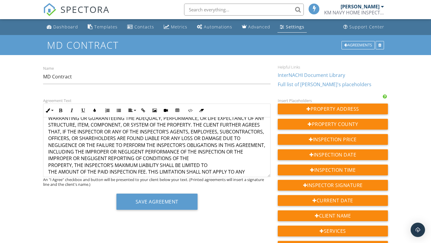
scroll to position [970, 0]
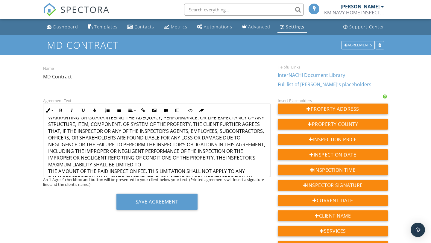
click at [48, 158] on p "LIMITATION OF LIABILITY THE FOLLOWING CLAUSE LIMITS THE LIABILITY OF THE INSPEC…" at bounding box center [156, 174] width 217 height 174
click at [49, 173] on p "LIMITATION OF LIABILITY THE FOLLOWING CLAUSE LIMITS THE LIABILITY OF THE INSPEC…" at bounding box center [156, 170] width 217 height 167
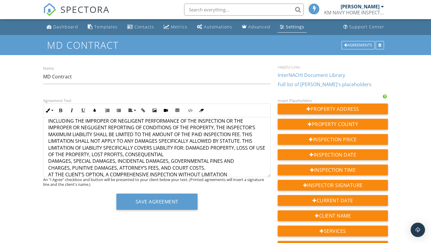
scroll to position [1002, 0]
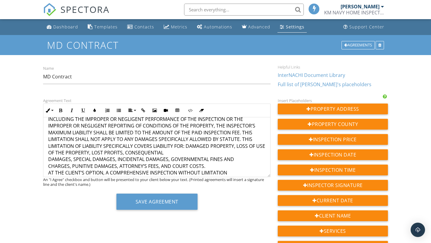
click at [48, 154] on p "LIMITATION OF LIABILITY THE FOLLOWING CLAUSE LIMITS THE LIABILITY OF THE INSPEC…" at bounding box center [156, 138] width 217 height 167
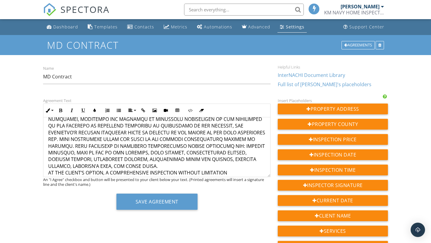
click at [48, 160] on p "LIMITATION OF LIABILITY THE FOLLOWING CLAUSE LIMITS THE LIABILITY OF THE INSPEC…" at bounding box center [156, 138] width 217 height 167
click at [49, 166] on p "LIMITATION OF LIABILITY THE FOLLOWING CLAUSE LIMITS THE LIABILITY OF THE INSPEC…" at bounding box center [156, 138] width 217 height 167
click at [48, 166] on p "LIMITATION OF LIABILITY THE FOLLOWING CLAUSE LIMITS THE LIABILITY OF THE INSPEC…" at bounding box center [156, 138] width 217 height 167
click at [49, 173] on p "LIMITATION OF LIABILITY THE FOLLOWING CLAUSE LIMITS THE LIABILITY OF THE INSPEC…" at bounding box center [156, 138] width 217 height 167
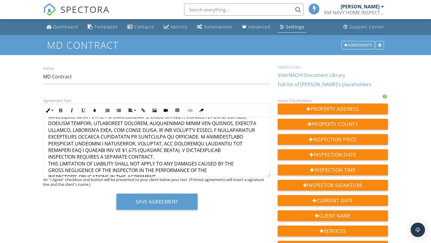
scroll to position [1041, 0]
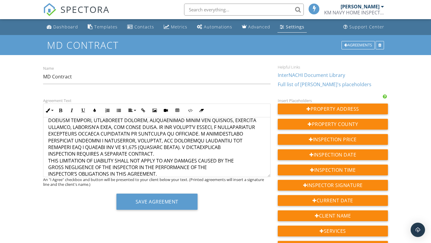
click at [48, 147] on p "LIMITATION OF LIABILITY THE FOLLOWING CLAUSE LIMITS THE LIABILITY OF THE INSPEC…" at bounding box center [156, 96] width 217 height 161
click at [49, 155] on p "LIMITATION OF LIABILITY THE FOLLOWING CLAUSE LIMITS THE LIABILITY OF THE INSPEC…" at bounding box center [156, 96] width 217 height 161
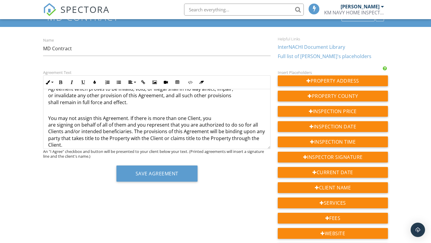
scroll to position [42, 0]
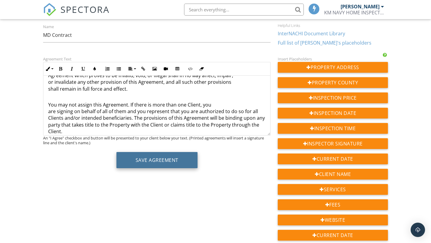
click at [150, 164] on button "Save Agreement" at bounding box center [156, 160] width 81 height 16
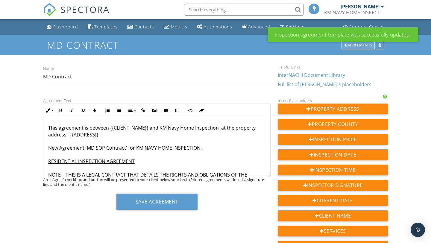
click at [350, 48] on div "Agreements" at bounding box center [357, 45] width 33 height 8
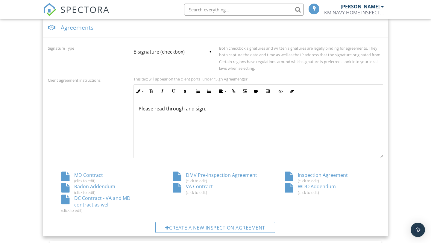
click at [106, 203] on div "DC Contract - VA and MD contract as well (click to edit)" at bounding box center [104, 204] width 112 height 18
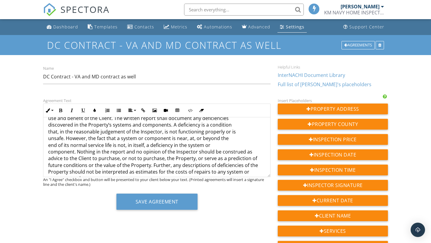
scroll to position [284, 0]
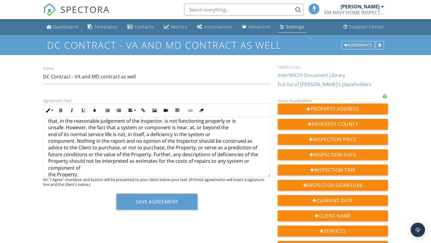
click at [49, 141] on p "The Inspector will prepare and provide the Client with a written report for the…" at bounding box center [156, 134] width 217 height 87
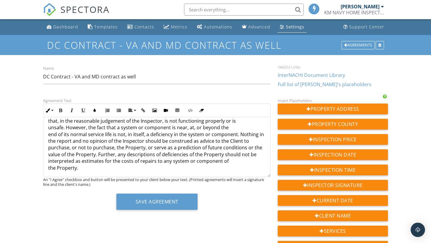
click at [49, 167] on p "The Inspector will prepare and provide the Client with a written report for the…" at bounding box center [156, 131] width 217 height 80
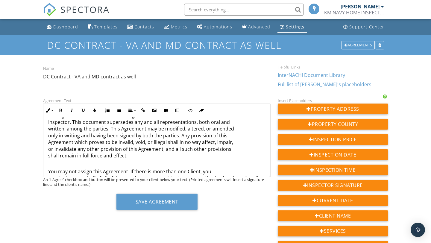
scroll to position [1410, 0]
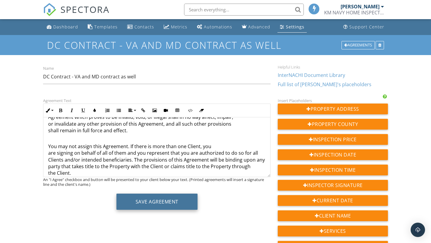
click at [130, 208] on button "Save Agreement" at bounding box center [156, 201] width 81 height 16
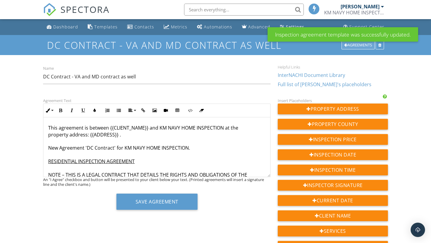
click at [348, 45] on div "Agreements" at bounding box center [357, 45] width 33 height 8
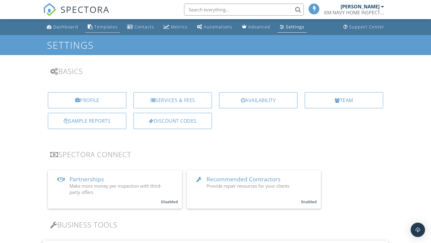
click at [111, 31] on link "Templates" at bounding box center [102, 27] width 35 height 11
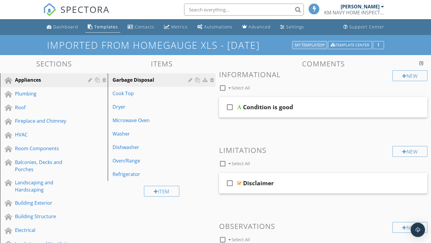
click at [296, 46] on div "My Templates" at bounding box center [310, 45] width 30 height 4
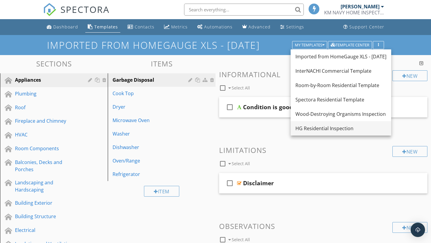
click at [315, 134] on link "HG Residential Inspection" at bounding box center [340, 128] width 100 height 14
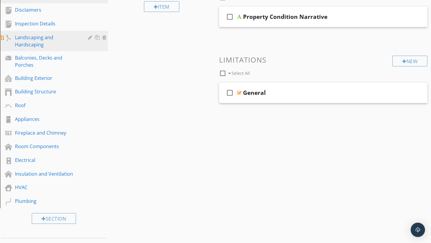
scroll to position [91, 0]
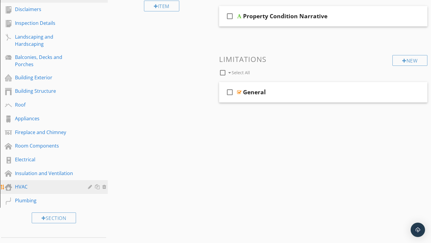
click at [42, 186] on div "HVAC" at bounding box center [47, 186] width 64 height 7
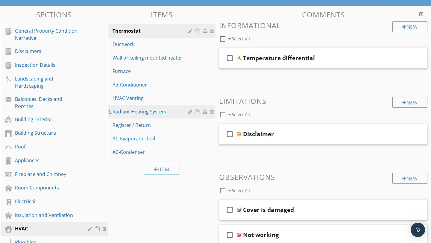
scroll to position [46, 0]
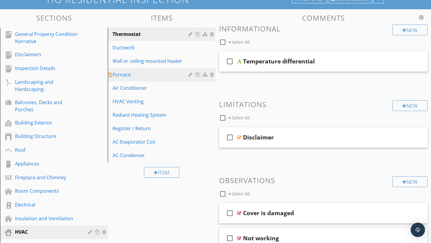
click at [131, 71] on div "Furnace" at bounding box center [150, 74] width 77 height 7
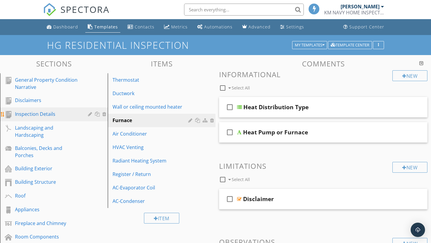
scroll to position [23, 0]
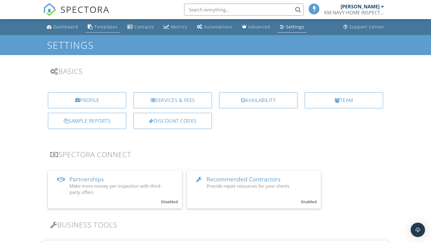
click at [104, 29] on div "Templates" at bounding box center [105, 27] width 23 height 6
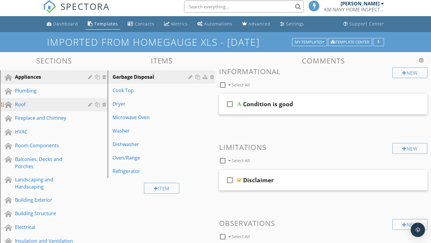
scroll to position [3, 0]
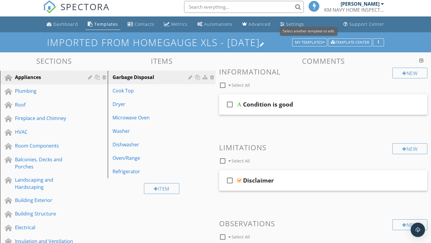
click at [315, 47] on h1 "Imported from HomeGauge XLS - [DATE]" at bounding box center [215, 42] width 337 height 10
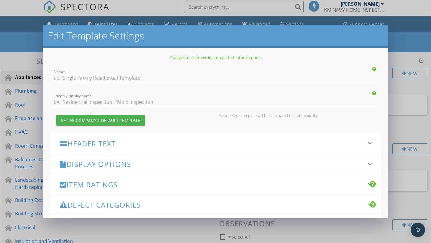
type input "Imported from HomeGauge XLS - [DATE]"
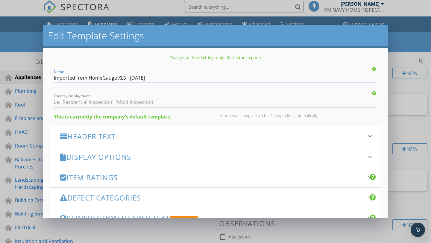
click at [410, 42] on div "Edit Template Settings Changes to these settings only affect future reports. Na…" at bounding box center [215, 121] width 431 height 243
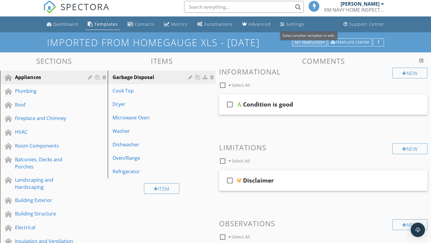
click at [306, 43] on div "My Templates" at bounding box center [310, 42] width 30 height 4
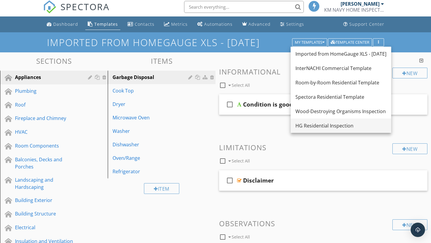
click at [332, 124] on div "HG Residential Inspection" at bounding box center [340, 125] width 91 height 7
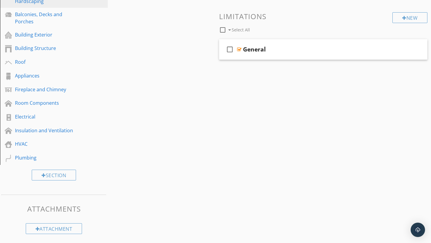
scroll to position [135, 0]
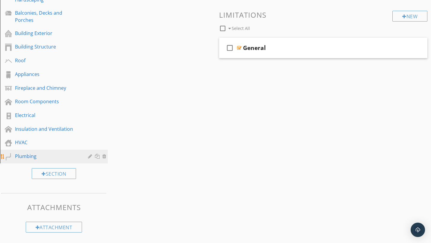
click at [54, 158] on div "Plumbing" at bounding box center [47, 156] width 64 height 7
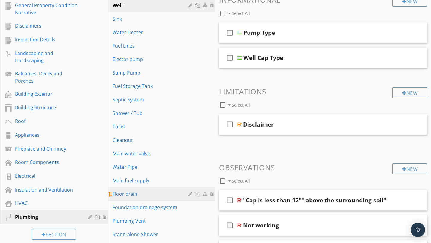
scroll to position [73, 0]
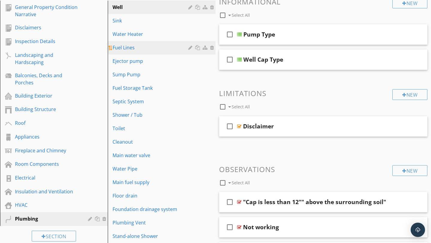
click at [130, 50] on div "Fuel Lines" at bounding box center [150, 47] width 77 height 7
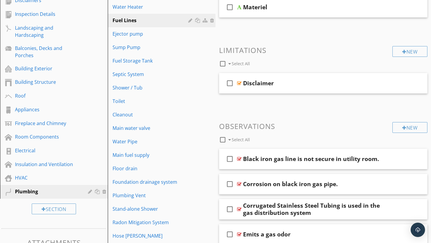
scroll to position [100, 0]
click at [324, 207] on div "Corrugated Stainless Steel Tubing is used in the gas distribution system" at bounding box center [316, 209] width 147 height 14
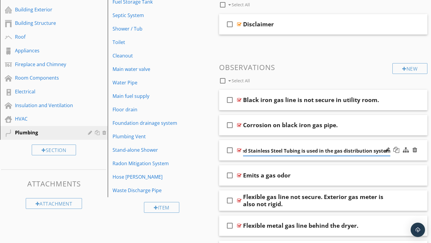
scroll to position [160, 0]
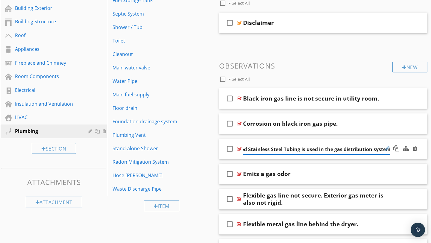
click at [388, 147] on div at bounding box center [386, 148] width 5 height 6
click at [386, 156] on div "check_box_outline_blank Corrugated Stainless Steel Tubing is used in the gas di…" at bounding box center [323, 148] width 208 height 21
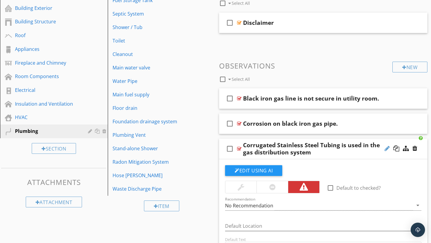
click at [385, 148] on div at bounding box center [386, 148] width 5 height 6
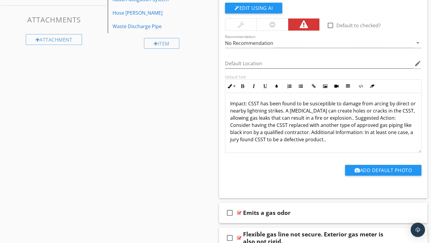
scroll to position [323, 0]
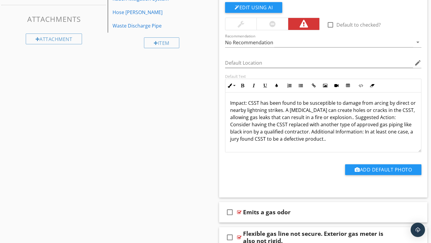
click at [313, 144] on div "Impact: CSST has been found to be susceptible to damage from arcing by direct o…" at bounding box center [323, 122] width 196 height 60
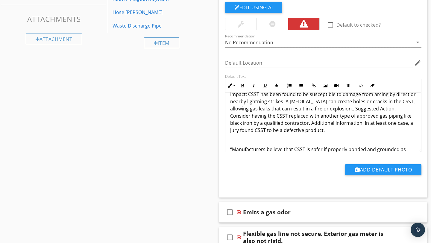
scroll to position [38, 0]
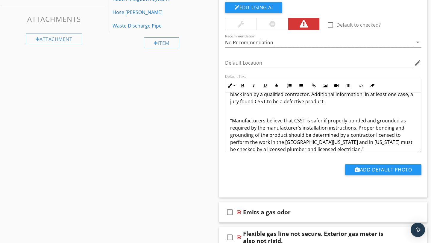
click at [353, 142] on p "“Manufacturers believe that CSST is safer if properly bonded and grounded as re…" at bounding box center [323, 135] width 186 height 36
click at [398, 143] on p "“Manufacturers believe that CSST is safer if properly bonded and grounded as re…" at bounding box center [323, 138] width 186 height 43
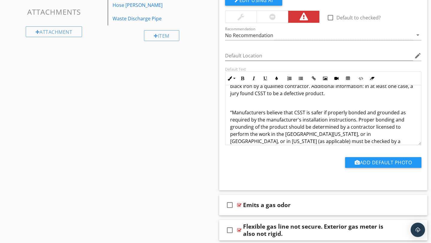
scroll to position [331, 0]
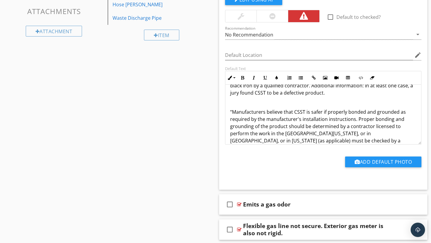
click at [183, 154] on div "Sections General Property Condition Narrative Disclaimers Inspection Details La…" at bounding box center [215, 92] width 431 height 736
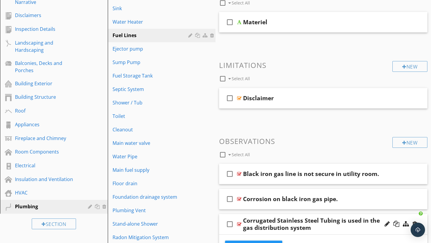
scroll to position [89, 0]
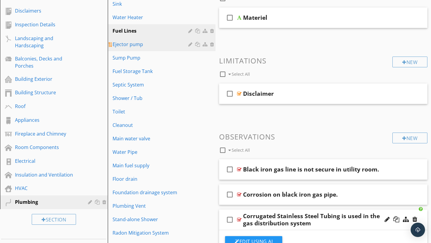
click at [116, 43] on div "Ejector pump" at bounding box center [150, 44] width 77 height 7
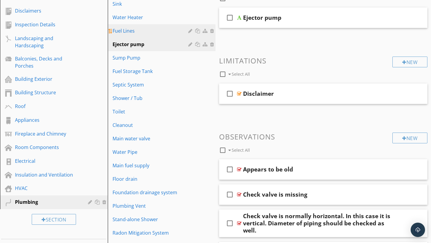
click at [129, 31] on div "Fuel Lines" at bounding box center [150, 30] width 77 height 7
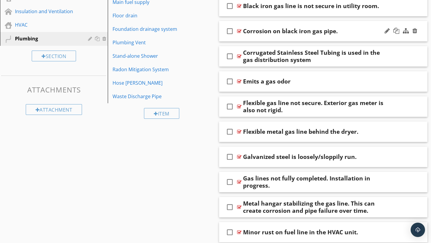
scroll to position [263, 0]
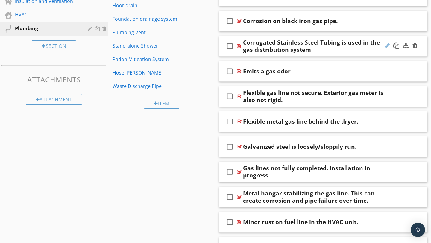
click at [387, 47] on div at bounding box center [386, 46] width 5 height 6
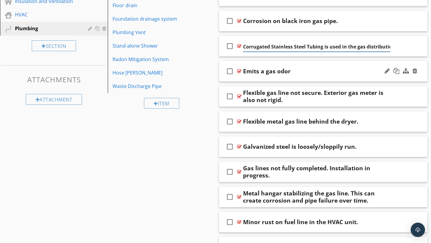
scroll to position [0, 23]
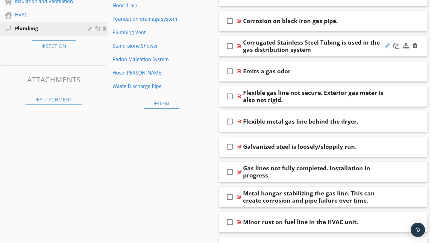
click at [387, 46] on div at bounding box center [386, 46] width 5 height 6
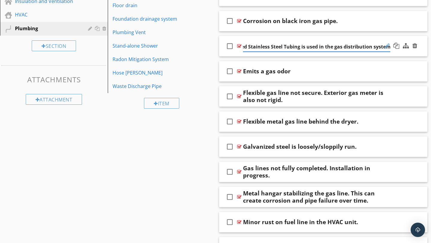
click at [387, 43] on div at bounding box center [386, 46] width 5 height 6
click at [387, 45] on div at bounding box center [386, 46] width 5 height 6
click at [391, 52] on div at bounding box center [400, 46] width 35 height 14
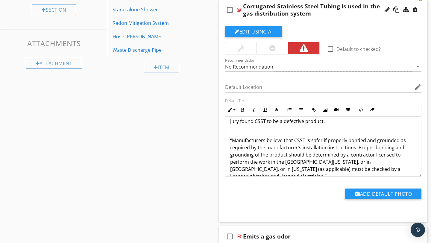
scroll to position [46, 0]
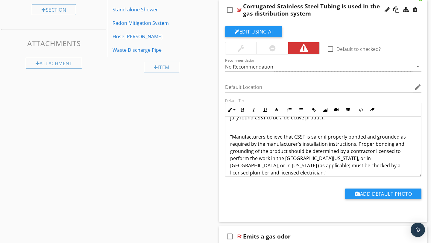
click at [196, 134] on div "Sections General Property Condition Narrative Disclaimers Inspection Details La…" at bounding box center [215, 124] width 431 height 736
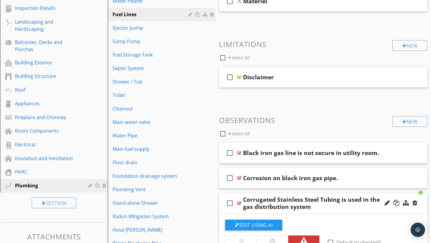
scroll to position [0, 0]
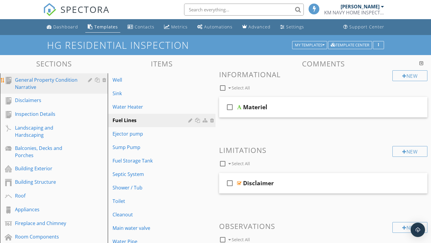
click at [35, 82] on div "General Property Condition Narrative" at bounding box center [47, 83] width 64 height 14
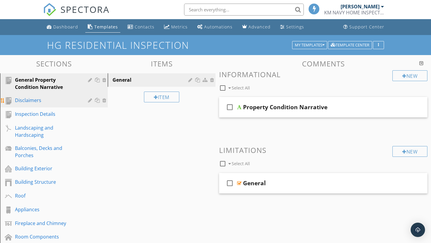
click at [35, 99] on div "Disclaimers" at bounding box center [47, 100] width 64 height 7
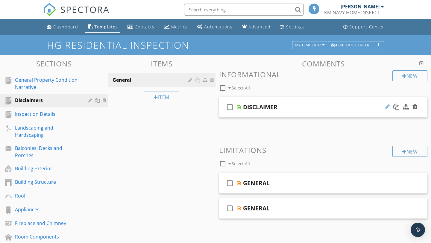
click at [387, 108] on div at bounding box center [386, 107] width 5 height 6
click at [389, 109] on div at bounding box center [386, 107] width 5 height 6
click at [392, 114] on div "check_box_outline_blank DISCLAIMER" at bounding box center [323, 107] width 208 height 21
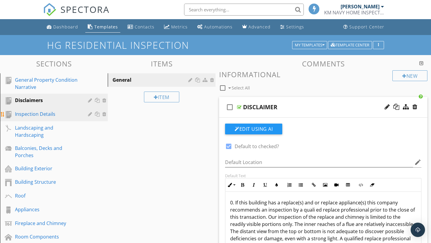
click at [48, 115] on div "Inspection Details" at bounding box center [47, 113] width 64 height 7
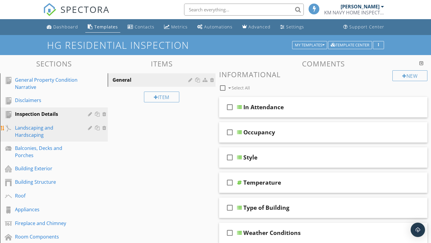
click at [40, 126] on div "Landscaping and Hardscaping" at bounding box center [47, 131] width 64 height 14
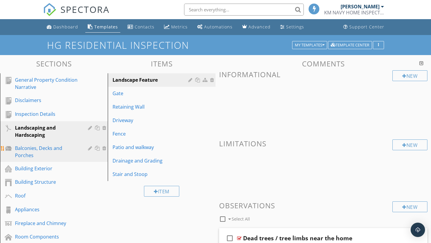
click at [51, 149] on div "Balconies, Decks and Porches" at bounding box center [47, 151] width 64 height 14
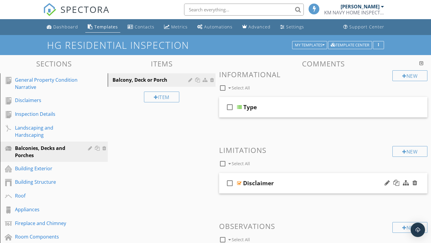
click at [284, 180] on div "Disclaimer" at bounding box center [316, 182] width 147 height 7
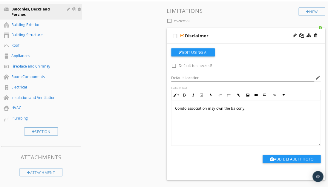
scroll to position [139, 0]
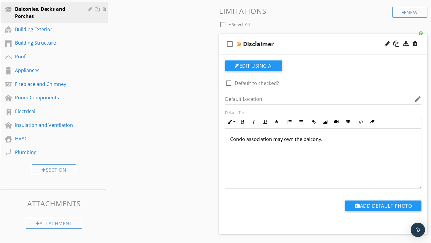
click at [294, 49] on div "check_box_outline_blank Disclaimer" at bounding box center [323, 44] width 208 height 21
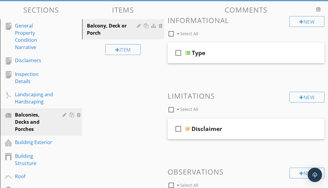
scroll to position [62, 0]
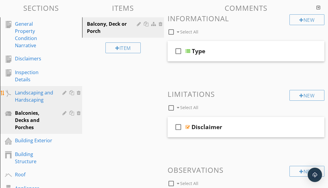
click at [42, 89] on div "Landscaping and Hardscaping" at bounding box center [34, 96] width 39 height 14
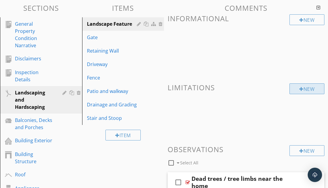
click at [300, 86] on div "New" at bounding box center [307, 88] width 35 height 11
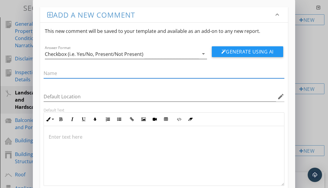
click at [187, 54] on div "Checkbox (i.e. Yes/No, Present/Not Present)" at bounding box center [122, 54] width 154 height 10
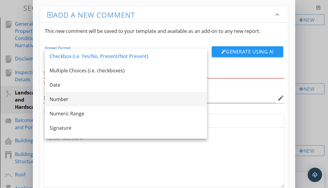
scroll to position [11, 0]
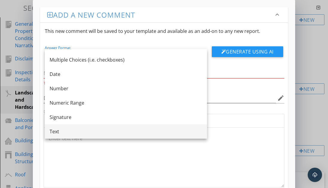
click at [68, 129] on div "Text" at bounding box center [126, 131] width 153 height 7
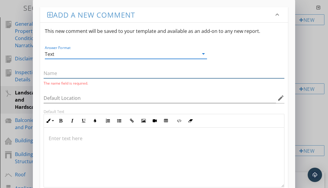
click at [87, 77] on input "text" at bounding box center [164, 73] width 241 height 10
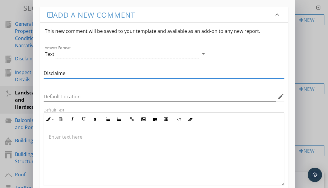
type input "Disclaimer"
click at [303, 53] on div "Add a new comment keyboard_arrow_down This new comment will be saved to your te…" at bounding box center [164, 113] width 328 height 227
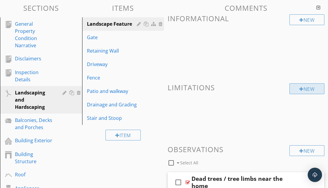
click at [301, 89] on div at bounding box center [302, 89] width 4 height 5
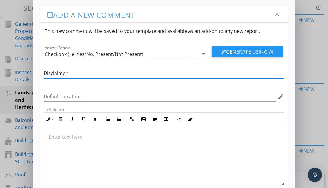
type input "Disclaimer"
click at [86, 98] on input "Default Location" at bounding box center [160, 97] width 233 height 10
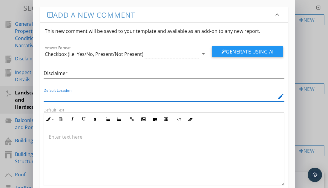
click at [87, 141] on div at bounding box center [164, 156] width 240 height 60
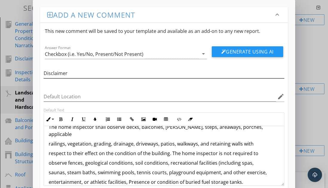
scroll to position [39, 0]
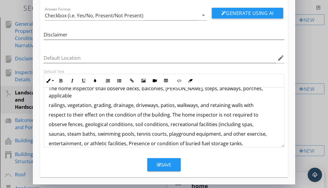
click at [169, 162] on div "Save" at bounding box center [164, 164] width 14 height 7
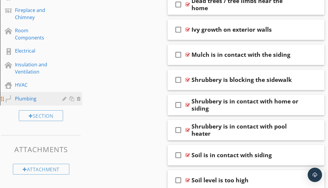
scroll to position [263, 0]
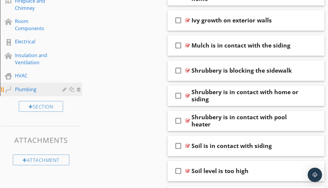
click at [43, 86] on div "Plumbing" at bounding box center [34, 89] width 39 height 7
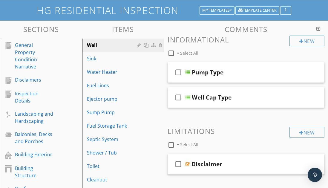
scroll to position [81, 0]
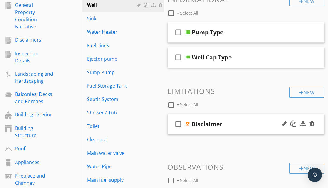
click at [217, 125] on div "Disclaimer" at bounding box center [207, 124] width 31 height 7
click at [287, 133] on div "check_box_outline_blank Disclaimer" at bounding box center [246, 124] width 157 height 21
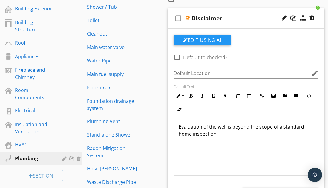
scroll to position [186, 0]
click at [247, 135] on p "Evaluation of the well is beyond the scope of a standard home inspection." at bounding box center [246, 131] width 135 height 14
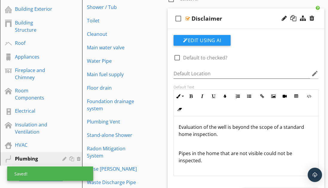
click at [177, 128] on div "Evaluation of the well is beyond the scope of a standard home inspection. Pipes…" at bounding box center [246, 146] width 144 height 60
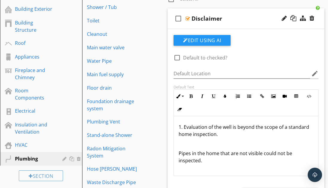
click at [179, 152] on p "Pipes in the home that are not visible could not be inspected." at bounding box center [246, 157] width 135 height 14
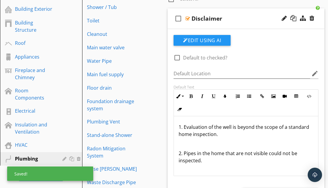
click at [186, 145] on p at bounding box center [246, 143] width 135 height 7
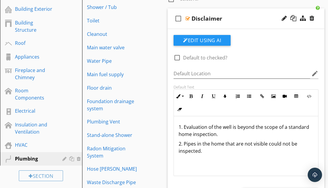
click at [220, 150] on p "2. Pipes in the home that are not visible could not be inspected." at bounding box center [246, 147] width 135 height 14
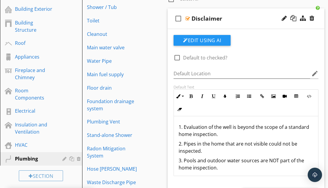
click at [180, 58] on div at bounding box center [177, 58] width 10 height 10
checkbox input "true"
click at [180, 18] on icon "check_box_outline_blank" at bounding box center [179, 18] width 10 height 14
click at [179, 20] on icon "check_box" at bounding box center [179, 18] width 10 height 14
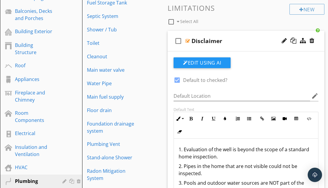
scroll to position [163, 0]
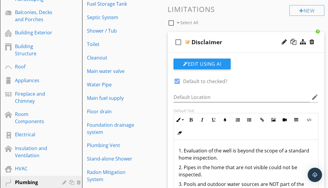
click at [180, 43] on icon "check_box_outline_blank" at bounding box center [179, 42] width 10 height 14
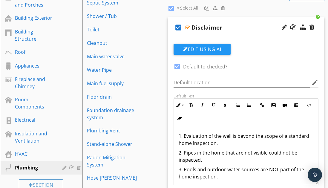
scroll to position [176, 0]
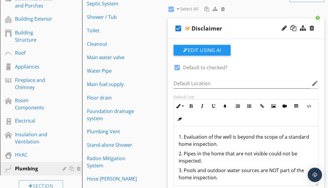
click at [178, 29] on icon "check_box" at bounding box center [179, 28] width 10 height 14
checkbox input "false"
click at [226, 13] on div "check_box_outline_blank Select All" at bounding box center [229, 7] width 122 height 11
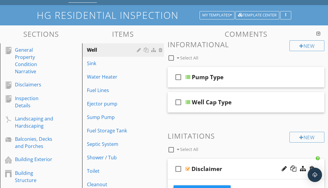
scroll to position [31, 0]
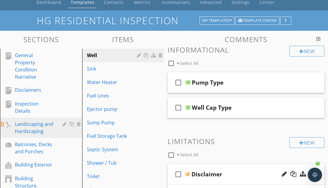
click at [42, 121] on div "Landscaping and Hardscaping" at bounding box center [34, 128] width 39 height 14
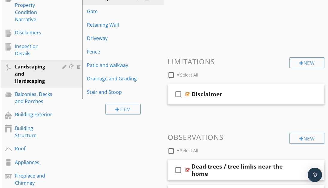
scroll to position [90, 0]
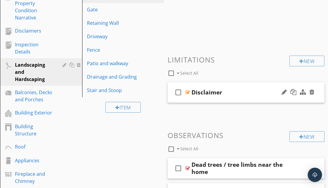
click at [219, 91] on div "Disclaimer" at bounding box center [207, 92] width 31 height 7
click at [236, 102] on div "check_box_outline_blank Disclaimer" at bounding box center [246, 92] width 157 height 21
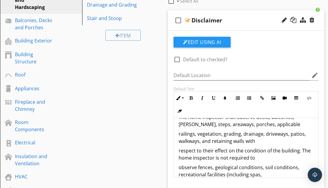
scroll to position [0, 0]
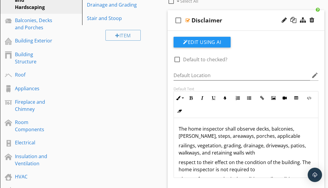
click at [179, 128] on p "The home inspector shall observe decks, balconies, stoops, steps, areaways, por…" at bounding box center [246, 132] width 135 height 14
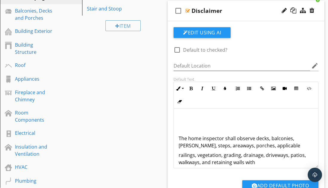
scroll to position [181, 0]
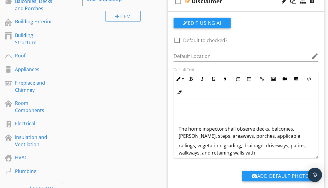
click at [185, 112] on p at bounding box center [246, 109] width 135 height 7
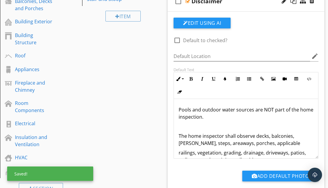
scroll to position [188, 0]
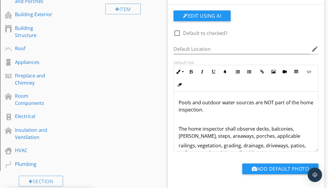
click at [180, 102] on p "Pools and outdoor water sources are NOT part of the home inspection." at bounding box center [246, 106] width 135 height 14
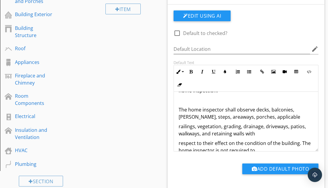
scroll to position [24, 0]
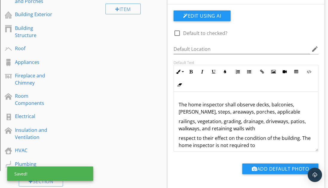
click at [179, 123] on p "railings, vegetation, grading, drainage, driveways, patios, walkways, and retai…" at bounding box center [246, 125] width 135 height 14
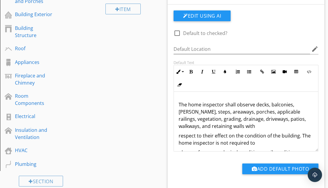
click at [179, 136] on p "respect to their effect on the condition of the building. The home inspector is…" at bounding box center [246, 139] width 135 height 14
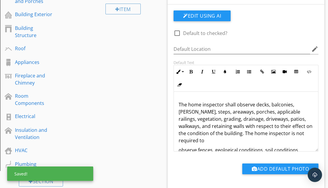
click at [179, 147] on p "observe fences, geological conditions, soil conditions, recreational facilities…" at bounding box center [246, 154] width 135 height 14
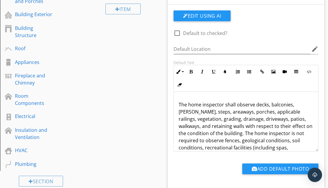
click at [179, 147] on p "The home inspector shall observe decks, balconies, stoops, steps, areaways, por…" at bounding box center [246, 126] width 135 height 50
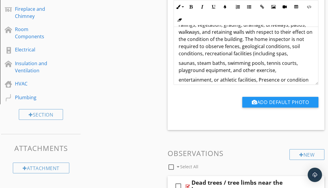
scroll to position [52, 0]
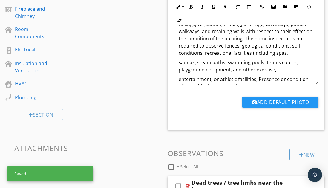
click at [179, 64] on p "saunas, steam baths, swimming pools, tennis courts, playground equipment, and o…" at bounding box center [246, 66] width 135 height 14
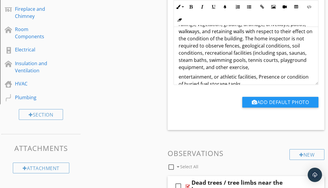
click at [179, 78] on p "entertainment, or athletic facilities, Presence or condition of buried fuel sto…" at bounding box center [246, 80] width 135 height 14
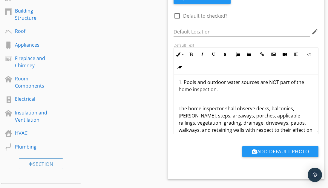
scroll to position [3, 0]
click at [177, 108] on div "1. Pools and outdoor water sources are NOT part of the home inspection. The hom…" at bounding box center [246, 132] width 144 height 120
click at [190, 99] on p at bounding box center [246, 99] width 135 height 7
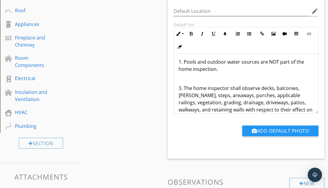
scroll to position [225, 0]
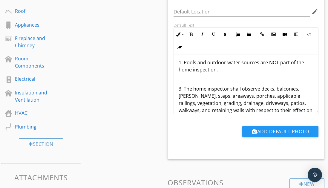
click at [181, 90] on p "3. The home inspector shall observe decks, balconies, stoops, steps, areaways, …" at bounding box center [246, 124] width 135 height 79
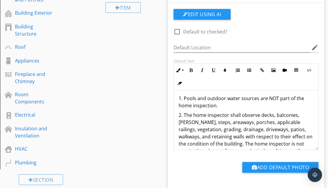
scroll to position [188, 0]
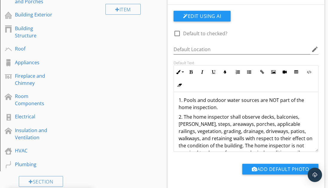
click at [179, 34] on div at bounding box center [177, 33] width 10 height 10
checkbox input "true"
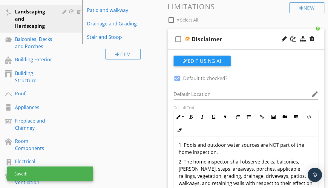
scroll to position [139, 0]
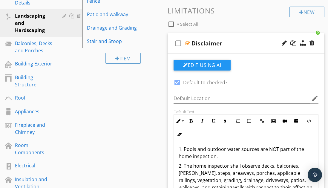
click at [247, 39] on div "check_box_outline_blank Disclaimer" at bounding box center [246, 43] width 157 height 21
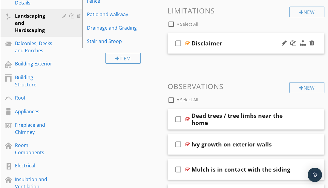
click at [247, 39] on div "check_box_outline_blank Disclaimer" at bounding box center [246, 43] width 157 height 21
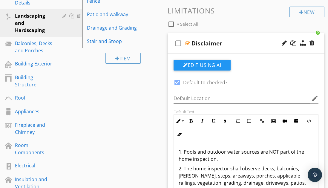
click at [247, 39] on div "check_box_outline_blank Disclaimer" at bounding box center [246, 43] width 157 height 21
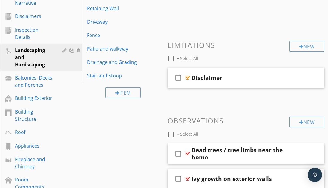
scroll to position [104, 0]
click at [177, 78] on icon "check_box_outline_blank" at bounding box center [179, 78] width 10 height 14
checkbox input "true"
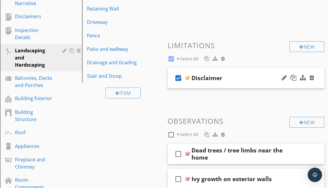
click at [210, 80] on div "Disclaimer" at bounding box center [207, 77] width 31 height 7
click at [218, 89] on span "check_box Disclaimer" at bounding box center [246, 83] width 157 height 30
click at [221, 86] on div "check_box Disclaimer" at bounding box center [246, 78] width 157 height 21
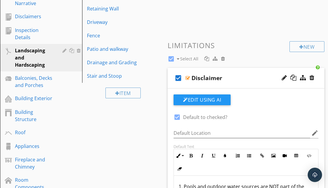
click at [249, 49] on h3 "Limitations" at bounding box center [246, 45] width 157 height 8
click at [219, 70] on div "check_box Disclaimer" at bounding box center [246, 78] width 157 height 21
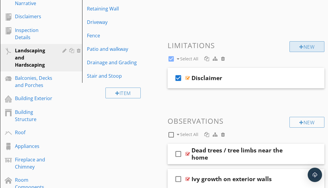
click at [302, 50] on div "New" at bounding box center [307, 46] width 35 height 11
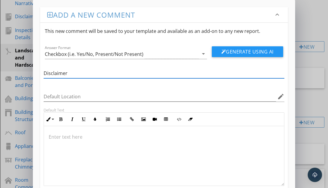
type input "Disclaimer"
click at [98, 139] on p at bounding box center [164, 136] width 231 height 7
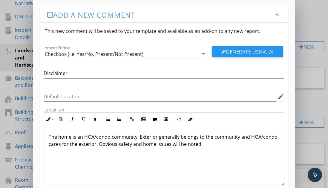
click at [48, 137] on div "The home is an HOA/condo community. Exterior generally belongs to the community…" at bounding box center [164, 156] width 240 height 60
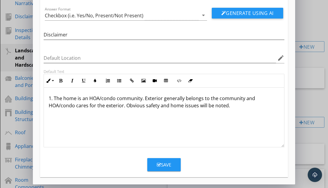
click at [164, 165] on div "Save" at bounding box center [164, 164] width 14 height 7
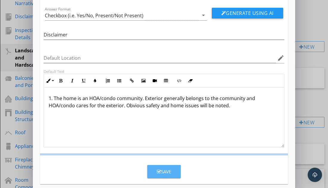
scroll to position [10, 0]
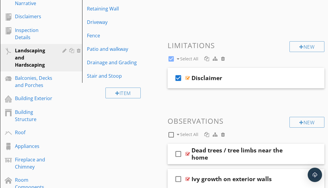
checkbox input "false"
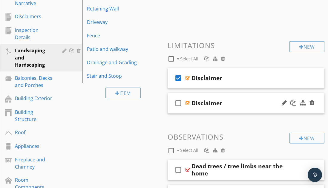
click at [215, 106] on div "Disclaimer" at bounding box center [207, 103] width 31 height 7
click at [212, 110] on div "check_box_outline_blank Disclaimer" at bounding box center [246, 103] width 157 height 21
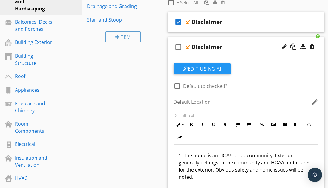
scroll to position [161, 0]
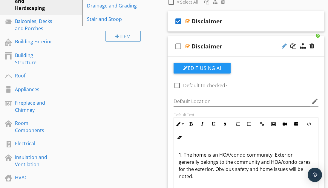
click at [285, 45] on div at bounding box center [284, 46] width 5 height 6
click at [239, 47] on input "Disclaimer" at bounding box center [246, 47] width 109 height 10
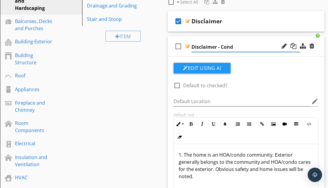
type input "Disclaimer - Condo"
click at [227, 34] on span "check_box Disclaimer check_box_outline_blank Disclaimer - Condo Edit Using AI c…" at bounding box center [246, 130] width 157 height 238
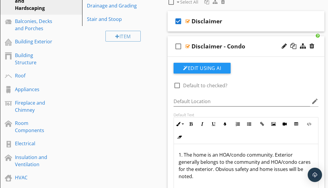
click at [179, 20] on icon "check_box" at bounding box center [179, 21] width 10 height 14
click at [249, 23] on div "Disclaimer" at bounding box center [246, 21] width 109 height 7
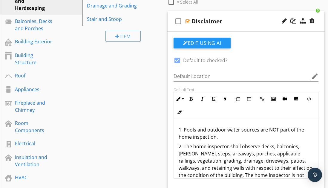
click at [246, 23] on div "Disclaimer" at bounding box center [246, 21] width 109 height 7
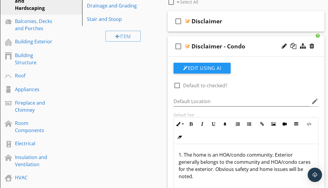
click at [247, 54] on div "check_box_outline_blank Disclaimer - Condo" at bounding box center [246, 46] width 157 height 21
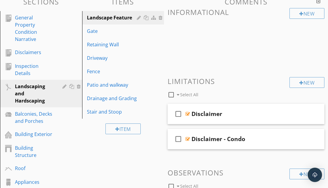
scroll to position [69, 0]
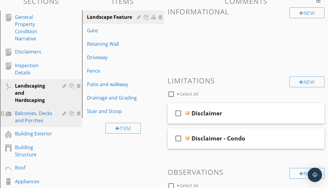
click at [50, 110] on div "Balconies, Decks and Porches" at bounding box center [34, 117] width 39 height 14
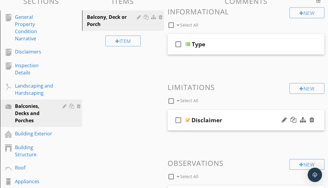
click at [232, 118] on div "Disclaimer" at bounding box center [246, 120] width 109 height 7
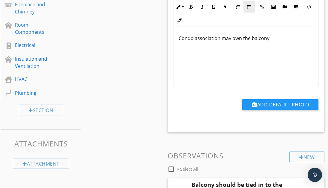
scroll to position [258, 0]
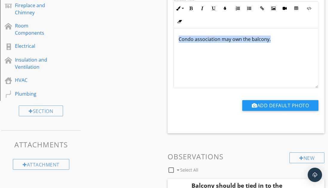
drag, startPoint x: 275, startPoint y: 47, endPoint x: 147, endPoint y: 35, distance: 129.2
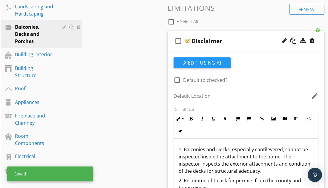
scroll to position [147, 0]
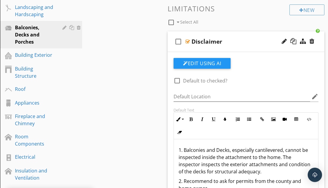
click at [178, 81] on div at bounding box center [177, 81] width 10 height 10
checkbox input "true"
click at [245, 36] on div "check_box_outline_blank Disclaimer" at bounding box center [246, 41] width 157 height 21
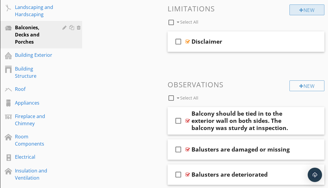
click at [300, 12] on div at bounding box center [302, 10] width 4 height 5
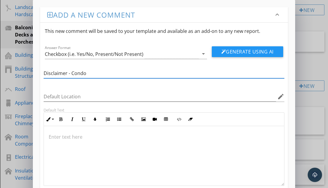
type input "Disclaimer - Condo"
click at [129, 141] on div at bounding box center [164, 156] width 240 height 60
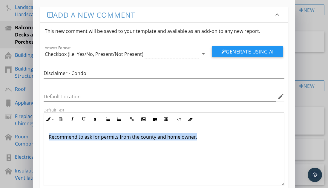
drag, startPoint x: 204, startPoint y: 138, endPoint x: 55, endPoint y: 128, distance: 149.9
click at [55, 128] on div "Recommend to ask for permits from the county and home owner." at bounding box center [164, 156] width 240 height 60
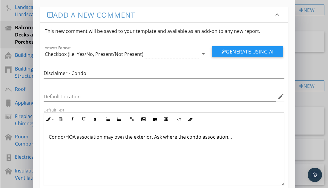
click at [50, 137] on p "Condo/HOA association may own the exterior. Ask where the condo association…" at bounding box center [164, 136] width 231 height 7
click at [236, 137] on p "1. Condo/HOA association may own the exterior. Ask where the condo association…" at bounding box center [164, 136] width 231 height 7
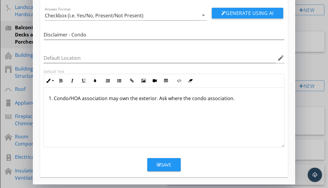
click at [168, 165] on div "Save" at bounding box center [164, 164] width 14 height 7
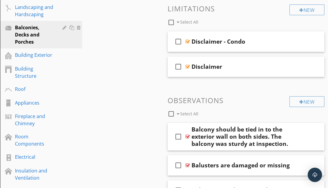
scroll to position [120, 0]
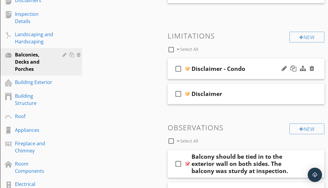
click at [222, 68] on div "Disclaimer - Condo" at bounding box center [219, 68] width 54 height 7
click at [230, 63] on div "check_box_outline_blank Disclaimer - Condo" at bounding box center [246, 69] width 157 height 21
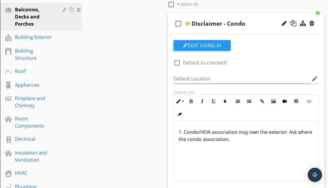
scroll to position [167, 0]
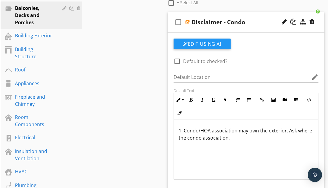
click at [226, 12] on div "check_box_outline_blank Disclaimer - Condo" at bounding box center [246, 22] width 157 height 21
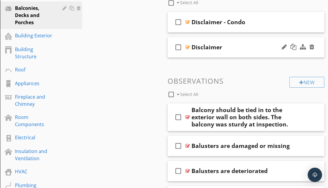
click at [228, 40] on div "check_box_outline_blank Disclaimer" at bounding box center [246, 47] width 157 height 21
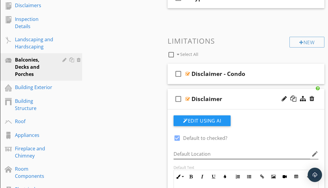
scroll to position [115, 0]
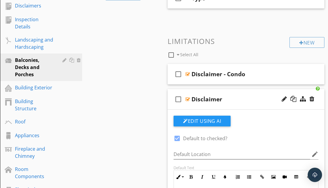
click at [256, 95] on div "check_box_outline_blank Disclaimer" at bounding box center [246, 99] width 157 height 21
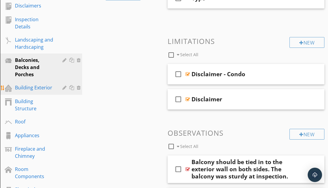
click at [41, 84] on div "Building Exterior" at bounding box center [34, 87] width 39 height 7
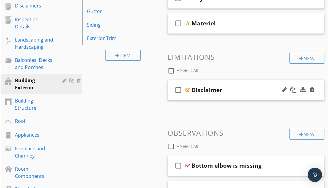
click at [222, 86] on div "Disclaimer" at bounding box center [207, 89] width 31 height 7
click at [216, 83] on div "check_box_outline_blank Disclaimer" at bounding box center [246, 90] width 157 height 21
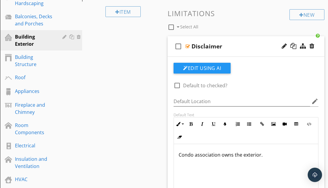
scroll to position [159, 0]
click at [263, 155] on p "Condo association owns the exterior." at bounding box center [246, 154] width 135 height 7
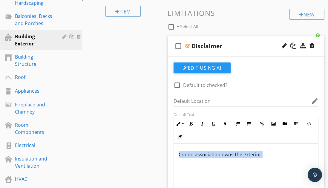
drag, startPoint x: 263, startPoint y: 155, endPoint x: 166, endPoint y: 156, distance: 96.9
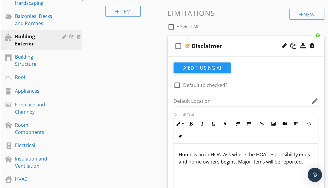
click at [178, 154] on div "Home is an in HOA. Ask where the HOA responsibility ends and home owners begins…" at bounding box center [246, 174] width 144 height 60
click at [225, 156] on p "1. Home is an in HOA. Ask where the HOA responsibility ends and home owners beg…" at bounding box center [246, 162] width 135 height 22
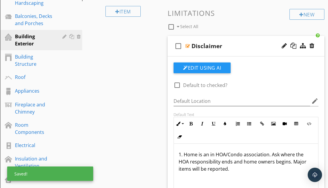
click at [240, 169] on p "1. Home is an in HOA/Condo association. Ask where the HOA responsibility ends a…" at bounding box center [246, 162] width 135 height 22
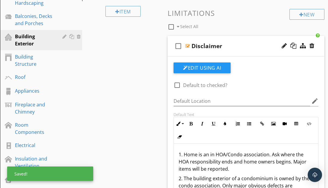
scroll to position [0, 0]
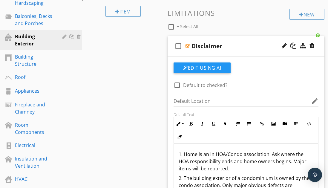
click at [277, 179] on p "2. The building exterior of a condominium is owned by the condo association. On…" at bounding box center [246, 186] width 135 height 22
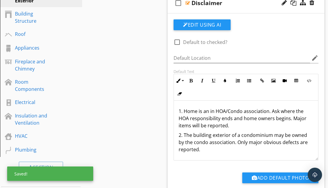
scroll to position [216, 0]
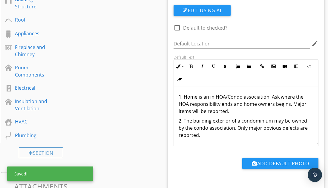
click at [217, 137] on p "2. The building exterior of a condominium may be owned by the condo association…" at bounding box center [246, 128] width 135 height 22
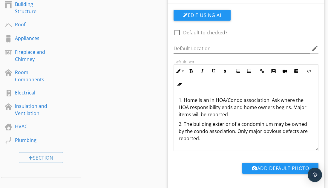
scroll to position [202, 0]
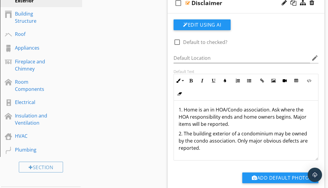
click at [223, 4] on div "Disclaimer" at bounding box center [246, 2] width 109 height 7
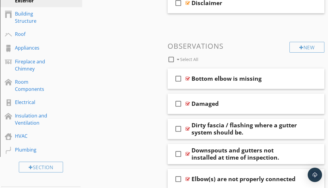
click at [225, 5] on div "Disclaimer" at bounding box center [246, 2] width 109 height 7
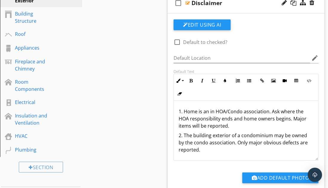
click at [283, 3] on div at bounding box center [284, 3] width 5 height 6
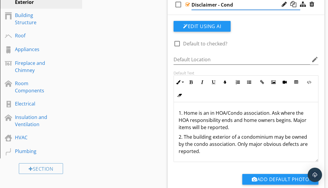
type input "Disclaimer - Condo"
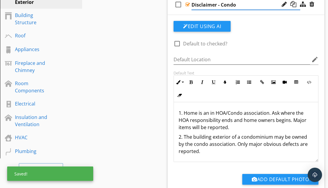
click at [285, 14] on div "check_box_outline_blank Disclaimer - Condo" at bounding box center [246, 4] width 157 height 21
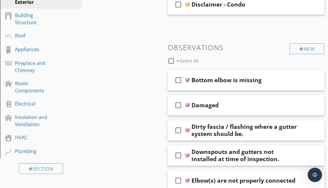
click at [228, 5] on div "Disclaimer - Condo" at bounding box center [219, 4] width 54 height 7
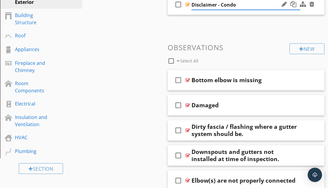
click at [254, 14] on div "check_box_outline_blank Disclaimer - Condo" at bounding box center [246, 4] width 157 height 21
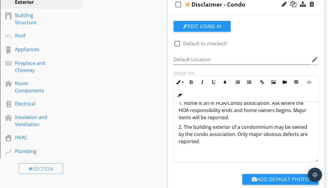
scroll to position [0, 0]
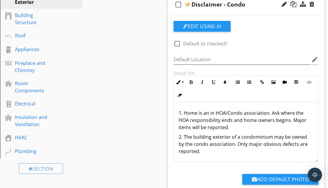
click at [271, 121] on p "1. Home is an in HOA/Condo association. Ask where the HOA responsibility ends a…" at bounding box center [246, 120] width 135 height 22
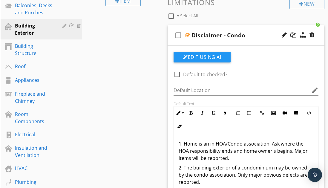
scroll to position [168, 0]
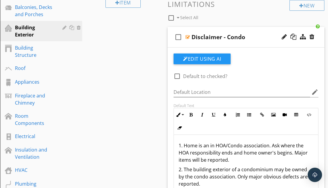
click at [241, 29] on div "check_box_outline_blank Disclaimer - Condo" at bounding box center [246, 37] width 157 height 21
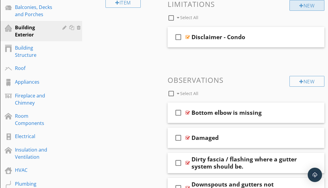
click at [304, 7] on div "New" at bounding box center [307, 5] width 35 height 11
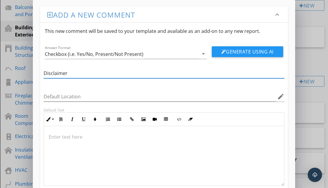
type input "Disclaimer"
click at [96, 143] on div at bounding box center [164, 156] width 240 height 60
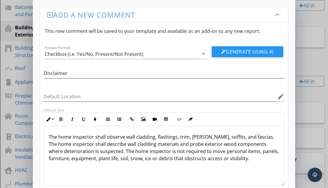
click at [49, 136] on p "The home inspector shall observe wall cladding, flashings, trim, eaves, soffits…" at bounding box center [164, 147] width 231 height 29
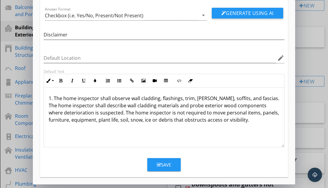
click at [160, 164] on icon "button" at bounding box center [159, 165] width 4 height 4
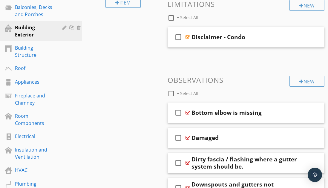
scroll to position [10, 0]
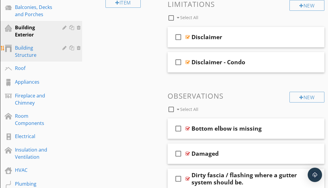
click at [46, 44] on div "Building Structure" at bounding box center [34, 51] width 39 height 14
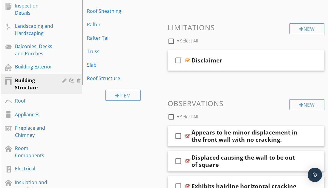
scroll to position [128, 0]
click at [220, 54] on div "check_box_outline_blank Disclaimer" at bounding box center [246, 61] width 157 height 21
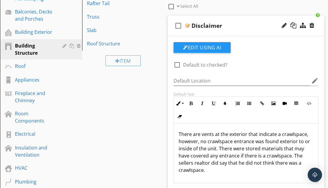
scroll to position [171, 0]
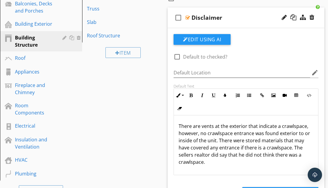
click at [234, 10] on div "check_box_outline_blank Disclaimer" at bounding box center [246, 17] width 157 height 21
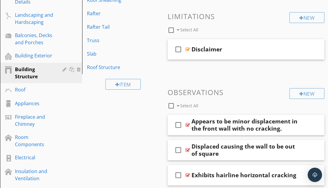
scroll to position [139, 0]
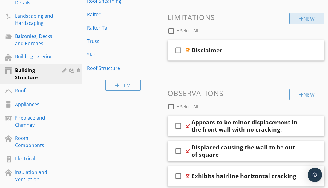
click at [297, 19] on div "New" at bounding box center [307, 18] width 35 height 11
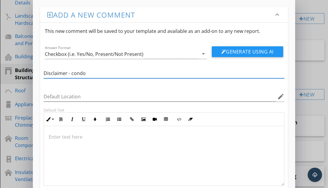
type input "Disclaimer - condo"
click at [92, 136] on p at bounding box center [164, 136] width 231 height 7
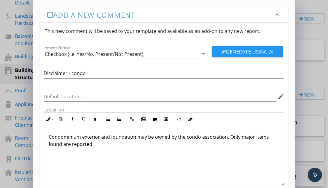
click at [48, 138] on div "Condominium exterior and foundation may be owned by the condo association. Only…" at bounding box center [164, 156] width 240 height 60
click at [158, 140] on p "1. Condominium exterior and foundation may be owned by the condo association. O…" at bounding box center [164, 140] width 231 height 14
click at [152, 153] on div "1. Condominium exterior and foundation may be owned by the condo association. O…" at bounding box center [164, 156] width 240 height 60
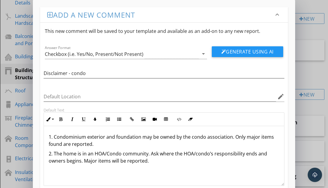
scroll to position [39, 0]
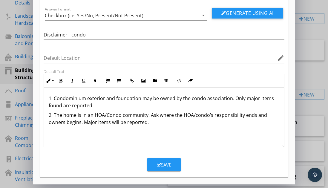
click at [167, 168] on div "Save" at bounding box center [164, 164] width 14 height 7
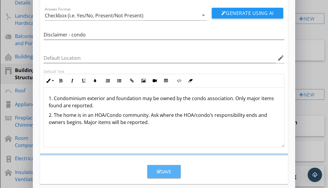
scroll to position [10, 0]
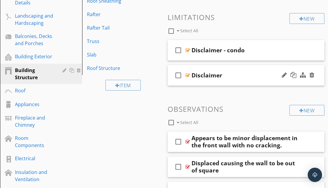
click at [237, 72] on div "Disclaimer" at bounding box center [246, 75] width 109 height 7
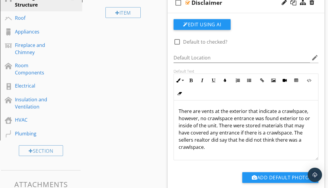
scroll to position [212, 0]
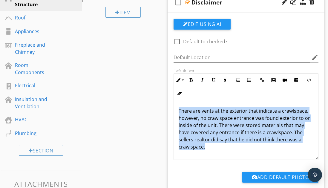
drag, startPoint x: 218, startPoint y: 145, endPoint x: 174, endPoint y: 113, distance: 54.1
click at [174, 113] on div "There are vents at the exterior that indicate a crawlspace, however, no crawlsp…" at bounding box center [246, 130] width 144 height 60
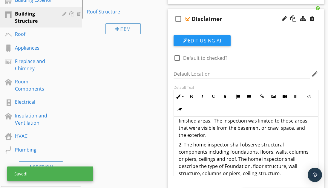
scroll to position [194, 0]
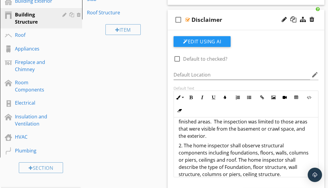
click at [231, 12] on div "check_box_outline_blank Disclaimer" at bounding box center [246, 20] width 157 height 21
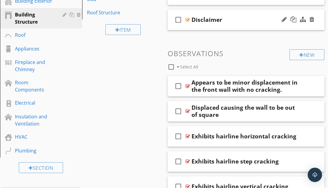
click at [225, 10] on div "check_box_outline_blank Disclaimer" at bounding box center [246, 20] width 157 height 21
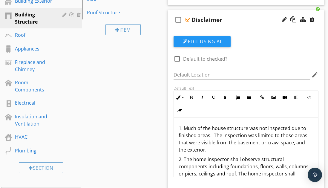
click at [177, 59] on div at bounding box center [177, 59] width 10 height 10
checkbox input "true"
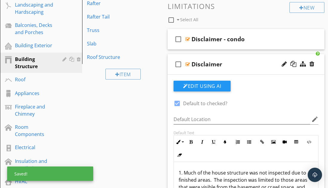
scroll to position [150, 0]
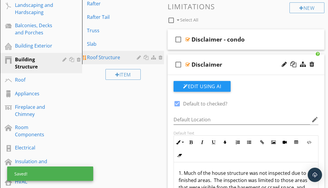
click at [160, 55] on div at bounding box center [161, 57] width 5 height 5
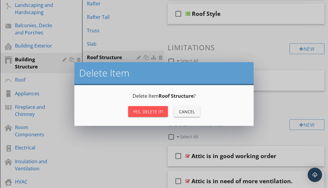
click at [190, 112] on div "Cancel" at bounding box center [187, 112] width 17 height 6
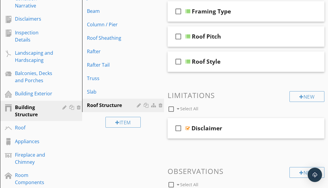
scroll to position [97, 0]
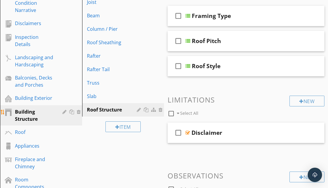
click at [65, 109] on div at bounding box center [66, 111] width 6 height 5
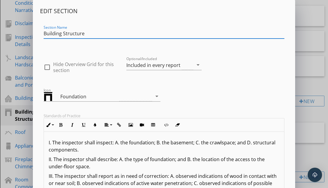
click at [314, 36] on div "Edit Section Section Name Building Structure check_box_outline_blank Hide Overv…" at bounding box center [164, 158] width 328 height 317
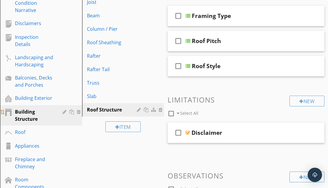
click at [33, 108] on div "Building Structure" at bounding box center [34, 115] width 39 height 14
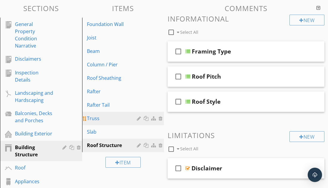
scroll to position [37, 0]
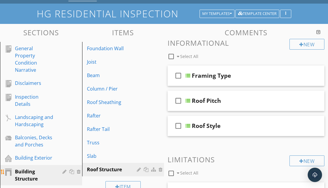
click at [63, 169] on div at bounding box center [66, 171] width 6 height 5
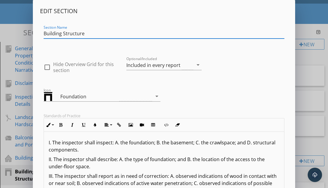
click at [310, 86] on div "Edit Section Section Name Building Structure check_box_outline_blank Hide Overv…" at bounding box center [164, 158] width 328 height 317
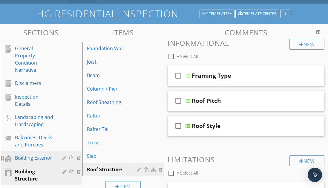
click at [23, 154] on div "Building Exterior" at bounding box center [34, 157] width 39 height 7
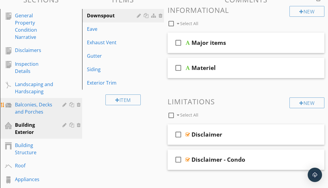
scroll to position [84, 0]
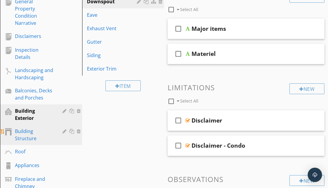
click at [28, 128] on div "Building Structure" at bounding box center [34, 135] width 39 height 14
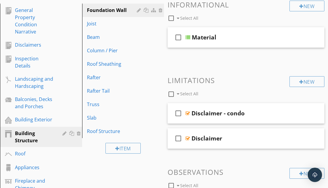
scroll to position [77, 0]
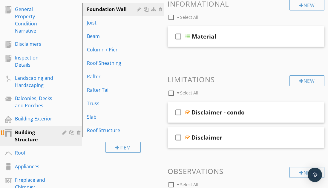
click at [64, 130] on div at bounding box center [66, 132] width 6 height 5
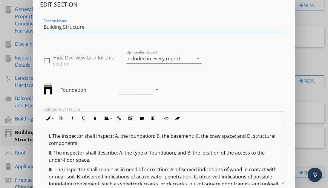
scroll to position [0, 0]
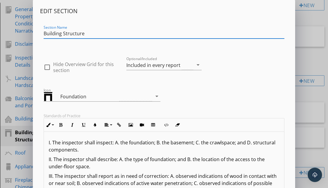
click at [306, 64] on div "Edit Section Section Name Building Structure check_box_outline_blank Hide Overv…" at bounding box center [164, 158] width 328 height 317
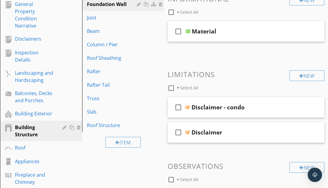
scroll to position [85, 0]
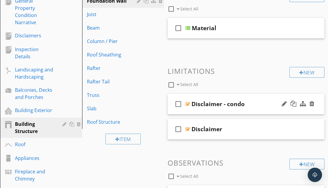
click at [240, 97] on div "check_box_outline_blank Disclaimer - condo" at bounding box center [246, 104] width 157 height 21
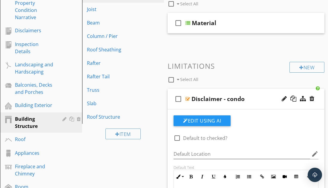
scroll to position [91, 0]
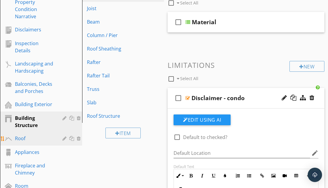
click at [45, 135] on div "Roof" at bounding box center [34, 138] width 39 height 7
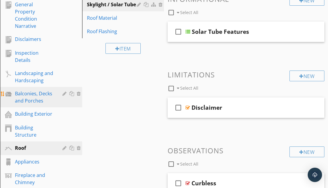
scroll to position [82, 0]
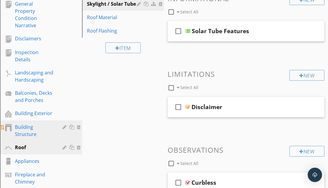
click at [32, 124] on div "Building Structure" at bounding box center [34, 131] width 39 height 14
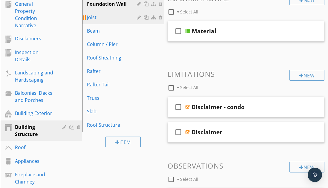
click at [105, 13] on link "Joist" at bounding box center [124, 17] width 80 height 13
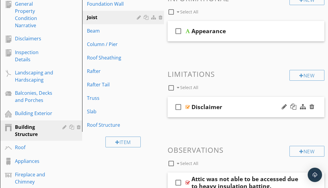
click at [223, 101] on div "check_box_outline_blank Disclaimer" at bounding box center [246, 107] width 157 height 21
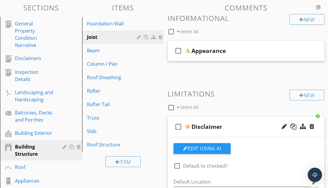
scroll to position [63, 0]
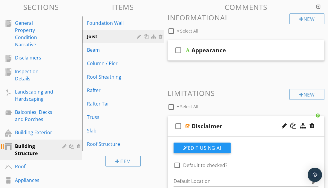
click at [41, 143] on div "Building Structure" at bounding box center [34, 150] width 39 height 14
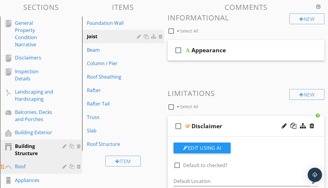
click at [37, 163] on div "Roof" at bounding box center [34, 166] width 39 height 7
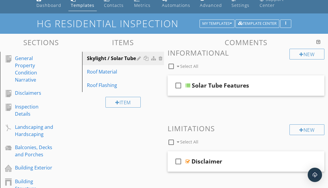
scroll to position [27, 0]
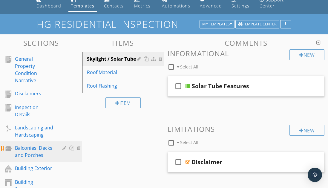
click at [41, 144] on div "Balconies, Decks and Porches" at bounding box center [34, 151] width 39 height 14
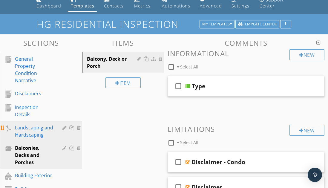
click at [34, 125] on div "Landscaping and Hardscaping" at bounding box center [34, 131] width 39 height 14
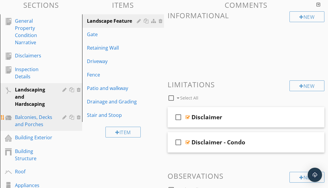
scroll to position [65, 0]
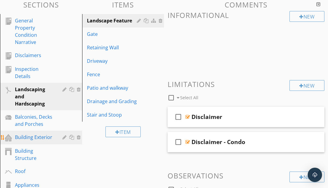
click at [45, 134] on div "Building Exterior" at bounding box center [34, 137] width 39 height 7
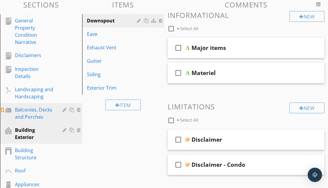
click at [35, 107] on div "Balconies, Decks and Porches" at bounding box center [34, 113] width 39 height 14
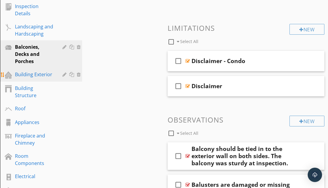
scroll to position [129, 0]
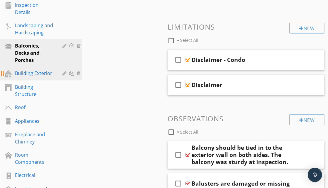
click at [35, 70] on div "Building Exterior" at bounding box center [34, 73] width 39 height 7
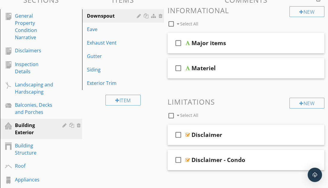
scroll to position [67, 0]
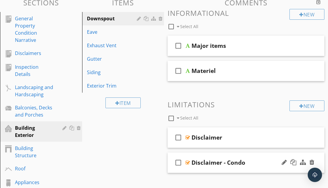
click at [241, 157] on div "check_box_outline_blank Disclaimer - Condo" at bounding box center [246, 163] width 157 height 21
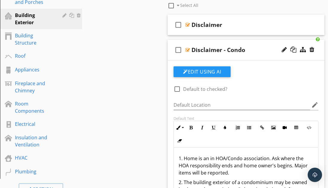
scroll to position [141, 0]
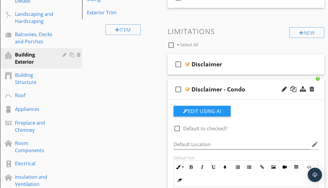
click at [239, 81] on div "check_box_outline_blank Disclaimer - Condo" at bounding box center [246, 89] width 157 height 21
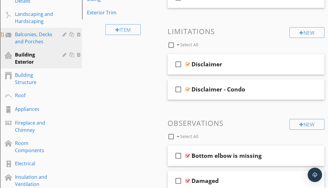
click at [38, 33] on div "Balconies, Decks and Porches" at bounding box center [34, 38] width 39 height 14
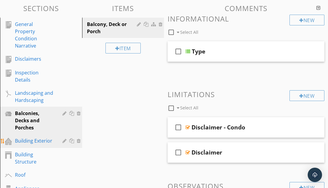
scroll to position [100, 0]
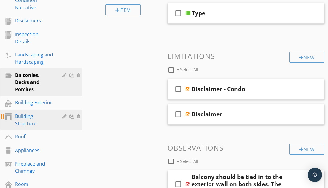
click at [33, 113] on div "Building Structure" at bounding box center [34, 120] width 39 height 14
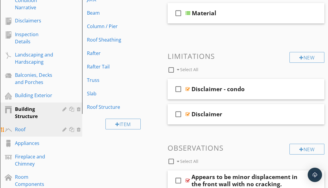
click at [24, 126] on div "Roof" at bounding box center [34, 129] width 39 height 7
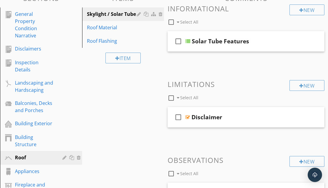
scroll to position [60, 0]
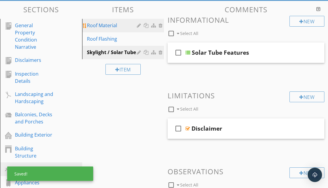
click at [105, 29] on div "Roof Material" at bounding box center [113, 25] width 52 height 7
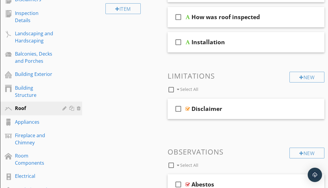
scroll to position [122, 0]
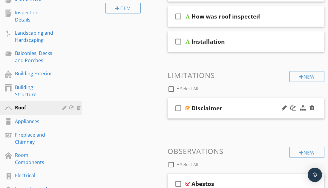
click at [243, 111] on div "Disclaimer" at bounding box center [246, 108] width 109 height 7
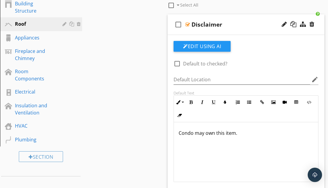
scroll to position [206, 0]
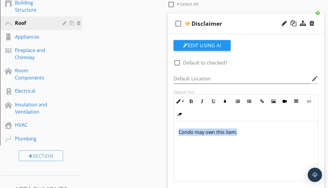
drag, startPoint x: 243, startPoint y: 134, endPoint x: 165, endPoint y: 123, distance: 79.2
click at [284, 23] on div at bounding box center [284, 23] width 5 height 6
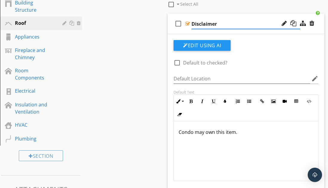
click at [228, 20] on input "Disclaimer" at bounding box center [246, 24] width 109 height 10
click at [223, 26] on input "Disclaimer" at bounding box center [246, 24] width 109 height 10
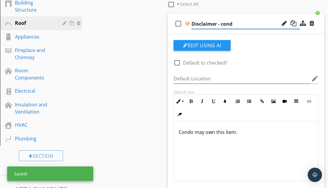
type input "Disclaimer - condo"
click at [248, 18] on div "check_box_outline_blank Disclaimer - condo" at bounding box center [246, 23] width 157 height 21
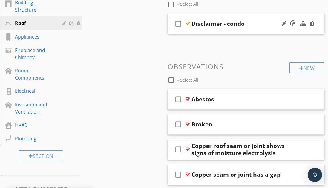
scroll to position [188, 0]
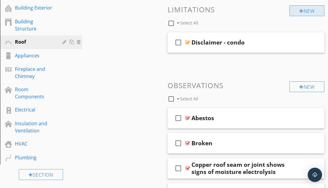
click at [300, 14] on div "New" at bounding box center [307, 10] width 35 height 11
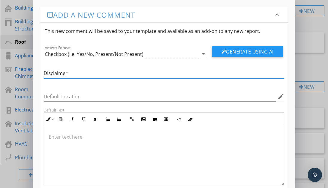
type input "Disclaimer"
click at [80, 140] on p at bounding box center [164, 136] width 231 height 7
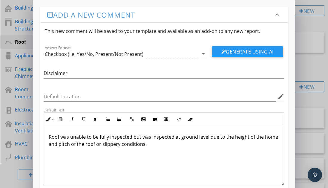
click at [49, 137] on p "Roof was unable to be fully inspected but was inspected at ground level due to …" at bounding box center [164, 140] width 231 height 14
click at [182, 144] on p "1. Roof was unable to be fully inspected but was inspected at ground level due …" at bounding box center [164, 140] width 231 height 14
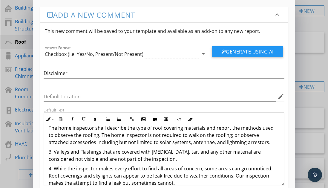
scroll to position [39, 0]
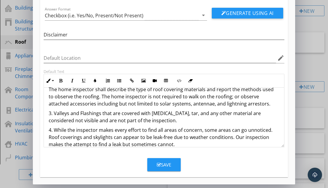
click at [164, 167] on div "Save" at bounding box center [164, 164] width 14 height 7
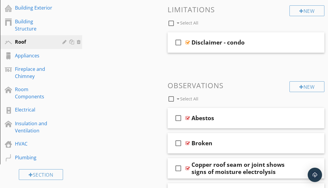
scroll to position [10, 0]
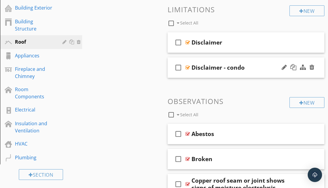
click at [223, 71] on div "check_box_outline_blank Disclaimer - condo" at bounding box center [246, 67] width 157 height 21
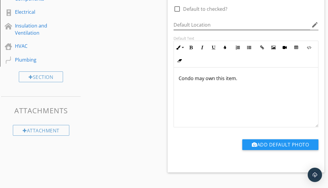
scroll to position [286, 0]
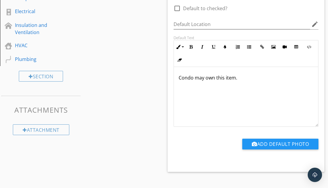
click at [179, 78] on p "Condo may own this item." at bounding box center [246, 77] width 135 height 7
click at [243, 78] on p "1. Condo may own this item." at bounding box center [246, 77] width 135 height 7
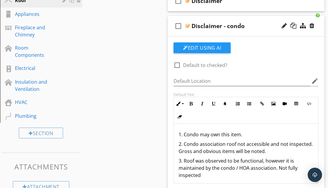
scroll to position [228, 0]
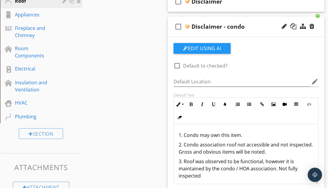
click at [245, 28] on div "Disclaimer - condo" at bounding box center [246, 26] width 109 height 7
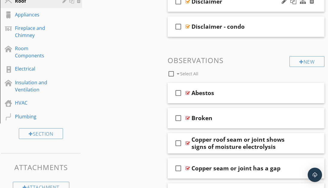
click at [211, 7] on div "check_box_outline_blank Disclaimer" at bounding box center [246, 1] width 157 height 21
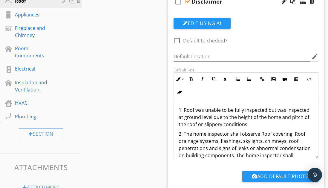
click at [178, 42] on div at bounding box center [177, 41] width 10 height 10
checkbox input "true"
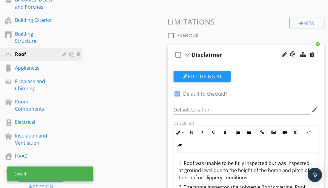
scroll to position [158, 0]
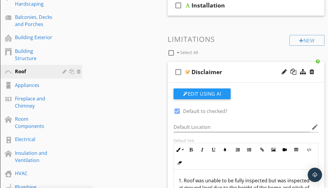
click at [239, 75] on div "Disclaimer" at bounding box center [246, 71] width 109 height 7
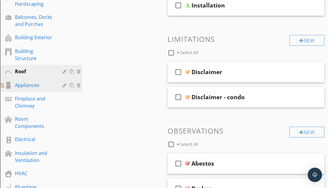
click at [38, 82] on div "Appliances" at bounding box center [34, 85] width 39 height 7
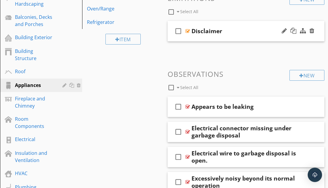
click at [236, 34] on div "check_box_outline_blank Disclaimer" at bounding box center [246, 31] width 157 height 21
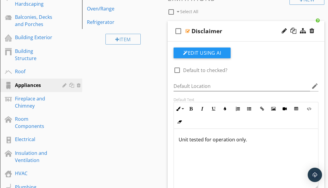
click at [179, 141] on p "Unit tested for operation only." at bounding box center [246, 139] width 135 height 7
click at [261, 141] on p "1. Unit tested for operation only." at bounding box center [246, 139] width 135 height 7
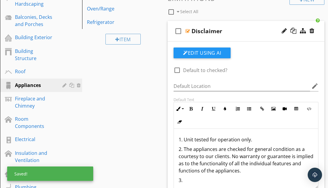
click at [195, 70] on label "Default to checked?" at bounding box center [205, 70] width 44 height 6
checkbox input "true"
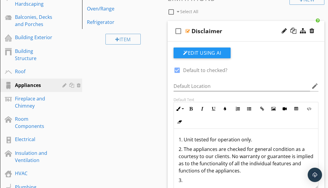
click at [214, 178] on p "3." at bounding box center [246, 180] width 135 height 7
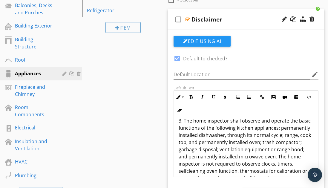
scroll to position [121, 0]
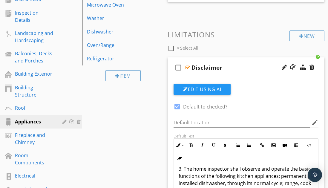
click at [237, 45] on div "check_box_outline_blank Select All" at bounding box center [229, 46] width 122 height 11
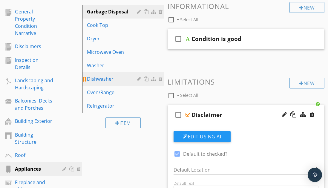
scroll to position [60, 0]
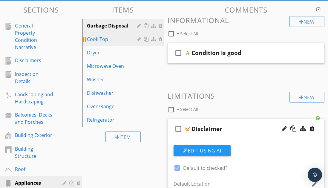
click at [105, 44] on link "Cook Top" at bounding box center [124, 39] width 80 height 13
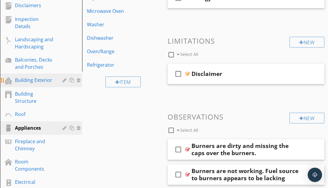
scroll to position [115, 0]
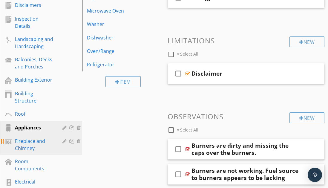
click at [39, 138] on div "Fireplace and Chimney" at bounding box center [34, 145] width 39 height 14
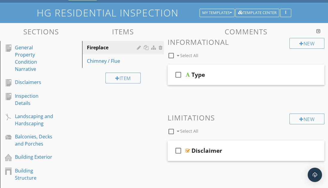
scroll to position [39, 0]
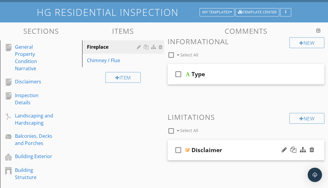
click at [228, 141] on div "check_box_outline_blank Disclaimer" at bounding box center [246, 150] width 157 height 21
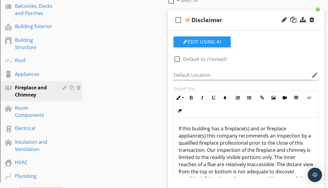
scroll to position [48, 0]
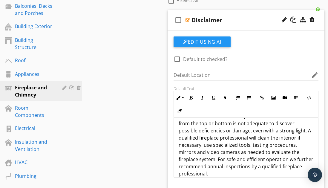
click at [178, 59] on div at bounding box center [177, 59] width 10 height 10
checkbox input "true"
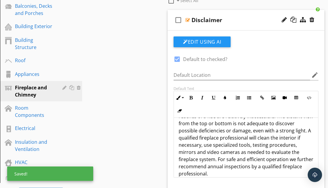
scroll to position [124, 0]
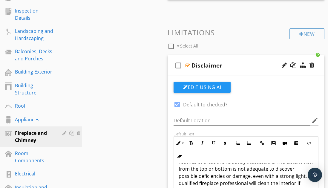
click at [219, 43] on div "check_box_outline_blank Select All" at bounding box center [229, 44] width 122 height 11
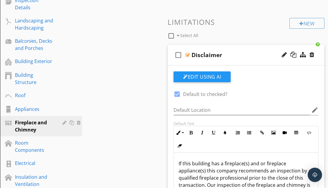
scroll to position [132, 0]
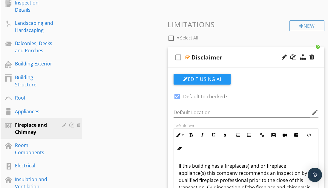
click at [245, 57] on div "Disclaimer" at bounding box center [246, 57] width 109 height 7
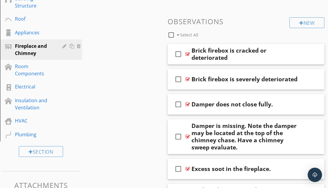
scroll to position [213, 0]
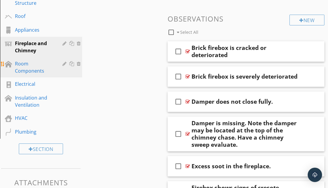
click at [50, 60] on div "Room Components" at bounding box center [34, 67] width 39 height 14
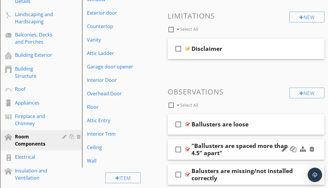
scroll to position [130, 0]
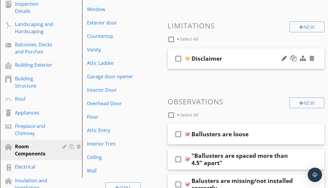
click at [232, 57] on div "Disclaimer" at bounding box center [246, 58] width 109 height 7
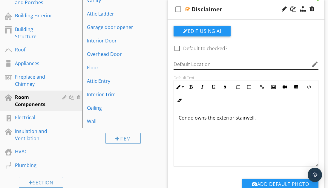
scroll to position [182, 0]
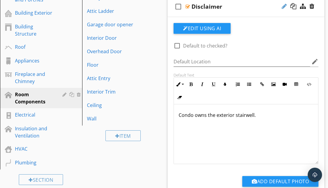
click at [284, 8] on div at bounding box center [284, 6] width 5 height 6
type input "Disclaimer - condo"
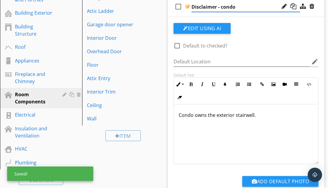
click at [294, 17] on div "Edit Using AI check_box_outline_blank Default to checked? Default Location edit…" at bounding box center [246, 113] width 157 height 192
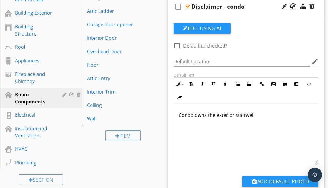
scroll to position [142, 0]
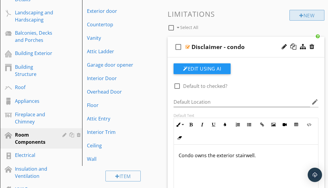
click at [294, 20] on div "New" at bounding box center [307, 15] width 35 height 11
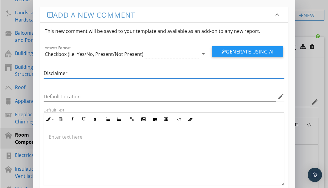
type input "Disclaimer"
click at [99, 162] on div at bounding box center [164, 156] width 240 height 60
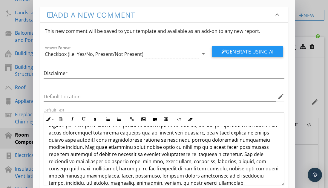
scroll to position [39, 0]
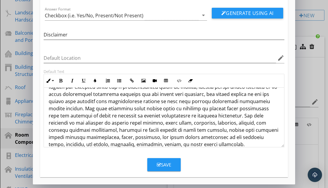
click at [160, 164] on icon "button" at bounding box center [159, 165] width 4 height 4
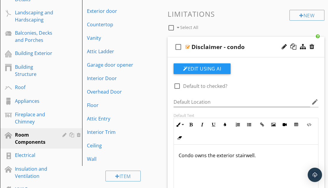
scroll to position [10, 0]
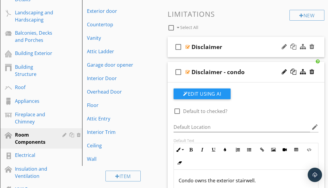
click at [205, 40] on div "check_box_outline_blank Disclaimer" at bounding box center [246, 47] width 157 height 21
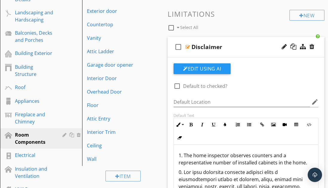
click at [178, 85] on div at bounding box center [177, 86] width 10 height 10
checkbox input "true"
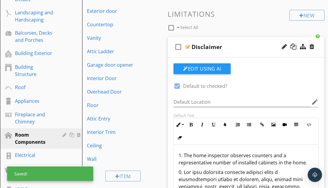
click at [234, 21] on div "check_box_outline_blank Select All" at bounding box center [229, 26] width 122 height 11
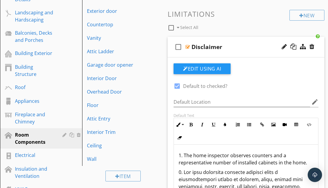
click at [229, 39] on div "check_box_outline_blank Disclaimer" at bounding box center [246, 47] width 157 height 21
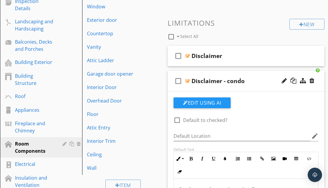
scroll to position [132, 0]
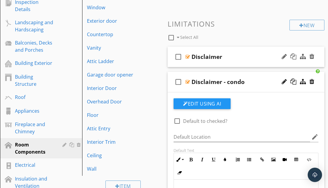
click at [212, 62] on div "check_box_outline_blank Disclaimer" at bounding box center [246, 57] width 157 height 21
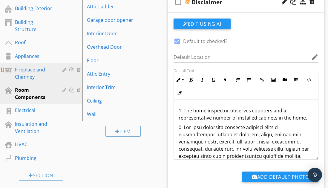
scroll to position [191, 0]
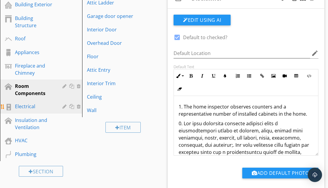
click at [37, 103] on div "Electrical" at bounding box center [34, 106] width 39 height 7
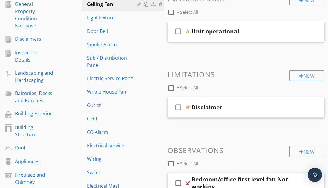
scroll to position [74, 0]
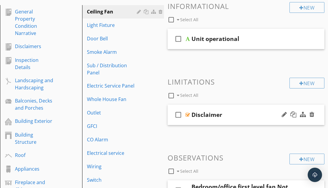
click at [231, 108] on div "check_box_outline_blank Disclaimer" at bounding box center [246, 115] width 157 height 21
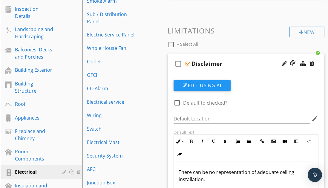
scroll to position [124, 0]
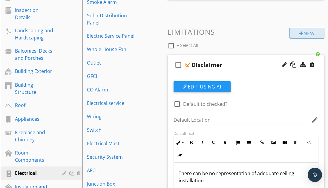
click at [293, 34] on div "New" at bounding box center [307, 33] width 35 height 11
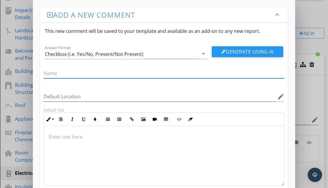
click at [307, 13] on div "Add a new comment keyboard_arrow_down This new comment will be saved to your te…" at bounding box center [164, 113] width 328 height 227
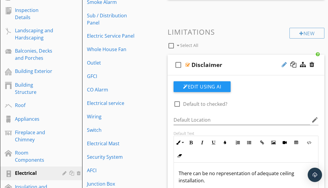
click at [282, 64] on div at bounding box center [284, 65] width 5 height 6
click at [240, 67] on input "Disclaimer" at bounding box center [246, 65] width 109 height 10
type input "Disclaimer - Ceiling Fan"
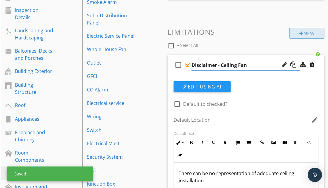
click at [309, 38] on div "New" at bounding box center [307, 33] width 35 height 11
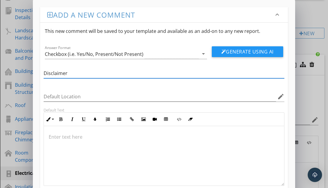
type input "Disclaimer"
click at [71, 141] on div at bounding box center [164, 156] width 240 height 60
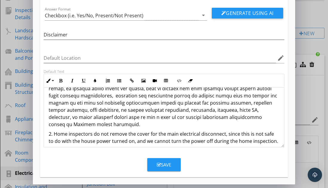
scroll to position [109, 0]
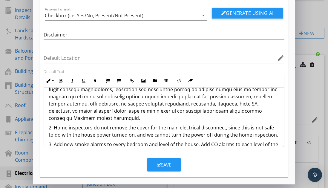
click at [169, 164] on div "Save" at bounding box center [164, 164] width 14 height 7
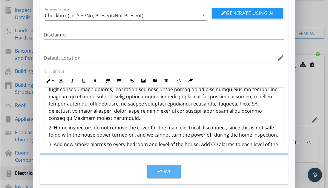
scroll to position [10, 0]
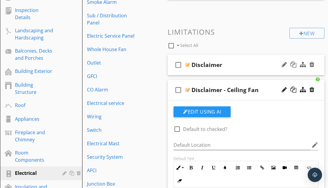
click at [211, 70] on div "check_box_outline_blank Disclaimer" at bounding box center [246, 65] width 157 height 21
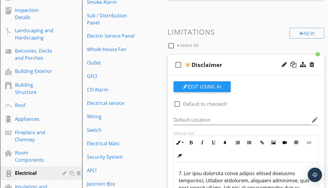
click at [179, 106] on div at bounding box center [177, 104] width 10 height 10
checkbox input "true"
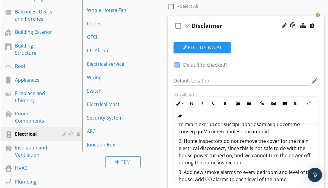
scroll to position [161, 0]
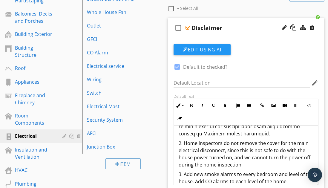
click at [256, 22] on div "check_box_outline_blank Disclaimer" at bounding box center [246, 28] width 157 height 21
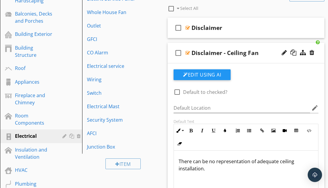
click at [256, 45] on div "check_box_outline_blank Disclaimer - Ceiling Fan" at bounding box center [246, 53] width 157 height 21
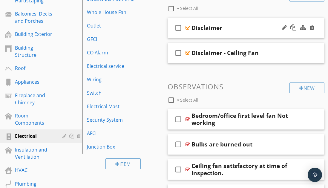
click at [239, 26] on div "Disclaimer" at bounding box center [246, 27] width 109 height 7
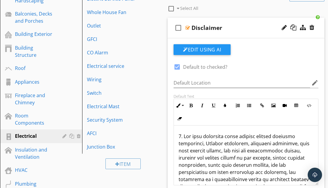
click at [241, 20] on div "check_box_outline_blank Disclaimer" at bounding box center [246, 28] width 157 height 21
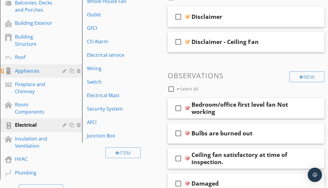
scroll to position [173, 0]
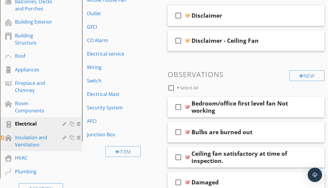
click at [40, 134] on div "Insulation and Ventilation" at bounding box center [34, 141] width 39 height 14
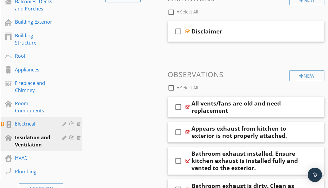
click at [32, 120] on div "Electrical" at bounding box center [34, 123] width 39 height 7
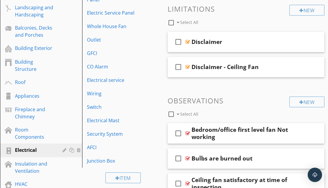
scroll to position [144, 0]
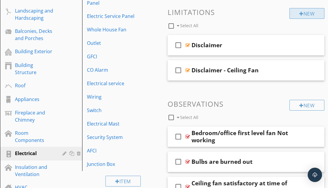
click at [297, 11] on div "New" at bounding box center [307, 13] width 35 height 11
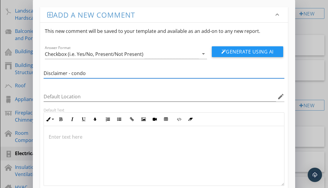
type input "Disclaimer - condo"
click at [128, 138] on p at bounding box center [164, 136] width 231 height 7
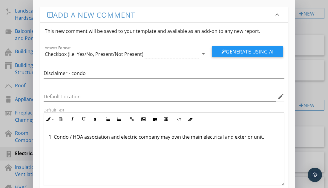
scroll to position [39, 0]
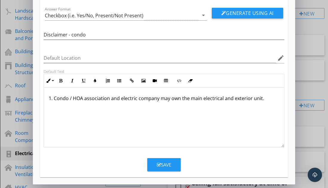
click at [166, 166] on div "Save" at bounding box center [164, 164] width 14 height 7
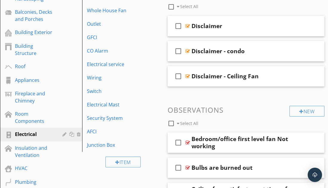
scroll to position [179, 0]
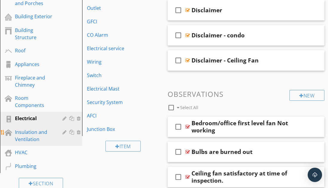
click at [36, 129] on div "Insulation and Ventilation" at bounding box center [34, 136] width 39 height 14
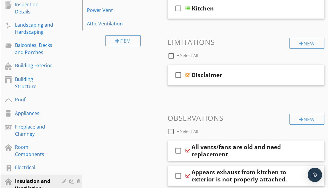
scroll to position [115, 0]
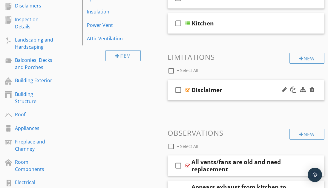
click at [214, 85] on div "check_box_outline_blank Disclaimer" at bounding box center [246, 90] width 157 height 21
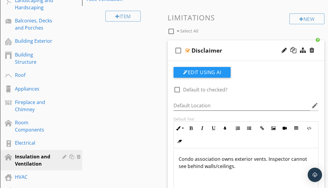
scroll to position [152, 0]
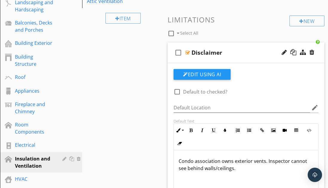
click at [266, 48] on div "check_box_outline_blank Disclaimer" at bounding box center [246, 52] width 157 height 21
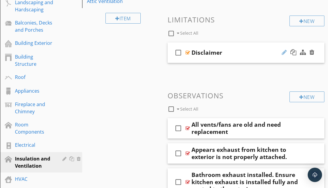
click at [287, 52] on div at bounding box center [284, 52] width 5 height 6
click at [246, 55] on input "Disclaimer" at bounding box center [246, 53] width 109 height 10
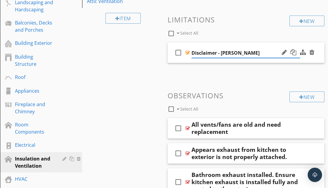
type input "Disclaimer - condo"
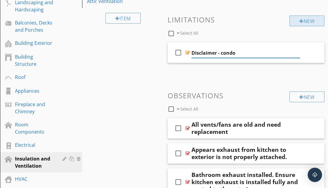
click at [298, 22] on div "New" at bounding box center [307, 21] width 35 height 11
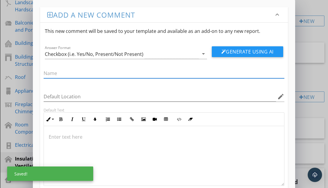
click at [152, 73] on input "text" at bounding box center [164, 73] width 241 height 10
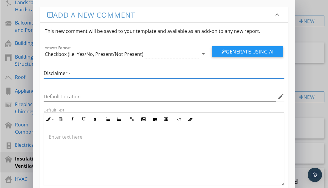
type input "Disclaimer -"
click at [123, 137] on p at bounding box center [164, 136] width 231 height 7
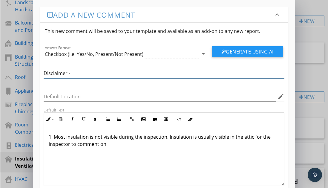
click at [80, 71] on input "Disclaimer -" at bounding box center [164, 73] width 241 height 10
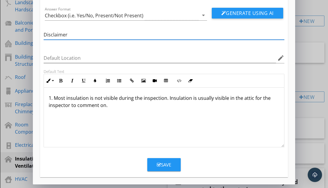
type input "Disclaimer"
click at [164, 163] on div "Save" at bounding box center [164, 164] width 14 height 7
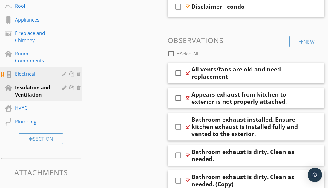
scroll to position [230, 0]
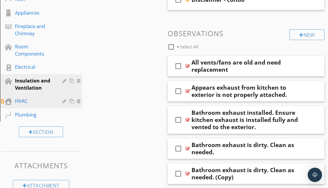
click at [26, 97] on div "HVAC" at bounding box center [34, 100] width 39 height 7
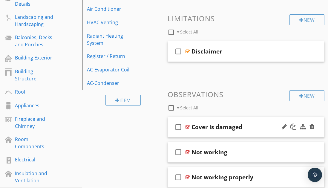
scroll to position [137, 0]
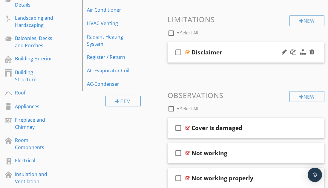
click at [215, 54] on div "Disclaimer" at bounding box center [207, 52] width 31 height 7
click at [237, 47] on div "check_box_outline_blank Disclaimer" at bounding box center [246, 52] width 157 height 21
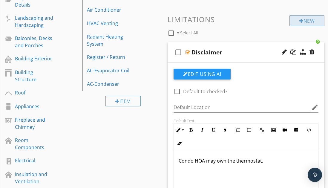
click at [303, 22] on div "New" at bounding box center [307, 20] width 35 height 11
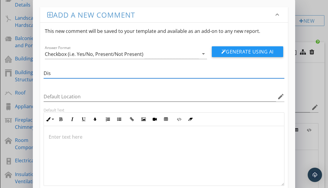
type input "Disc"
click at [296, 68] on div "Add a new comment keyboard_arrow_down This new comment will be saved to your te…" at bounding box center [164, 113] width 328 height 227
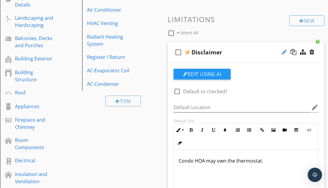
click at [283, 52] on div at bounding box center [284, 52] width 5 height 6
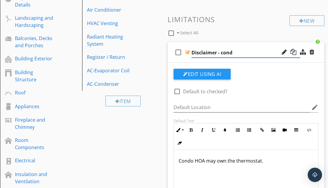
type input "Disclaimer - condo"
click at [298, 23] on div "New" at bounding box center [307, 20] width 35 height 11
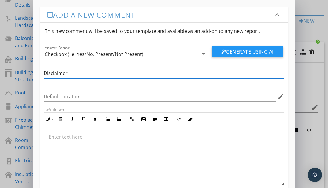
type input "Disclaimer"
click at [83, 150] on div at bounding box center [164, 156] width 240 height 60
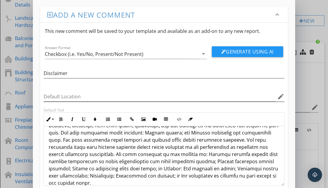
scroll to position [39, 0]
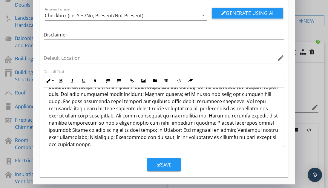
click at [167, 165] on div "Save" at bounding box center [164, 164] width 14 height 7
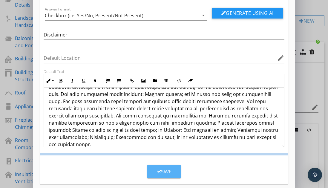
scroll to position [10, 0]
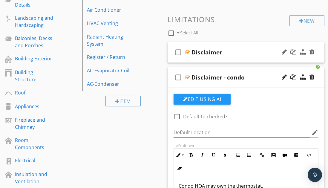
click at [225, 46] on div "check_box_outline_blank Disclaimer" at bounding box center [246, 52] width 157 height 21
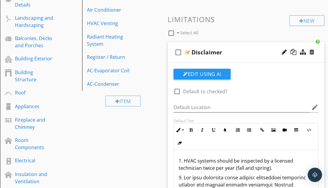
click at [177, 91] on div at bounding box center [177, 91] width 10 height 10
checkbox input "true"
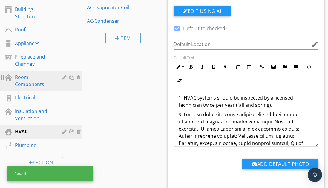
scroll to position [200, 0]
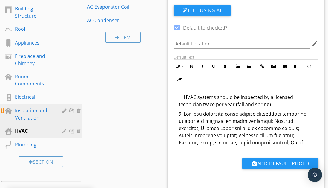
click at [31, 107] on div "Insulation and Ventilation" at bounding box center [34, 114] width 39 height 14
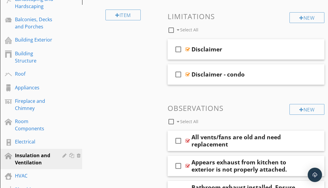
scroll to position [155, 0]
click at [236, 48] on div "Disclaimer" at bounding box center [246, 49] width 109 height 7
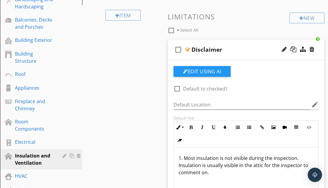
click at [175, 89] on div at bounding box center [177, 89] width 10 height 10
checkbox input "true"
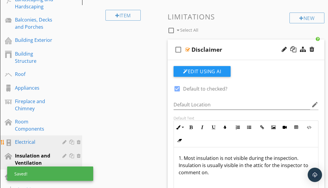
click at [31, 138] on div "Electrical" at bounding box center [45, 142] width 61 height 8
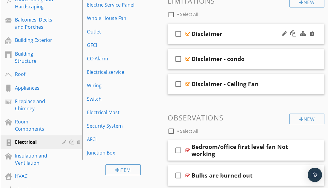
click at [222, 31] on div "Disclaimer" at bounding box center [246, 33] width 109 height 7
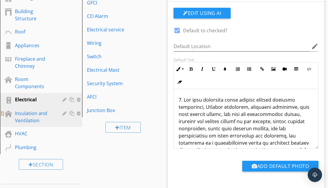
scroll to position [199, 0]
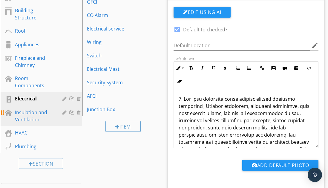
click at [38, 115] on div "Insulation and Ventilation" at bounding box center [34, 116] width 39 height 14
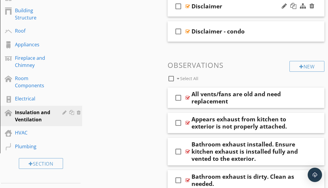
click at [218, 11] on div "check_box_outline_blank Disclaimer" at bounding box center [246, 6] width 157 height 21
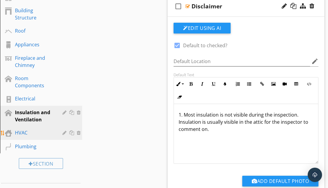
click at [37, 130] on link "HVAC" at bounding box center [42, 133] width 80 height 14
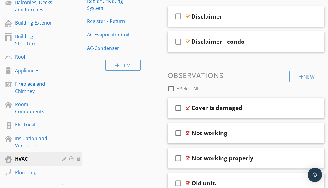
scroll to position [160, 0]
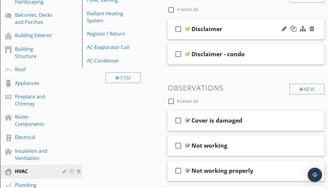
click at [224, 36] on div "check_box_outline_blank Disclaimer" at bounding box center [246, 29] width 157 height 21
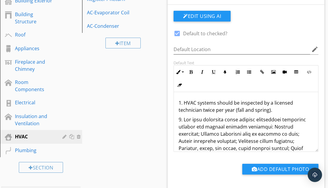
scroll to position [208, 0]
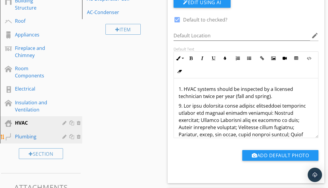
click at [39, 133] on div "Plumbing" at bounding box center [34, 136] width 39 height 7
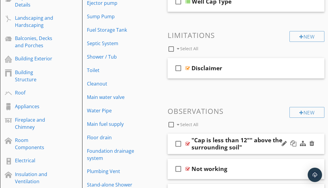
scroll to position [132, 0]
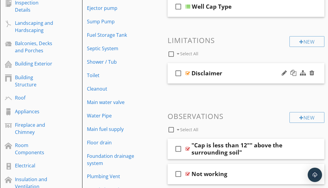
click at [233, 68] on div "check_box_outline_blank Disclaimer" at bounding box center [246, 73] width 157 height 21
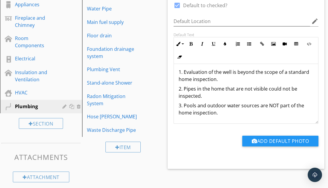
scroll to position [239, 0]
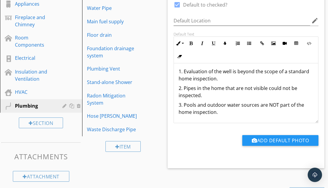
click at [228, 112] on p "3. Pools and outdoor water sources are NOT part of the home inspection." at bounding box center [246, 108] width 135 height 14
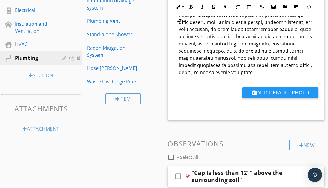
scroll to position [283, 0]
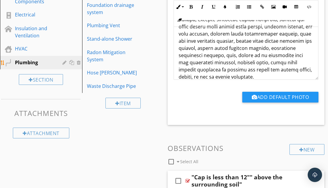
click at [41, 59] on div "Plumbing" at bounding box center [34, 62] width 39 height 7
click at [63, 60] on div at bounding box center [66, 62] width 6 height 5
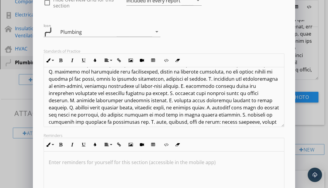
scroll to position [213, 0]
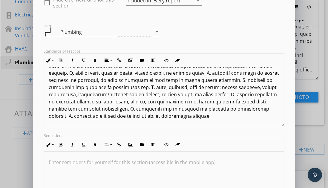
click at [143, 115] on p at bounding box center [164, 48] width 231 height 144
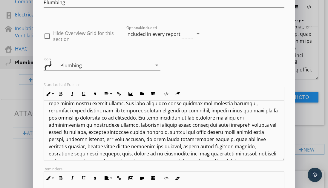
scroll to position [336, 0]
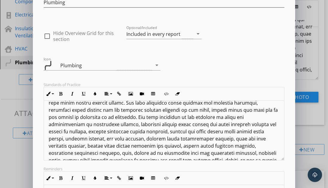
click at [81, 117] on p at bounding box center [164, 106] width 231 height 129
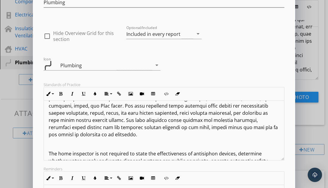
scroll to position [315, 0]
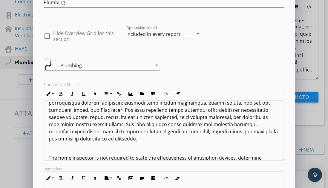
click at [162, 138] on p at bounding box center [164, 102] width 231 height 79
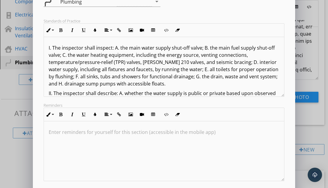
scroll to position [129, 0]
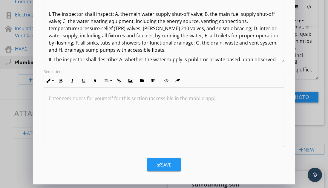
click at [171, 161] on div "Save" at bounding box center [164, 164] width 14 height 7
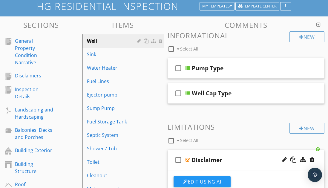
scroll to position [0, 0]
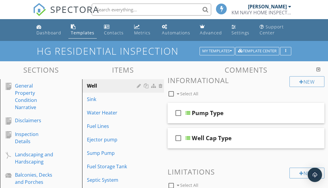
click at [49, 32] on div "Dashboard" at bounding box center [48, 33] width 25 height 6
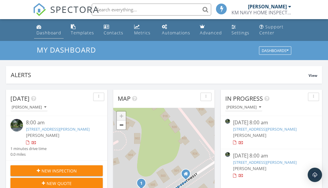
click at [51, 32] on div "Dashboard" at bounding box center [48, 33] width 25 height 6
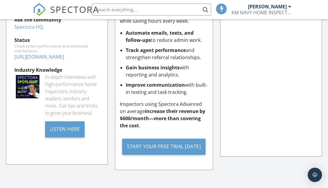
scroll to position [662, 0]
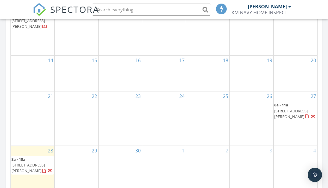
scroll to position [354, 0]
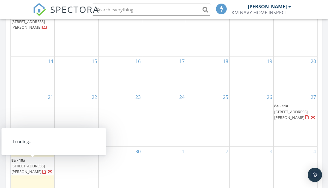
click at [32, 165] on span "507 Kingsley Rd SW, Vienna 22180" at bounding box center [27, 168] width 33 height 11
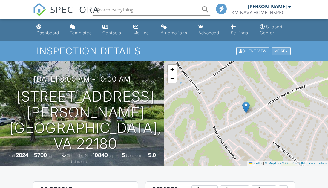
click at [277, 50] on div "More" at bounding box center [281, 51] width 19 height 8
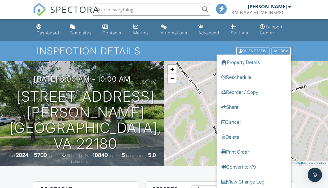
click at [171, 46] on h1 "Inspection Details" at bounding box center [164, 51] width 255 height 10
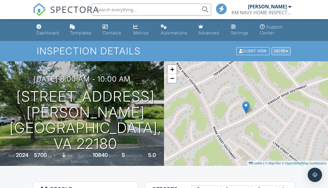
click at [280, 54] on div "More" at bounding box center [281, 51] width 19 height 8
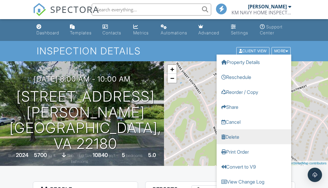
click at [236, 135] on link "Delete" at bounding box center [254, 136] width 75 height 15
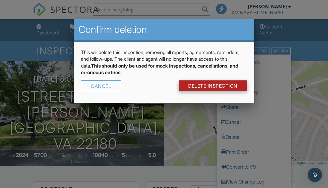
click at [204, 88] on link "DELETE Inspection" at bounding box center [213, 85] width 68 height 11
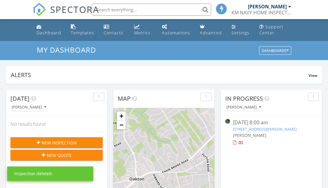
scroll to position [545, 329]
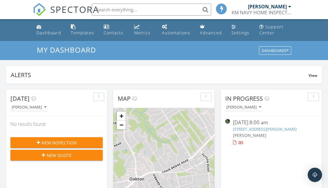
click at [62, 141] on span "New Inspection" at bounding box center [59, 143] width 35 height 6
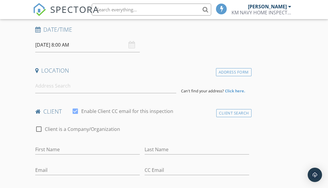
scroll to position [98, 0]
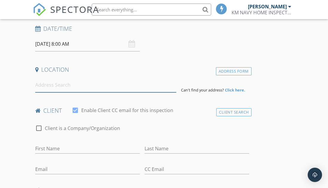
click at [106, 88] on input at bounding box center [105, 85] width 141 height 15
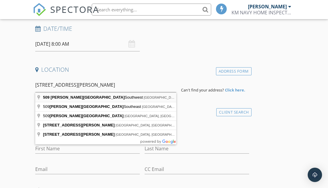
type input "[STREET_ADDRESS][PERSON_NAME]"
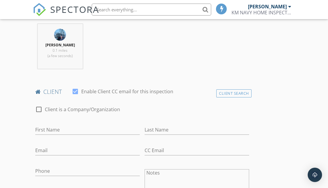
scroll to position [240, 0]
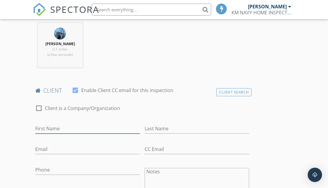
click at [106, 126] on input "First Name" at bounding box center [87, 129] width 105 height 10
type input "Lorena"
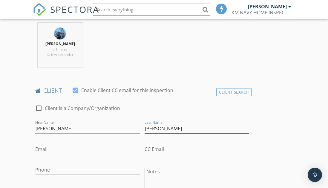
type input "Dennehy"
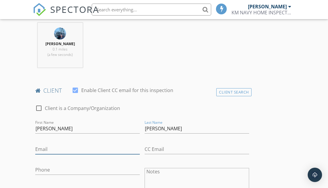
click at [95, 146] on input "Email" at bounding box center [87, 149] width 105 height 10
type input "kyle.kmullane@gmail.com"
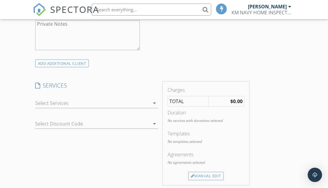
scroll to position [436, 0]
type input "401-489-8616"
click at [83, 103] on div at bounding box center [92, 102] width 115 height 10
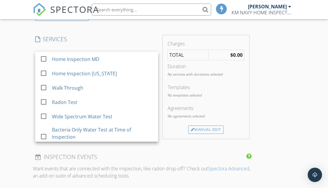
scroll to position [480, 0]
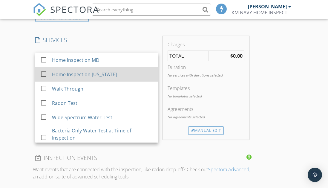
click at [85, 78] on div "Home Inspection Virginia" at bounding box center [84, 74] width 65 height 7
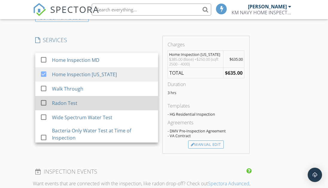
click at [84, 103] on div "Radon Test" at bounding box center [102, 103] width 101 height 12
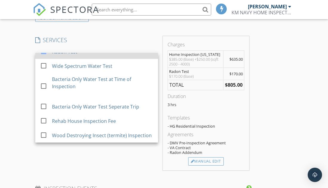
scroll to position [525, 0]
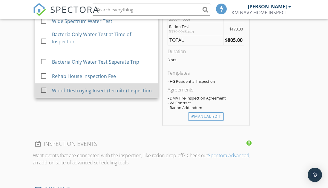
click at [88, 89] on div "Wood Destroying Insect (termite) Inspection" at bounding box center [102, 90] width 100 height 7
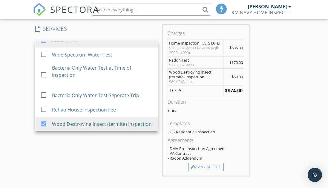
scroll to position [490, 0]
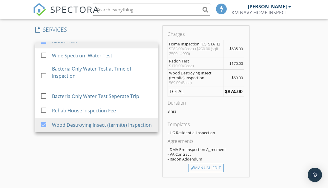
click at [296, 128] on div "New Inspection Click here to use the New Order Form INSPECTOR(S) check_box Kyle…" at bounding box center [164, 89] width 328 height 1077
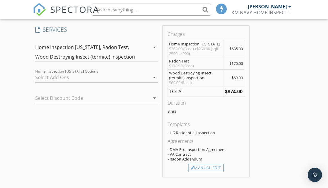
click at [81, 80] on div at bounding box center [92, 78] width 115 height 10
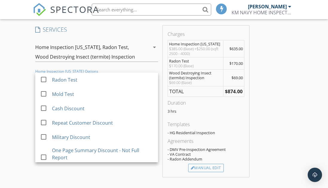
click at [81, 80] on div "Radon Test" at bounding box center [102, 80] width 101 height 12
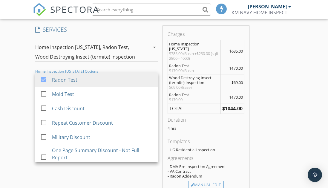
click at [103, 51] on div "Home Inspection Virginia, Radon Test, Wood Destroying Insect (termite) Inspecti…" at bounding box center [92, 51] width 115 height 19
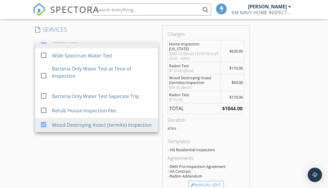
click at [4, 89] on div "New Inspection Click here to use the New Order Form INSPECTOR(S) check_box Kyle…" at bounding box center [164, 98] width 328 height 1094
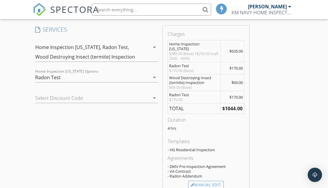
click at [72, 81] on div "Radon Test" at bounding box center [92, 78] width 115 height 10
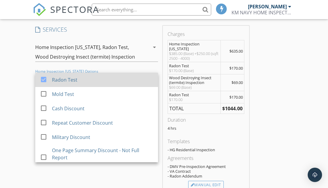
click at [64, 81] on div "Radon Test" at bounding box center [64, 79] width 25 height 7
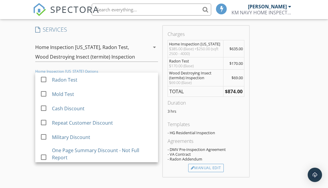
click at [267, 101] on div "INSPECTOR(S) check_box Kyle Mullane PRIMARY Kyle Mullane arrow_drop_down check_…" at bounding box center [164, 99] width 263 height 1028
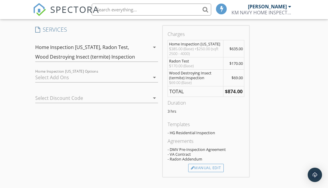
click at [139, 53] on div "Home Inspection Virginia, Radon Test, Wood Destroying Insect (termite) Inspecti…" at bounding box center [92, 51] width 115 height 19
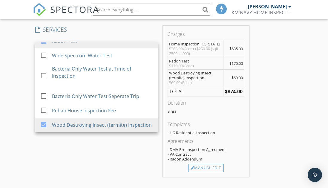
click at [17, 86] on div "New Inspection Click here to use the New Order Form INSPECTOR(S) check_box Kyle…" at bounding box center [164, 89] width 328 height 1077
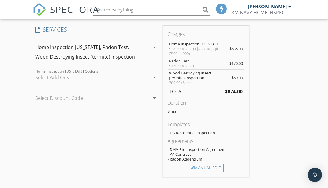
click at [139, 52] on div "Home Inspection Virginia, Radon Test, Wood Destroying Insect (termite) Inspecti…" at bounding box center [92, 51] width 115 height 19
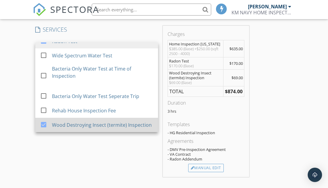
click at [59, 123] on div "Wood Destroying Insect (termite) Inspection" at bounding box center [102, 124] width 100 height 7
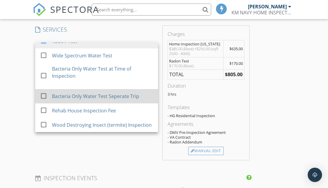
scroll to position [0, 0]
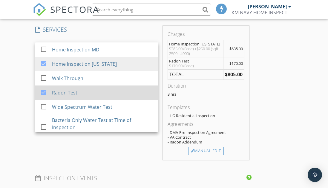
click at [62, 93] on div "Radon Test" at bounding box center [64, 92] width 25 height 7
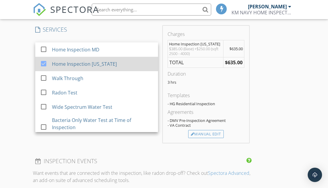
click at [62, 63] on div "Home Inspection Virginia" at bounding box center [84, 63] width 65 height 7
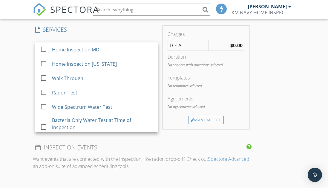
click at [23, 60] on div "New Inspection Click here to use the New Order Form INSPECTOR(S) check_box Kyle…" at bounding box center [164, 65] width 328 height 1029
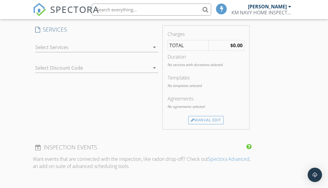
click at [76, 44] on div at bounding box center [92, 47] width 115 height 10
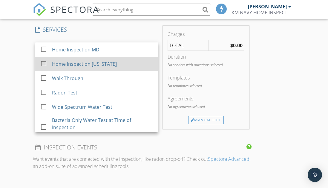
click at [88, 62] on div "Home Inspection Virginia" at bounding box center [84, 63] width 65 height 7
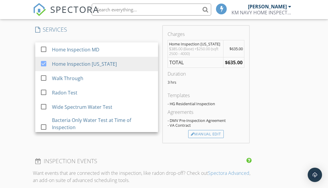
click at [9, 68] on div "New Inspection Click here to use the New Order Form INSPECTOR(S) check_box Kyle…" at bounding box center [164, 72] width 328 height 1043
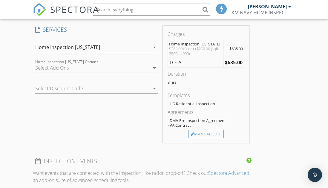
click at [51, 67] on div at bounding box center [92, 68] width 115 height 10
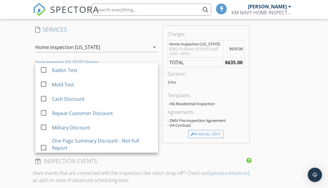
click at [16, 86] on div "New Inspection Click here to use the New Order Form INSPECTOR(S) check_box Kyle…" at bounding box center [164, 72] width 328 height 1043
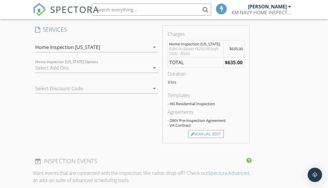
click at [102, 64] on div at bounding box center [92, 68] width 115 height 10
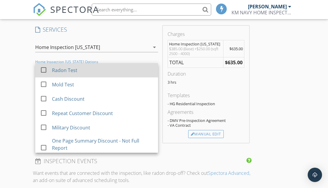
click at [87, 72] on div "Radon Test" at bounding box center [102, 70] width 101 height 12
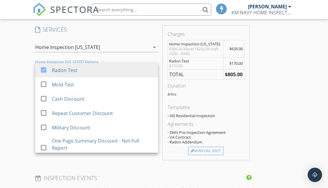
click at [14, 91] on div "New Inspection Click here to use the New Order Form INSPECTOR(S) check_box Kyle…" at bounding box center [164, 81] width 328 height 1060
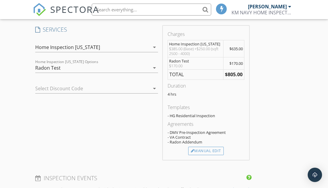
click at [66, 50] on div "Home Inspection Virginia" at bounding box center [67, 47] width 65 height 5
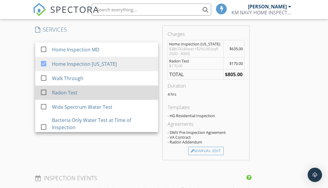
scroll to position [51, 0]
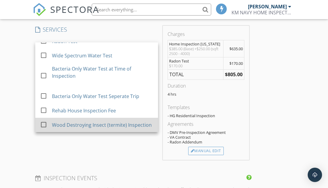
click at [73, 123] on div "Wood Destroying Insect (termite) Inspection" at bounding box center [102, 124] width 100 height 7
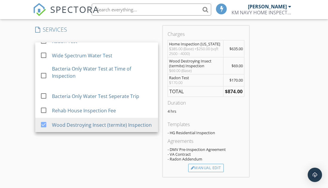
click at [23, 98] on div "New Inspection Click here to use the New Order Form INSPECTOR(S) check_box Kyle…" at bounding box center [164, 89] width 328 height 1077
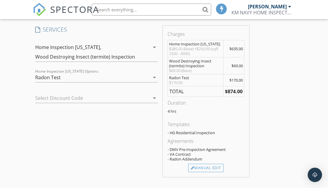
click at [90, 74] on div "Radon Test" at bounding box center [92, 78] width 115 height 10
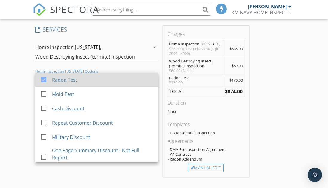
click at [73, 80] on div "Radon Test" at bounding box center [64, 79] width 25 height 7
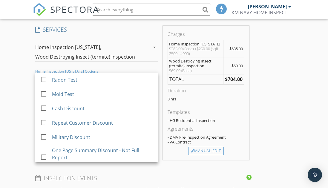
click at [114, 54] on div "Wood Destroying Insect (termite) Inspection" at bounding box center [85, 56] width 100 height 5
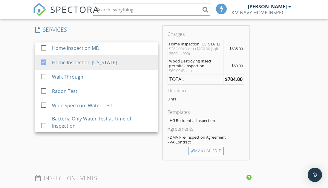
scroll to position [0, 0]
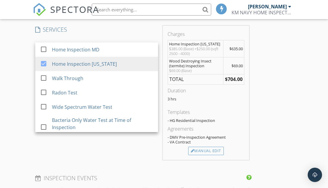
click at [98, 96] on div "Radon Test" at bounding box center [102, 93] width 101 height 12
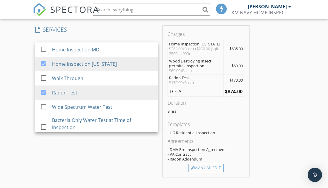
click at [15, 78] on div "New Inspection Click here to use the New Order Form INSPECTOR(S) check_box Kyle…" at bounding box center [164, 89] width 328 height 1077
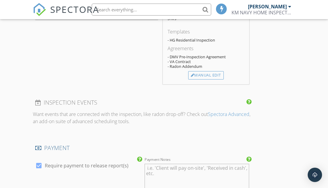
scroll to position [528, 0]
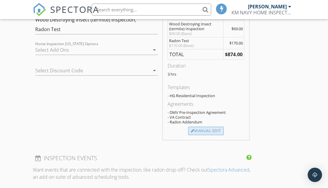
click at [196, 130] on div "Manual Edit" at bounding box center [206, 131] width 36 height 8
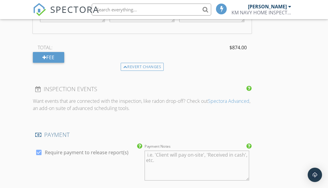
scroll to position [777, 0]
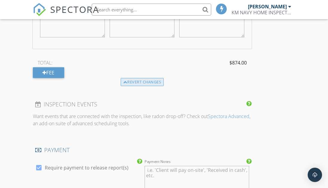
click at [142, 85] on div "Revert changes" at bounding box center [142, 82] width 43 height 8
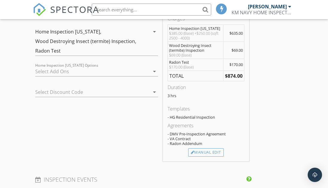
scroll to position [507, 0]
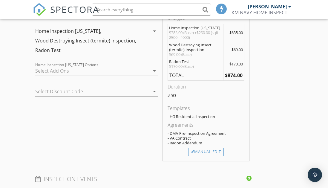
click at [91, 65] on div "check_box_outline_blank Radon Test check_box_outline_blank Mold Test check_box_…" at bounding box center [96, 72] width 123 height 19
click at [121, 71] on div at bounding box center [92, 71] width 115 height 10
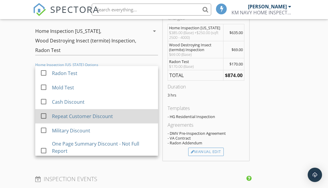
scroll to position [23, 0]
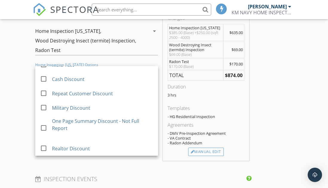
click at [284, 106] on div "INSPECTOR(S) check_box Kyle Mullane PRIMARY Kyle Mullane arrow_drop_down check_…" at bounding box center [164, 83] width 263 height 1028
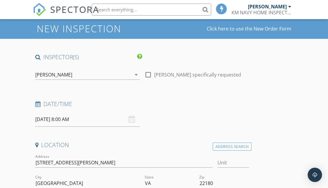
scroll to position [0, 0]
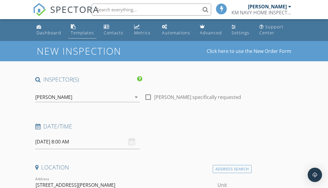
click at [85, 31] on div "Templates" at bounding box center [82, 33] width 23 height 6
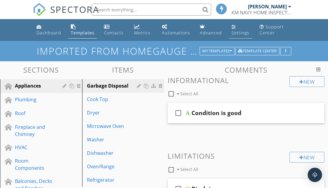
click at [234, 32] on div "Settings" at bounding box center [241, 33] width 18 height 6
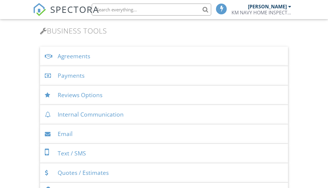
click at [131, 51] on div "Agreements" at bounding box center [164, 56] width 248 height 19
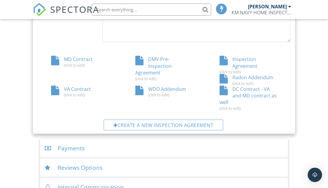
scroll to position [392, 0]
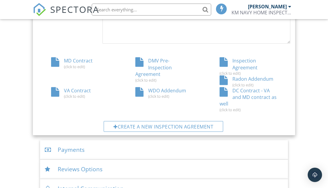
click at [122, 87] on div "VA Contract (click to edit)" at bounding box center [80, 92] width 84 height 11
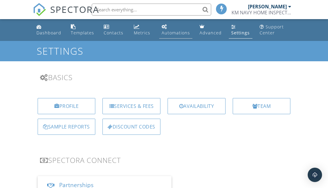
click at [176, 34] on div "Automations" at bounding box center [176, 33] width 28 height 6
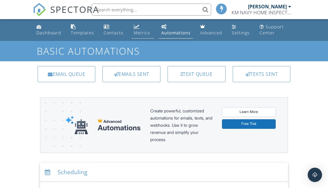
click at [148, 26] on link "Metrics" at bounding box center [143, 30] width 23 height 17
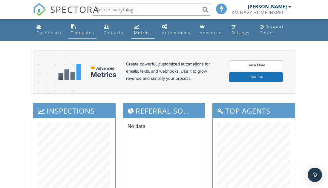
click at [82, 28] on link "Templates" at bounding box center [82, 30] width 28 height 17
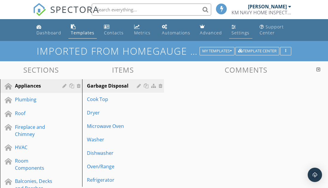
click at [238, 32] on div "Settings" at bounding box center [241, 33] width 18 height 6
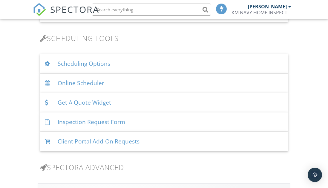
scroll to position [424, 0]
click at [115, 61] on div "Scheduling Options" at bounding box center [164, 62] width 248 height 19
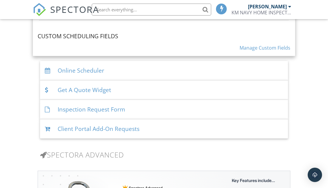
scroll to position [703, 0]
click at [162, 74] on div "Online Scheduler" at bounding box center [164, 69] width 248 height 19
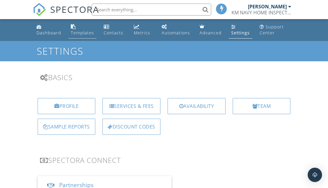
click at [89, 32] on div "Templates" at bounding box center [82, 33] width 23 height 6
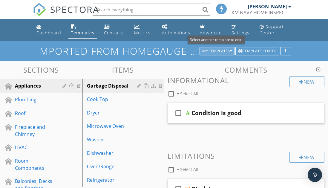
click at [208, 51] on div "My Templates" at bounding box center [217, 51] width 30 height 4
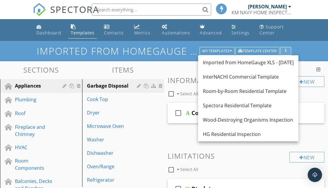
click at [287, 53] on div "button" at bounding box center [286, 51] width 6 height 4
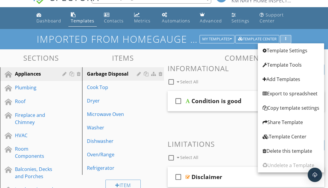
scroll to position [16, 0]
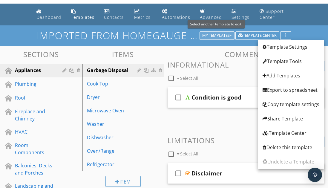
click at [211, 37] on div "My Templates" at bounding box center [217, 35] width 30 height 4
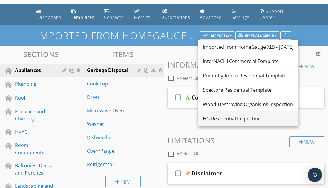
click at [223, 117] on div "HG Residential Inspection" at bounding box center [248, 118] width 91 height 7
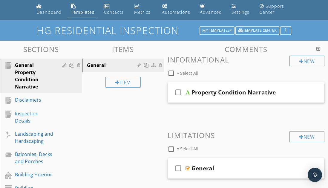
scroll to position [0, 0]
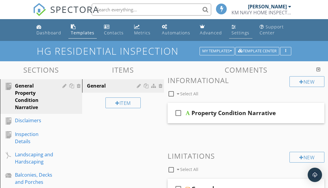
click at [235, 31] on div "Settings" at bounding box center [241, 33] width 18 height 6
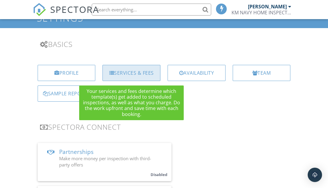
click at [144, 74] on div "Services & Fees" at bounding box center [132, 73] width 58 height 16
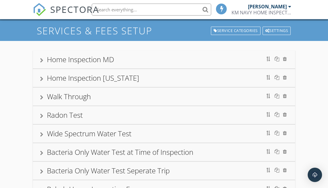
scroll to position [24, 0]
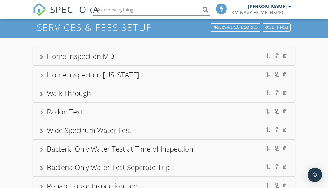
click at [42, 56] on div at bounding box center [41, 57] width 3 height 5
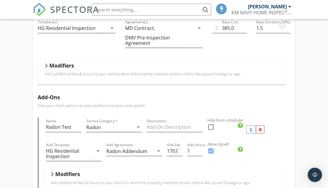
scroll to position [106, 0]
click at [46, 67] on div at bounding box center [46, 65] width 3 height 5
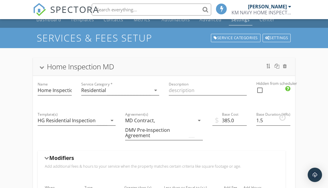
scroll to position [13, 0]
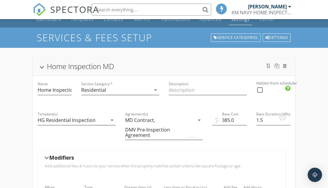
click at [43, 67] on div at bounding box center [41, 66] width 5 height 3
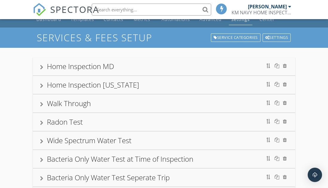
click at [41, 86] on div at bounding box center [41, 85] width 3 height 5
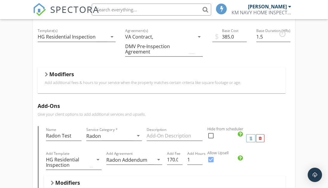
scroll to position [88, 0]
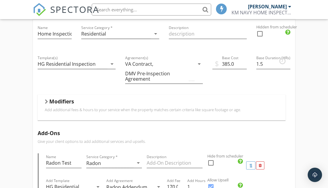
click at [46, 101] on div at bounding box center [46, 101] width 3 height 5
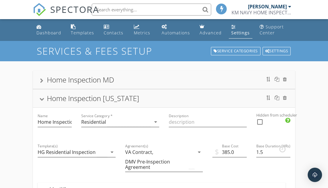
scroll to position [16, 0]
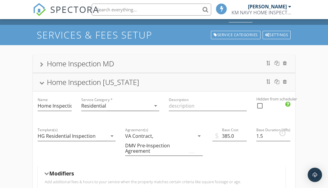
click at [42, 84] on div at bounding box center [41, 82] width 5 height 3
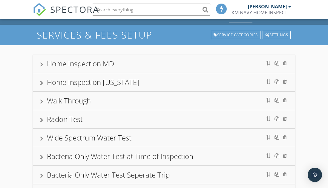
click at [43, 121] on div at bounding box center [41, 120] width 3 height 5
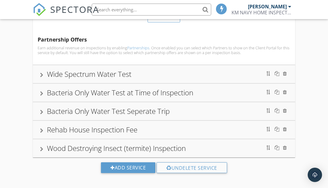
scroll to position [305, 0]
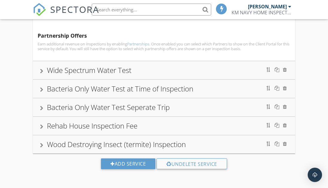
click at [107, 148] on div "Wood Destroying Insect (termite) Inspection" at bounding box center [116, 144] width 139 height 10
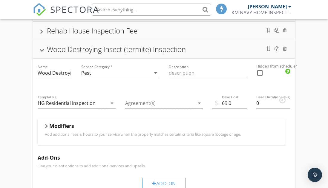
scroll to position [180, 0]
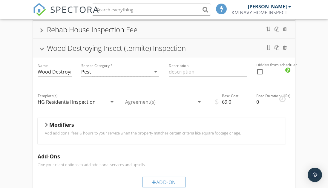
click at [146, 103] on div at bounding box center [160, 102] width 70 height 10
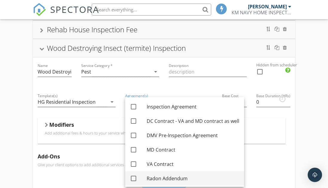
scroll to position [16, 0]
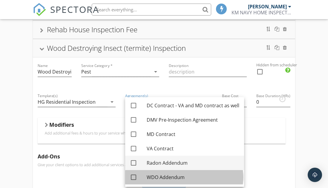
click at [167, 179] on div "WDO Addendum" at bounding box center [193, 177] width 93 height 7
checkbox input "true"
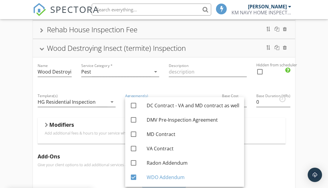
click at [21, 112] on div "Home Inspection MD Name Home Inspection MD Service Category * Residential arrow…" at bounding box center [164, 97] width 328 height 432
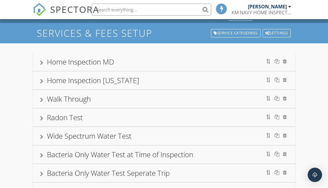
scroll to position [0, 0]
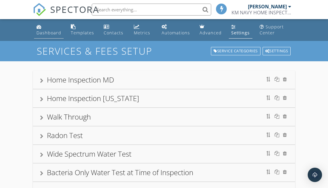
click at [54, 30] on div "Dashboard" at bounding box center [48, 33] width 25 height 6
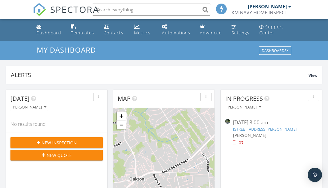
click at [93, 138] on button "New Inspection" at bounding box center [56, 142] width 92 height 11
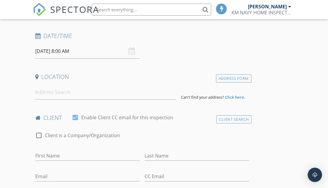
scroll to position [91, 0]
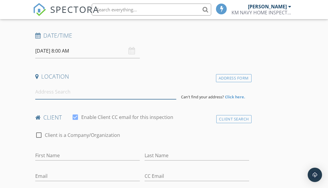
click at [92, 92] on input at bounding box center [105, 92] width 141 height 15
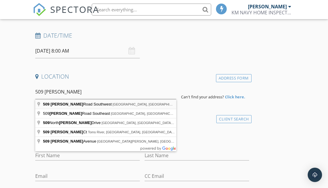
type input "[STREET_ADDRESS][PERSON_NAME]"
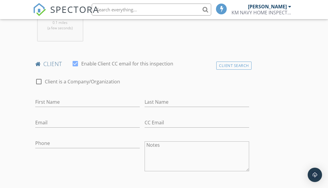
scroll to position [285, 0]
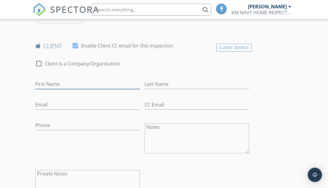
click at [87, 83] on input "First Name" at bounding box center [87, 84] width 105 height 10
type input "[PERSON_NAME]"
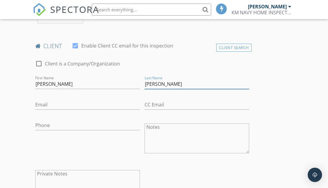
type input "[PERSON_NAME]"
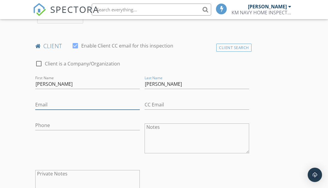
click at [80, 104] on input "Email" at bounding box center [87, 105] width 105 height 10
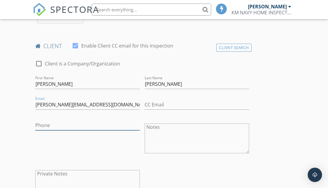
click at [100, 124] on input "Phone" at bounding box center [87, 126] width 105 height 10
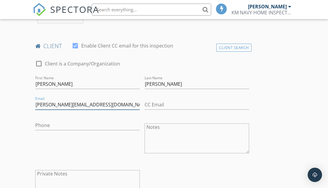
drag, startPoint x: 100, startPoint y: 103, endPoint x: -12, endPoint y: 87, distance: 113.6
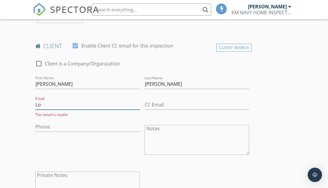
type input "L"
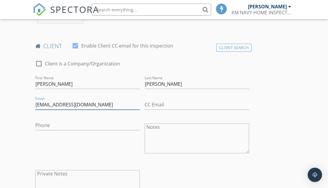
type input "[EMAIL_ADDRESS][DOMAIN_NAME]"
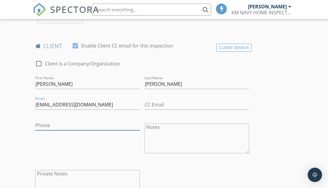
click at [51, 121] on input "Phone" at bounding box center [87, 126] width 105 height 10
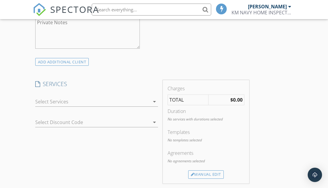
scroll to position [455, 0]
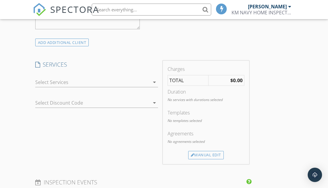
type input "[PHONE_NUMBER]"
click at [138, 84] on div at bounding box center [92, 82] width 115 height 10
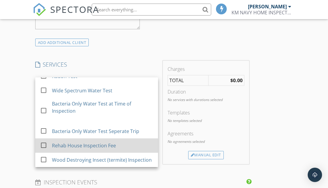
scroll to position [501, 0]
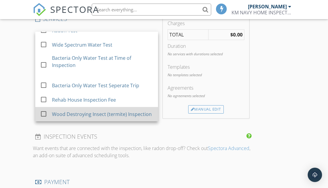
click at [94, 119] on div "Wood Destroying Insect (termite) Inspection" at bounding box center [102, 114] width 101 height 12
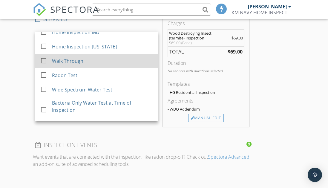
scroll to position [0, 0]
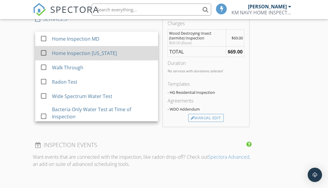
click at [87, 54] on div "Home Inspection [US_STATE]" at bounding box center [84, 53] width 65 height 7
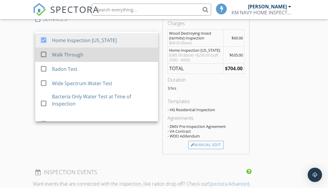
scroll to position [14, 0]
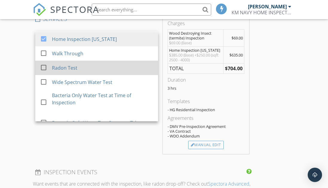
click at [68, 67] on div "Radon Test" at bounding box center [64, 67] width 25 height 7
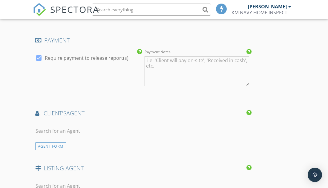
scroll to position [746, 0]
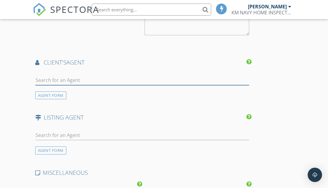
click at [92, 77] on input "text" at bounding box center [142, 80] width 214 height 10
type input "[PERSON_NAME]"
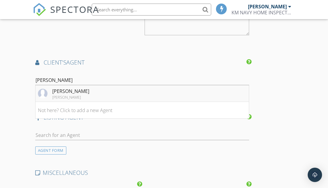
click at [77, 88] on div "[PERSON_NAME]" at bounding box center [70, 91] width 37 height 7
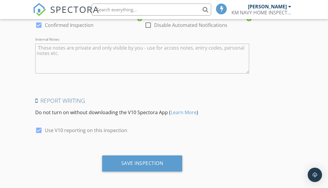
scroll to position [1071, 0]
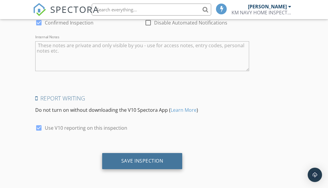
click at [155, 164] on div "Save Inspection" at bounding box center [142, 161] width 42 height 6
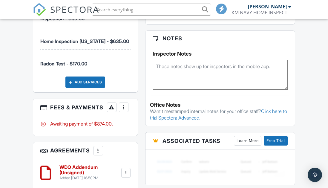
scroll to position [405, 0]
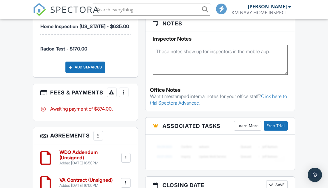
click at [86, 150] on h6 "WDO Addendum (Unsigned)" at bounding box center [90, 155] width 61 height 10
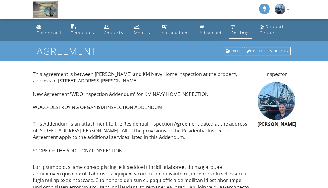
click at [240, 30] on div "Settings" at bounding box center [240, 33] width 19 height 6
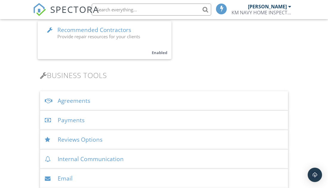
scroll to position [199, 0]
click at [97, 103] on div "Agreements" at bounding box center [164, 100] width 248 height 19
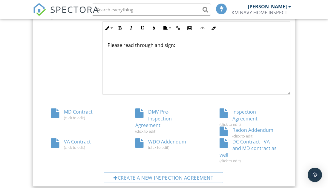
scroll to position [344, 0]
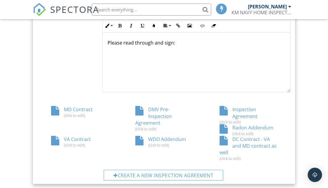
click at [206, 129] on div "Radon Addendum (click to edit)" at bounding box center [248, 129] width 84 height 11
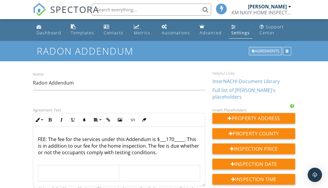
click at [254, 54] on div "Agreements" at bounding box center [265, 51] width 33 height 8
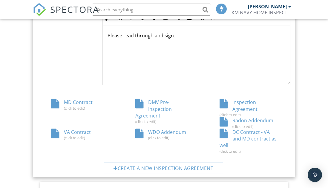
scroll to position [351, 0]
click at [206, 129] on div "WDO Addendum (click to edit)" at bounding box center [164, 134] width 84 height 11
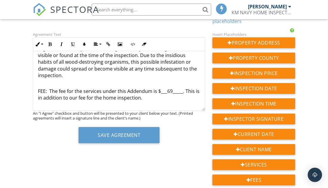
scroll to position [120, 0]
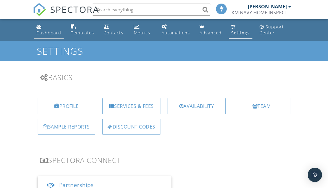
click at [45, 35] on div "Dashboard" at bounding box center [48, 33] width 25 height 6
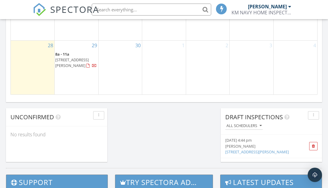
scroll to position [459, 0]
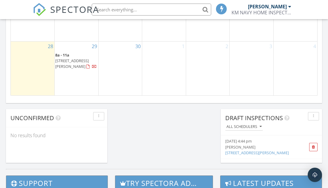
click at [73, 51] on div "29 8a - 11a [STREET_ADDRESS][PERSON_NAME]" at bounding box center [77, 69] width 44 height 54
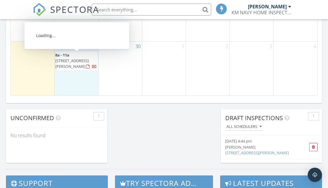
click at [79, 60] on span "[STREET_ADDRESS][PERSON_NAME]" at bounding box center [71, 63] width 33 height 11
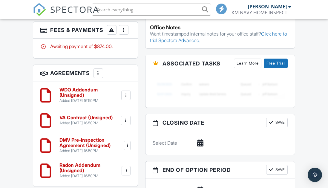
scroll to position [477, 0]
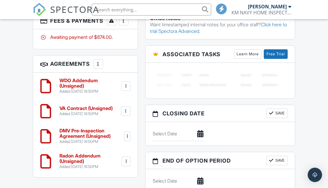
click at [86, 106] on link "VA Contract (Unsigned) Added 09/28/2025 16:50PM" at bounding box center [86, 111] width 53 height 10
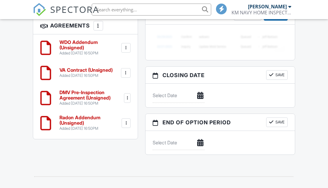
scroll to position [563, 0]
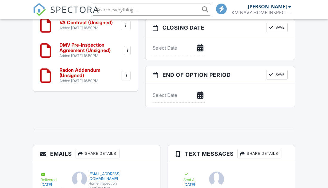
click at [74, 45] on h6 "DMV Pre-Inspection Agreement (Unsigned)" at bounding box center [91, 47] width 63 height 10
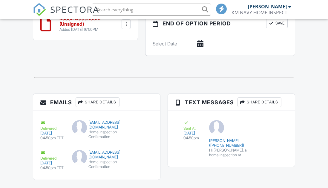
scroll to position [614, 0]
click at [71, 27] on h6 "Radon Addendum (Unsigned)" at bounding box center [90, 21] width 61 height 10
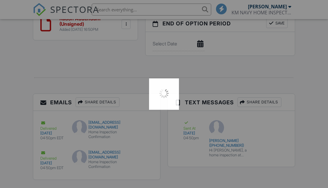
scroll to position [571, 0]
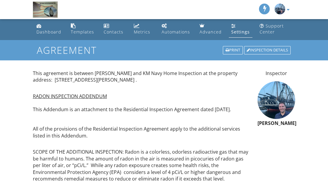
scroll to position [1, 0]
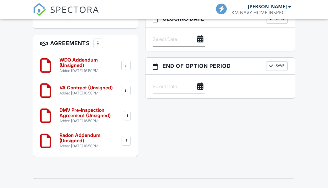
click at [82, 108] on h6 "DMV Pre-Inspection Agreement (Unsigned)" at bounding box center [91, 113] width 63 height 10
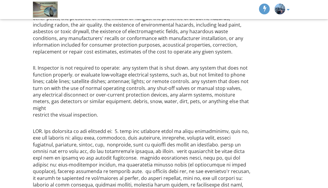
scroll to position [1633, 0]
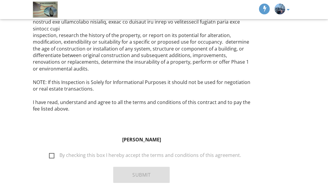
click at [56, 153] on label "By checking this box I hereby accept the terms and conditions of this agreement." at bounding box center [145, 156] width 192 height 7
click at [49, 150] on input "By checking this box I hereby accept the terms and conditions of this agreement." at bounding box center [47, 152] width 4 height 4
checkbox input "true"
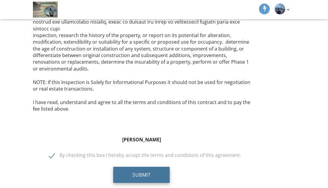
click at [128, 167] on button "Submit" at bounding box center [141, 175] width 57 height 16
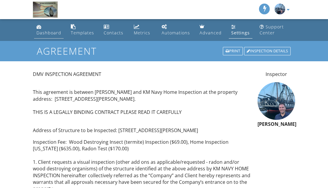
click at [45, 34] on div "Dashboard" at bounding box center [48, 33] width 25 height 6
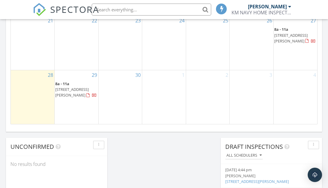
scroll to position [430, 0]
click at [85, 89] on span "[STREET_ADDRESS][PERSON_NAME]" at bounding box center [71, 92] width 33 height 11
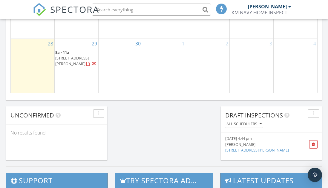
scroll to position [467, 0]
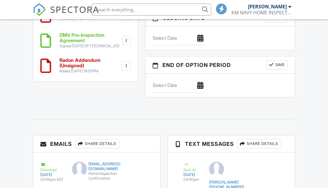
click at [124, 38] on div at bounding box center [127, 41] width 6 height 6
click at [126, 38] on div at bounding box center [127, 41] width 6 height 6
click at [128, 38] on div at bounding box center [127, 41] width 6 height 6
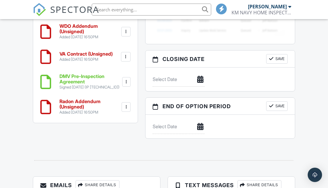
scroll to position [531, 0]
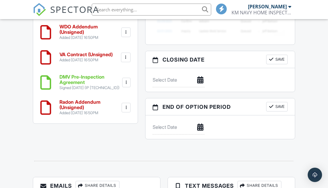
click at [129, 78] on div at bounding box center [126, 83] width 8 height 10
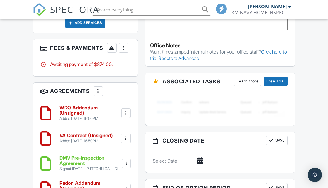
scroll to position [450, 0]
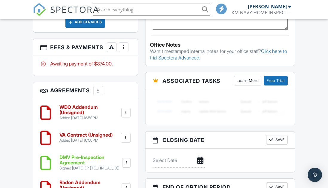
click at [97, 88] on div at bounding box center [98, 91] width 6 height 6
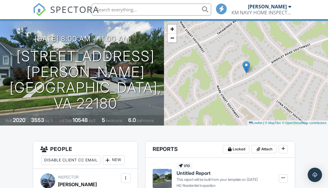
scroll to position [41, 0]
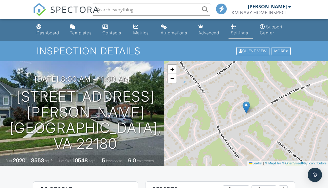
click at [233, 29] on link "Settings" at bounding box center [241, 30] width 24 height 17
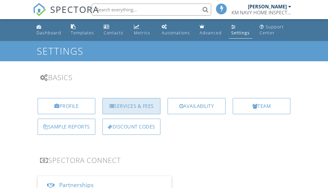
click at [141, 104] on div "Services & Fees" at bounding box center [132, 106] width 58 height 16
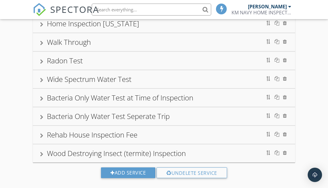
scroll to position [84, 0]
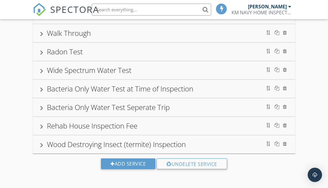
click at [63, 146] on div "Wood Destroying Insect (termite) Inspection" at bounding box center [116, 144] width 139 height 10
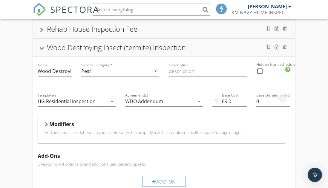
scroll to position [181, 0]
click at [68, 121] on h5 "Modifiers" at bounding box center [61, 124] width 25 height 6
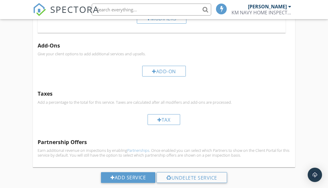
scroll to position [321, 0]
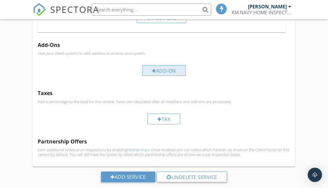
click at [165, 70] on div "Add-On" at bounding box center [164, 70] width 44 height 11
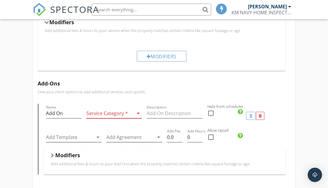
scroll to position [283, 0]
click at [67, 116] on input "Add On" at bounding box center [64, 113] width 36 height 10
type input "A"
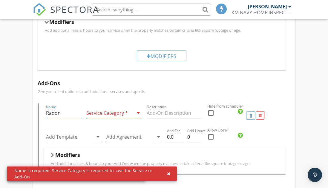
type input "Radon"
click at [114, 116] on div at bounding box center [110, 113] width 48 height 10
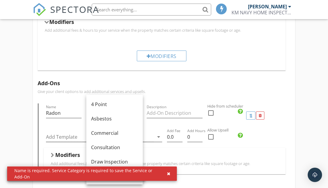
scroll to position [202, 0]
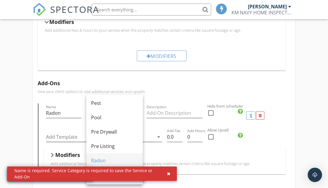
click at [101, 159] on div "Radon" at bounding box center [114, 160] width 47 height 7
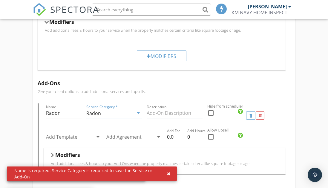
click at [173, 114] on input "Description" at bounding box center [175, 113] width 56 height 10
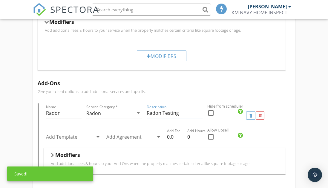
type input "Radon Testing"
click at [64, 114] on input "Radon" at bounding box center [64, 113] width 36 height 10
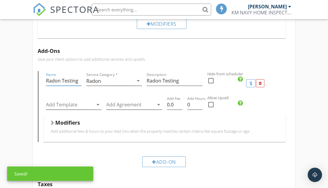
scroll to position [320, 0]
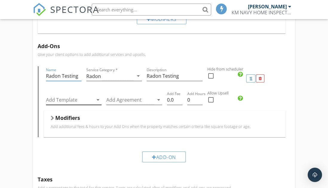
type input "Radon Testing"
click at [71, 103] on div at bounding box center [70, 100] width 48 height 10
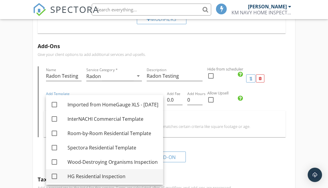
click at [108, 176] on div "HG Residential Inspection" at bounding box center [113, 176] width 91 height 7
checkbox input "true"
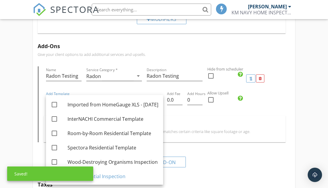
click at [314, 118] on div "Home Inspection MD Home Inspection Virginia Walk Through Radon Test Wide Spectr…" at bounding box center [164, 16] width 328 height 551
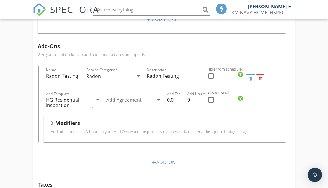
click at [140, 103] on div at bounding box center [130, 100] width 48 height 10
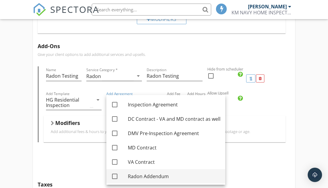
click at [148, 176] on div "Radon Addendum" at bounding box center [174, 176] width 93 height 7
checkbox input "true"
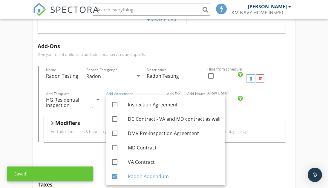
click at [313, 116] on div "Home Inspection MD Home Inspection Virginia Walk Through Radon Test Wide Spectr…" at bounding box center [164, 16] width 328 height 551
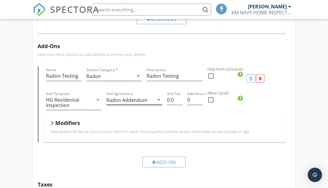
click at [143, 101] on div "Radon Addendum" at bounding box center [126, 99] width 41 height 5
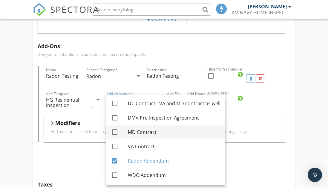
scroll to position [0, 0]
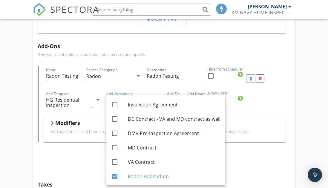
click at [307, 119] on div "Home Inspection MD Home Inspection Virginia Walk Through Radon Test Wide Spectr…" at bounding box center [164, 16] width 328 height 551
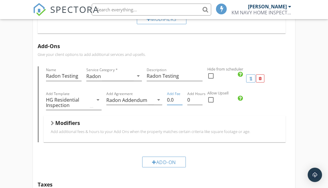
click at [173, 99] on input "0.0" at bounding box center [175, 100] width 16 height 10
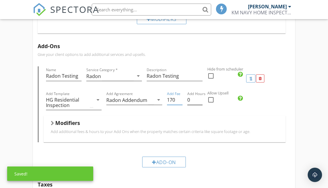
type input "170"
click at [192, 100] on input "0" at bounding box center [196, 100] width 16 height 10
type input "1"
click at [304, 115] on div "Home Inspection MD Home Inspection Virginia Walk Through Radon Test Wide Spectr…" at bounding box center [164, 16] width 328 height 551
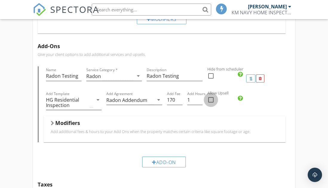
click at [210, 101] on div at bounding box center [211, 100] width 10 height 10
checkbox input "true"
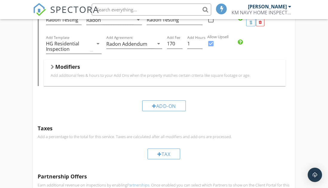
scroll to position [346, 0]
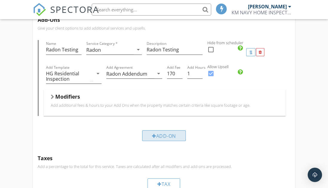
click at [166, 135] on div "Add-On" at bounding box center [164, 135] width 44 height 11
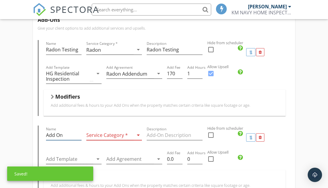
click at [74, 134] on input "Add On" at bounding box center [64, 135] width 36 height 10
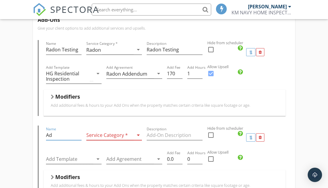
type input "A"
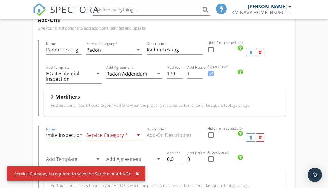
type input "WDO Termite Inspection"
click at [101, 137] on div at bounding box center [110, 135] width 48 height 10
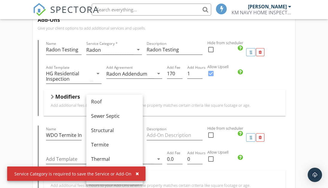
scroll to position [360, 0]
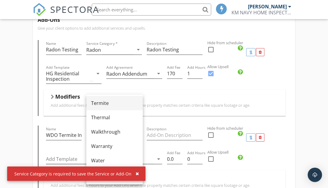
click at [107, 107] on div "Termite" at bounding box center [114, 103] width 47 height 14
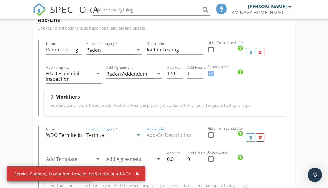
click at [157, 135] on input "Description" at bounding box center [175, 135] width 56 height 10
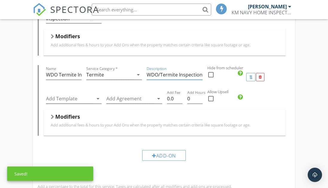
scroll to position [407, 0]
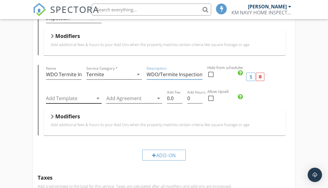
type input "WDO/Termite Inspection"
click at [82, 102] on div at bounding box center [70, 99] width 48 height 10
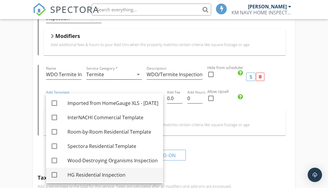
click at [94, 172] on div "HG Residential Inspection" at bounding box center [113, 174] width 91 height 7
checkbox input "true"
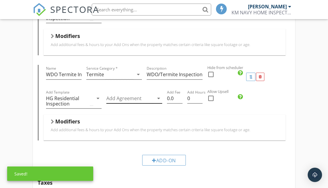
click at [122, 100] on div at bounding box center [130, 99] width 48 height 10
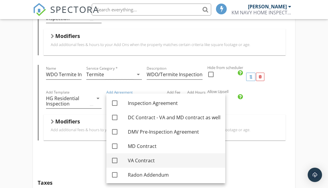
scroll to position [16, 0]
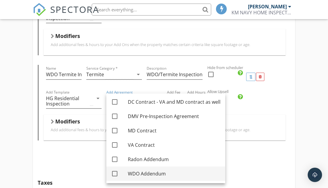
click at [141, 173] on div "WDO Addendum" at bounding box center [174, 173] width 93 height 7
checkbox input "true"
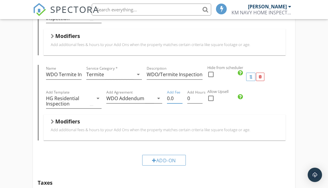
drag, startPoint x: 176, startPoint y: 97, endPoint x: 166, endPoint y: 96, distance: 10.2
click at [166, 96] on div "Add Fee 0.0" at bounding box center [175, 102] width 20 height 26
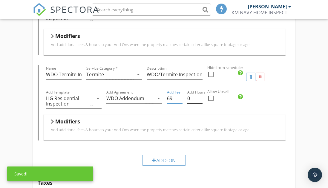
type input "69"
click at [196, 98] on input "0" at bounding box center [196, 99] width 16 height 10
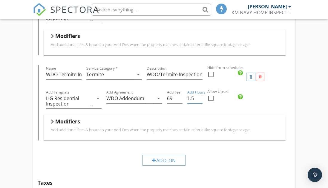
type input "1.5"
click at [212, 99] on div at bounding box center [211, 98] width 10 height 10
checkbox input "true"
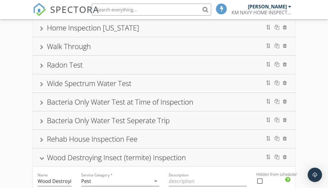
scroll to position [75, 0]
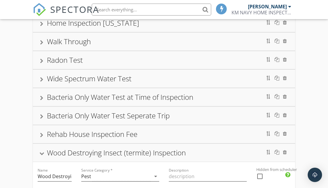
click at [118, 63] on div "Radon Test" at bounding box center [164, 60] width 248 height 11
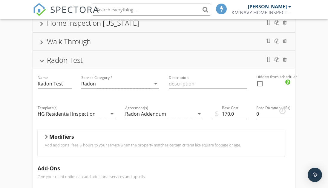
click at [134, 63] on div "Radon Test" at bounding box center [164, 60] width 248 height 11
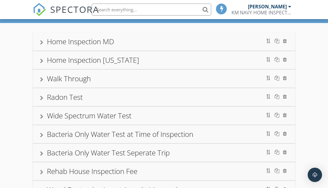
scroll to position [0, 0]
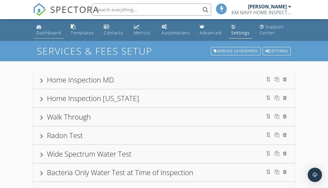
click at [46, 31] on div "Dashboard" at bounding box center [48, 33] width 25 height 6
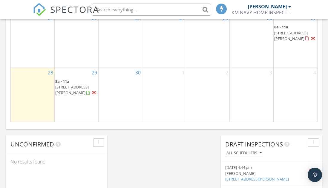
scroll to position [434, 0]
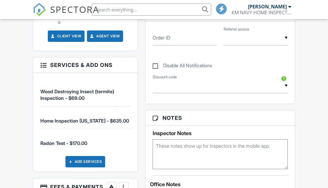
scroll to position [468, 0]
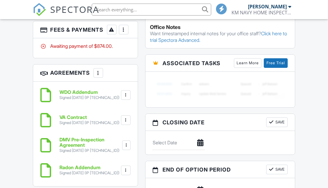
click at [123, 33] on div at bounding box center [124, 30] width 6 height 6
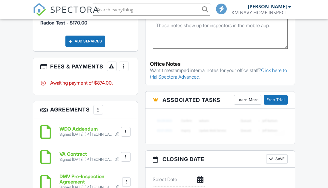
scroll to position [0, 0]
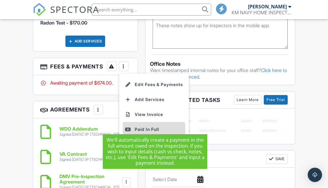
click at [146, 126] on div "Paid In Full" at bounding box center [154, 129] width 58 height 7
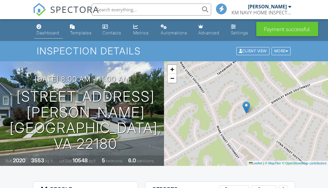
click at [45, 29] on link "Dashboard" at bounding box center [48, 30] width 29 height 17
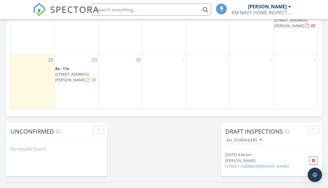
scroll to position [446, 0]
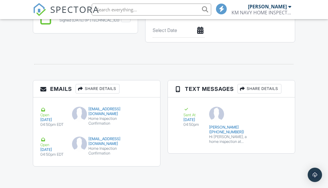
scroll to position [652, 0]
click at [261, 164] on div "Emails Share Details Open [DATE] 04:50pm EDT [EMAIL_ADDRESS][DOMAIN_NAME] Home …" at bounding box center [164, 126] width 270 height 92
click at [136, 54] on div at bounding box center [164, 64] width 270 height 20
